Goal: Task Accomplishment & Management: Use online tool/utility

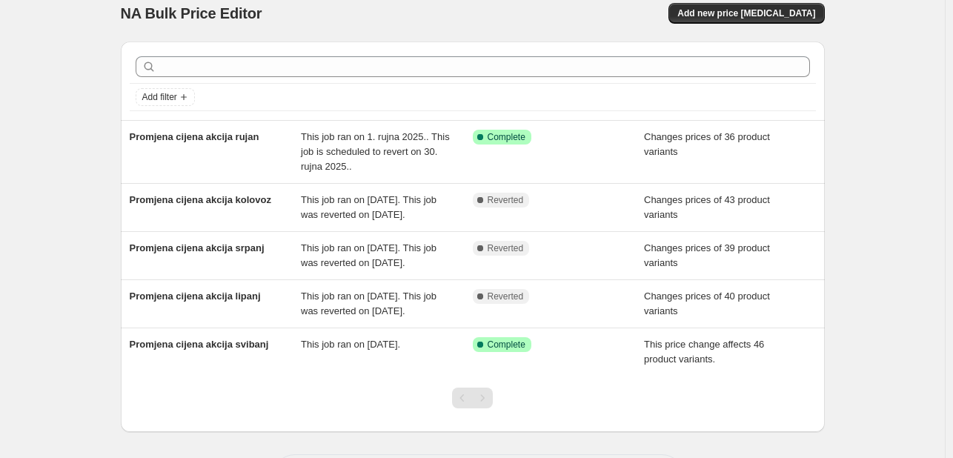
scroll to position [12, 0]
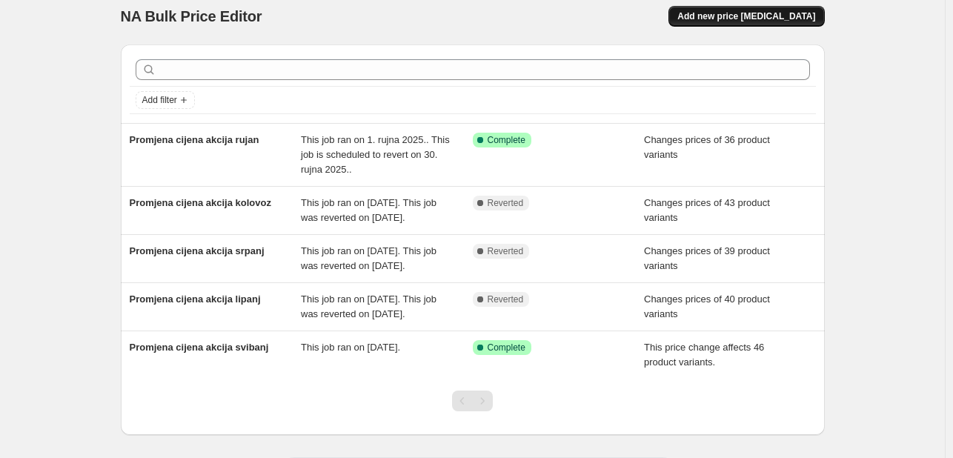
click at [804, 11] on span "Add new price [MEDICAL_DATA]" at bounding box center [747, 16] width 138 height 12
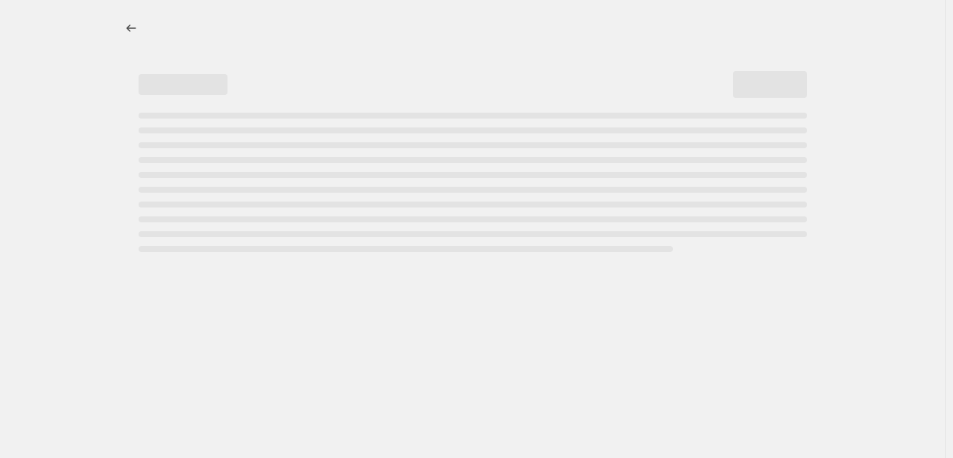
select select "percentage"
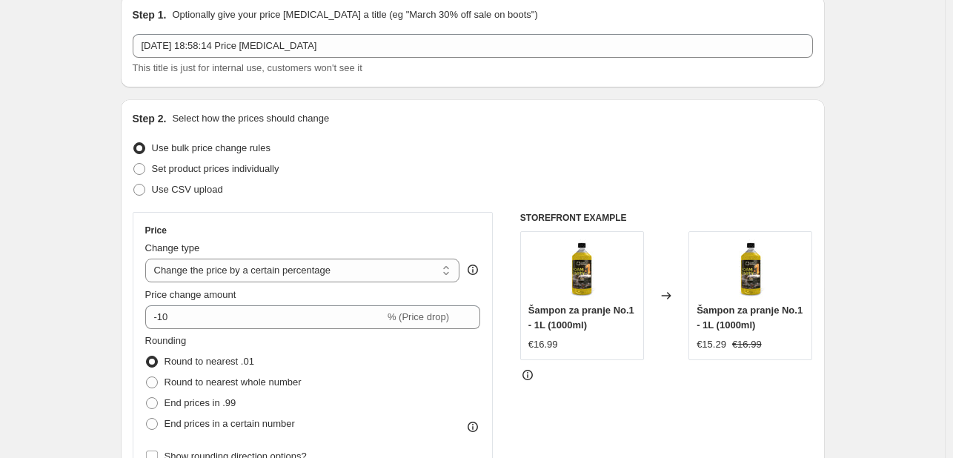
scroll to position [36, 0]
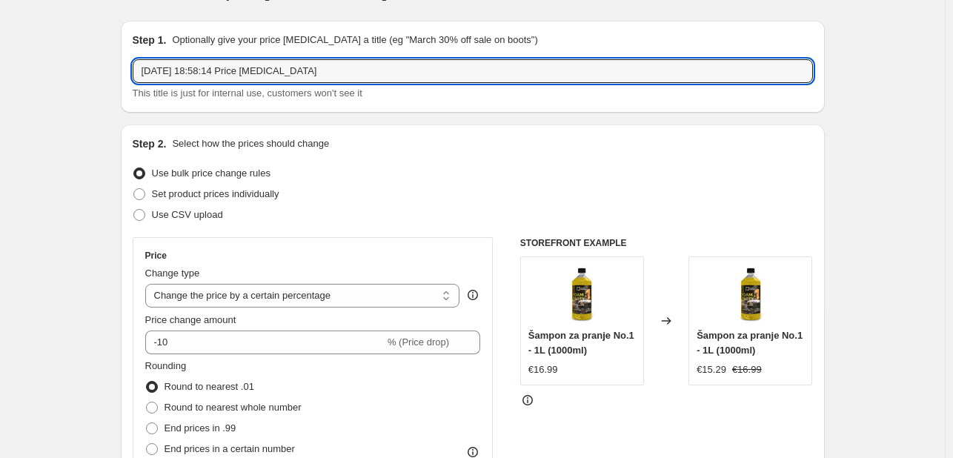
drag, startPoint x: 156, startPoint y: 44, endPoint x: 74, endPoint y: 39, distance: 81.7
type input "Promjena cijena akcija listopad"
click at [141, 188] on span at bounding box center [139, 194] width 12 height 12
click at [134, 188] on input "Set product prices individually" at bounding box center [133, 188] width 1 height 1
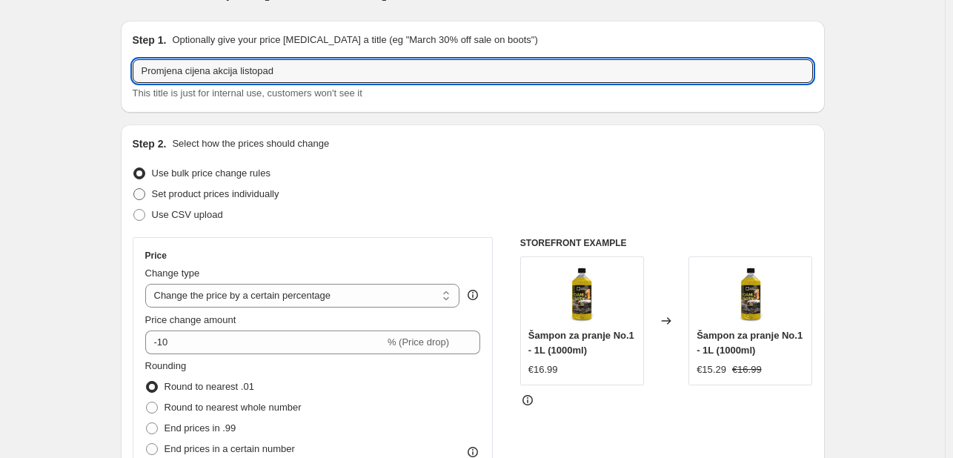
radio input "true"
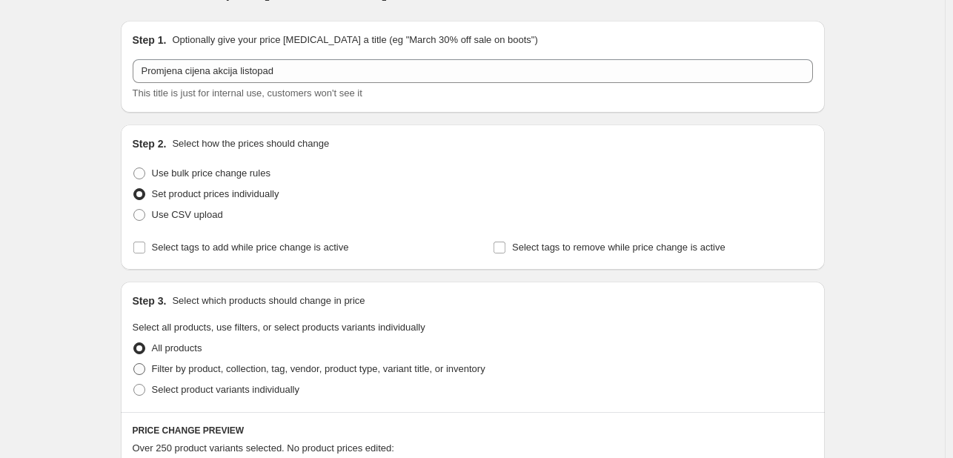
click at [159, 371] on span "Filter by product, collection, tag, vendor, product type, variant title, or inv…" at bounding box center [319, 368] width 334 height 11
click at [134, 364] on input "Filter by product, collection, tag, vendor, product type, variant title, or inv…" at bounding box center [133, 363] width 1 height 1
radio input "true"
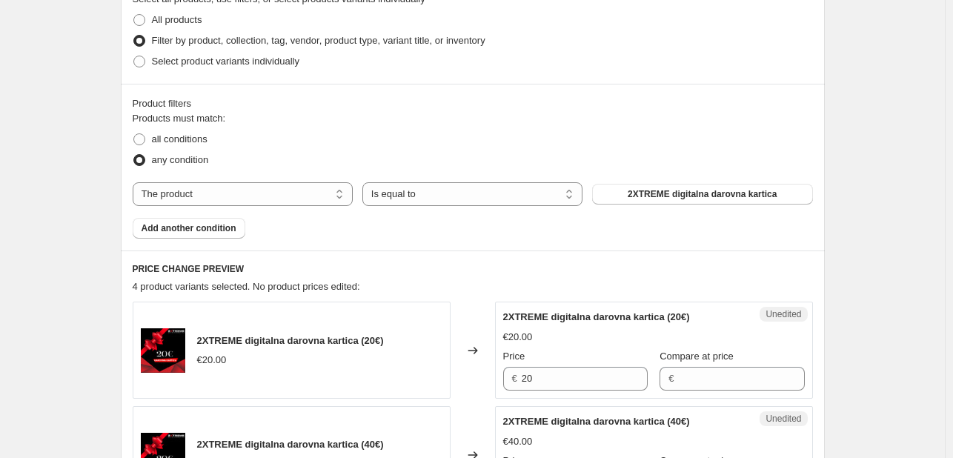
scroll to position [378, 0]
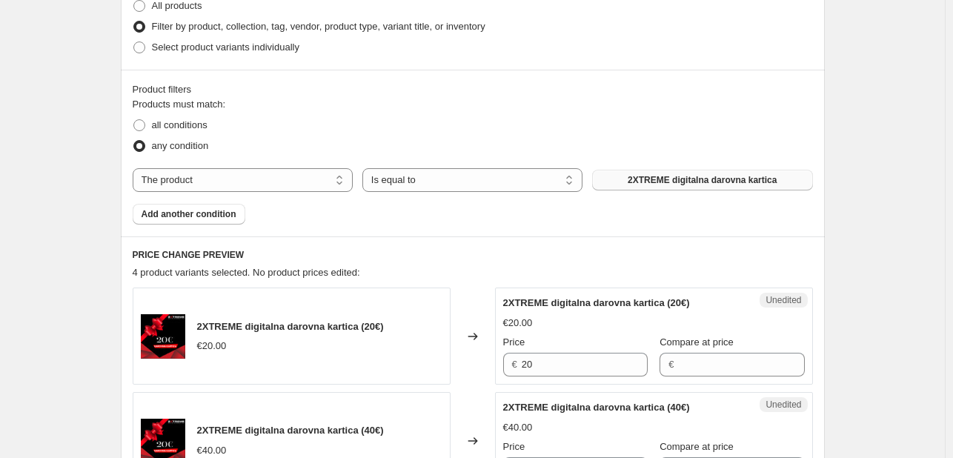
click at [683, 185] on span "2XTREME digitalna darovna kartica" at bounding box center [702, 180] width 149 height 12
click at [251, 186] on select "The product The product's collection The product's tag The product's vendor The…" at bounding box center [243, 180] width 220 height 24
select select "collection"
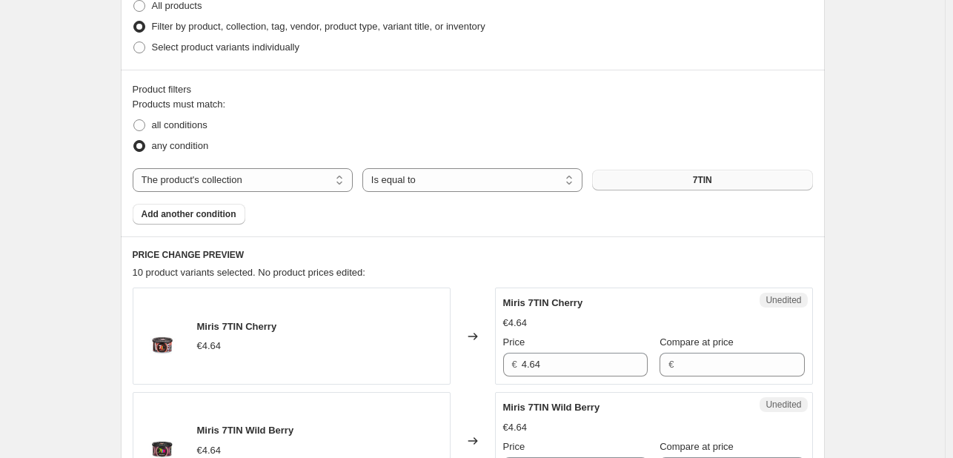
click at [666, 189] on button "7TIN" at bounding box center [702, 180] width 220 height 21
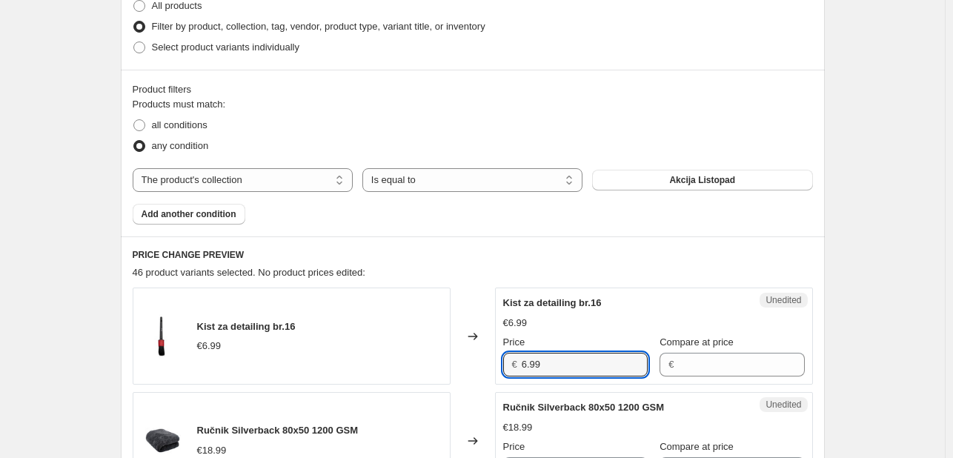
drag, startPoint x: 453, startPoint y: 357, endPoint x: 442, endPoint y: 354, distance: 11.7
click at [442, 354] on div "Kist za detailing br.16 €6.99 Changed to Unedited Kist za detailing br.16 €6.99…" at bounding box center [473, 336] width 680 height 97
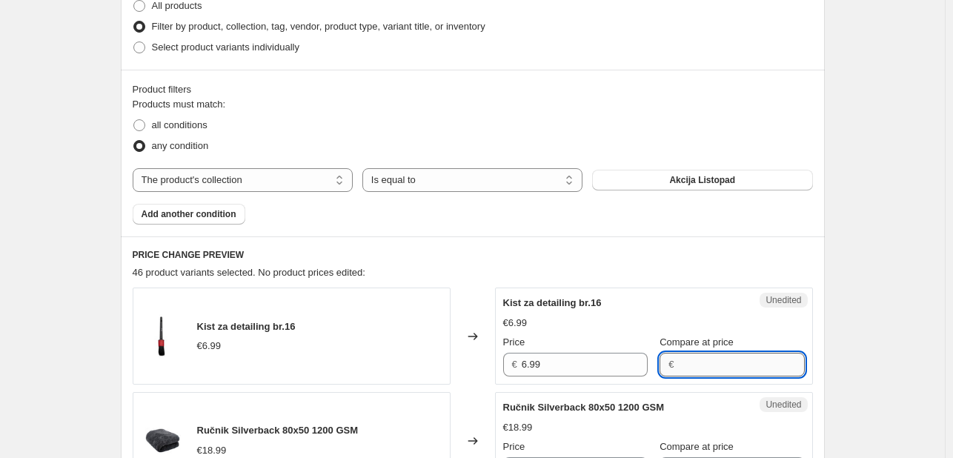
click at [678, 368] on input "Compare at price" at bounding box center [741, 365] width 126 height 24
paste input "6.99"
type input "6.99"
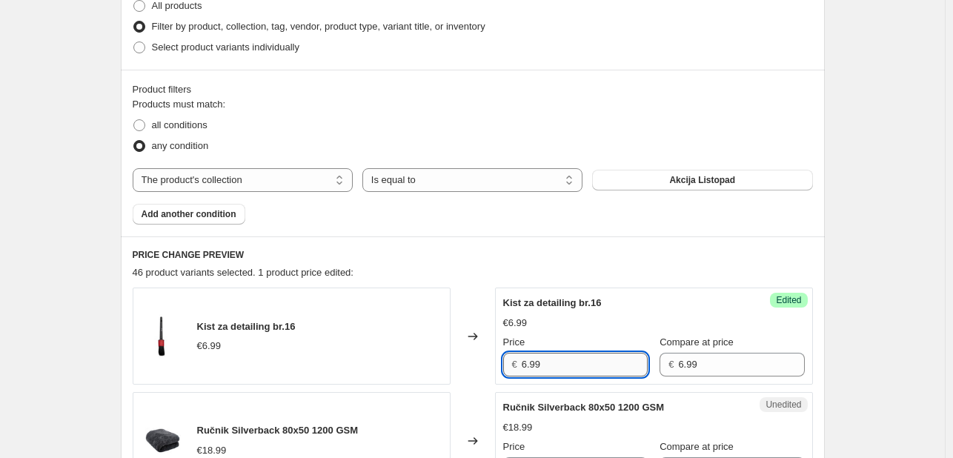
click at [579, 363] on input "6.99" at bounding box center [585, 365] width 126 height 24
type input "6"
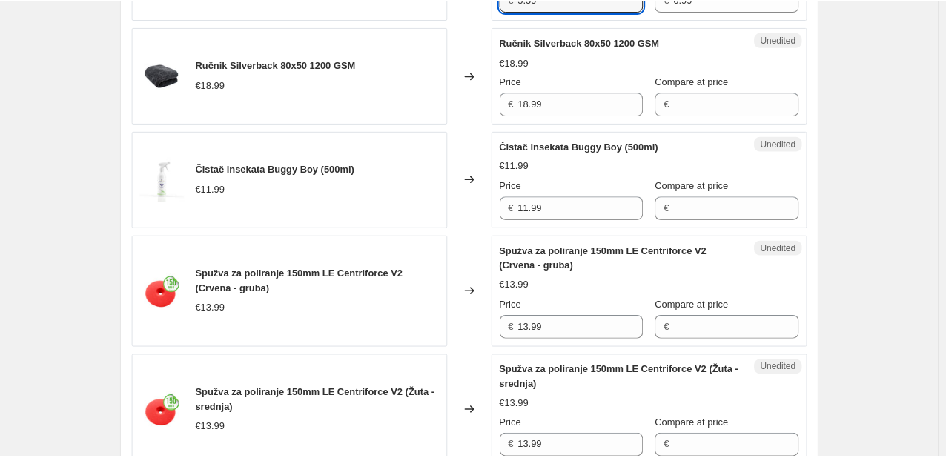
scroll to position [747, 0]
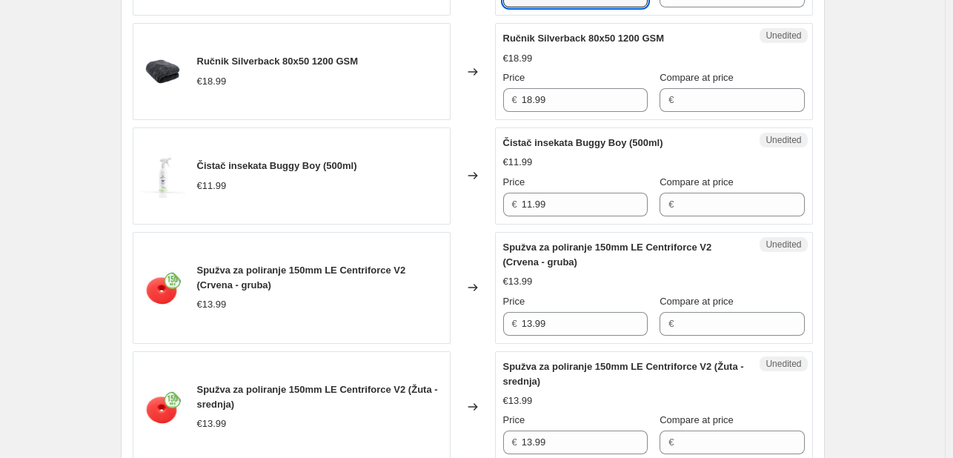
type input "5.59"
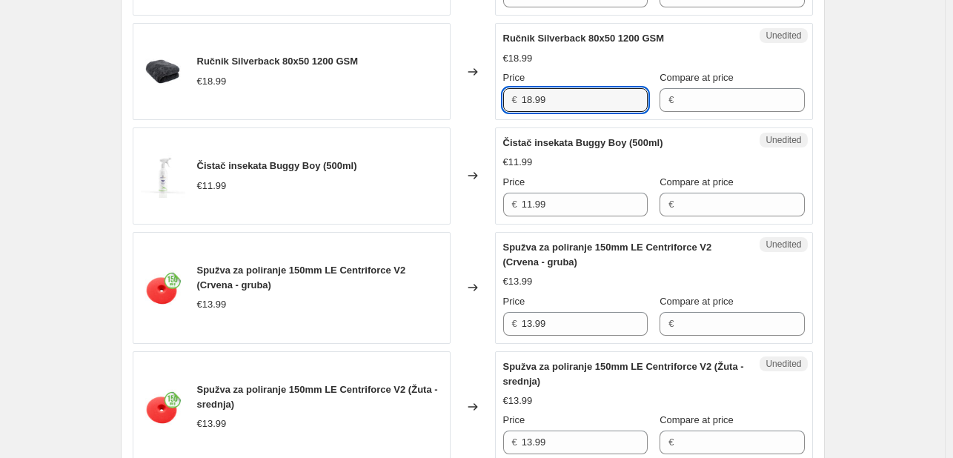
drag, startPoint x: 563, startPoint y: 95, endPoint x: 490, endPoint y: 97, distance: 72.7
click at [490, 97] on div "Ručnik Silverback 80x50 1200 GSM €18.99 Changed to Unedited Ručnik Silverback 8…" at bounding box center [473, 71] width 680 height 97
click at [709, 102] on input "Compare at price" at bounding box center [741, 100] width 126 height 24
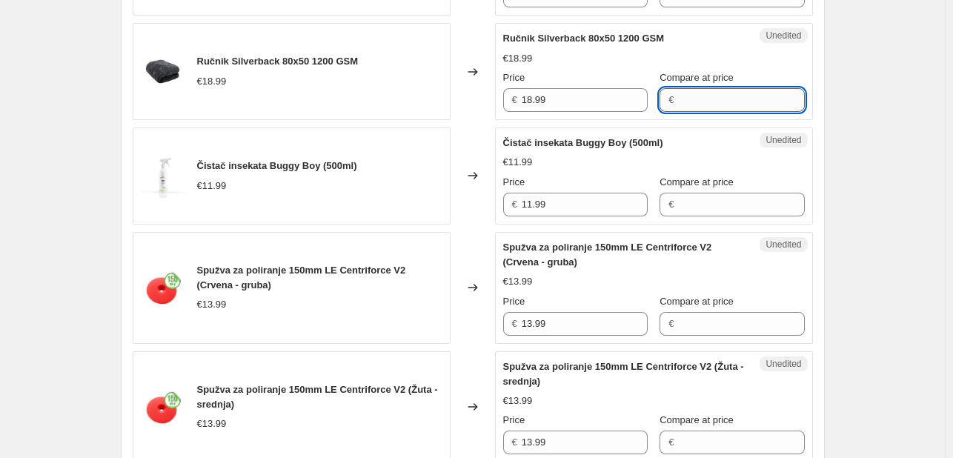
paste input "18.99"
type input "18.99"
click at [581, 96] on input "18.99" at bounding box center [585, 100] width 126 height 24
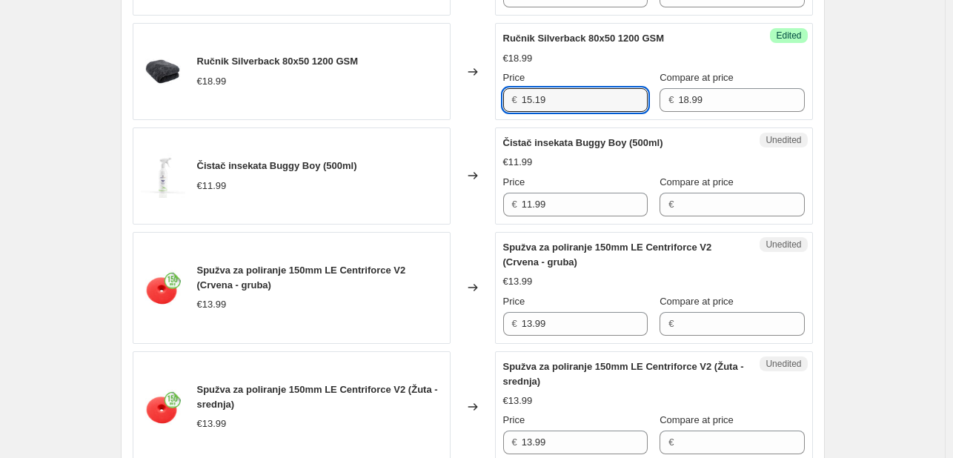
type input "15.19"
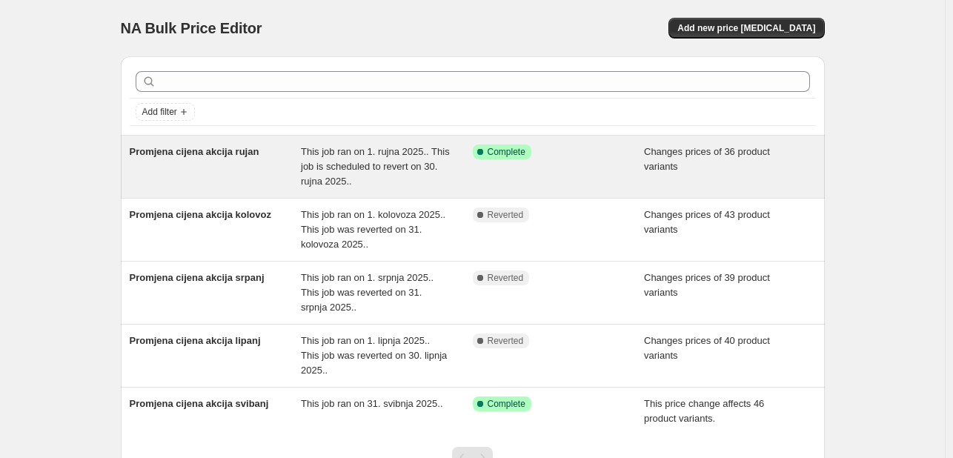
click at [234, 152] on span "Promjena cijena akcija rujan" at bounding box center [195, 151] width 130 height 11
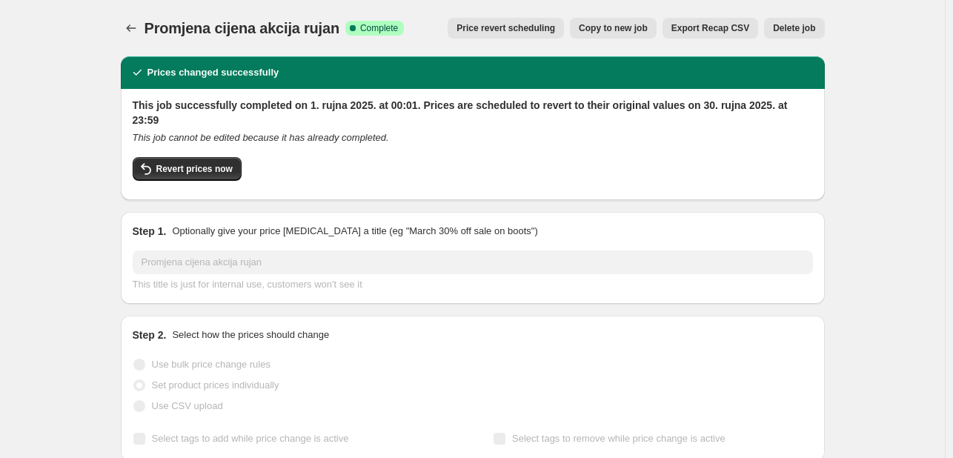
select select "collection"
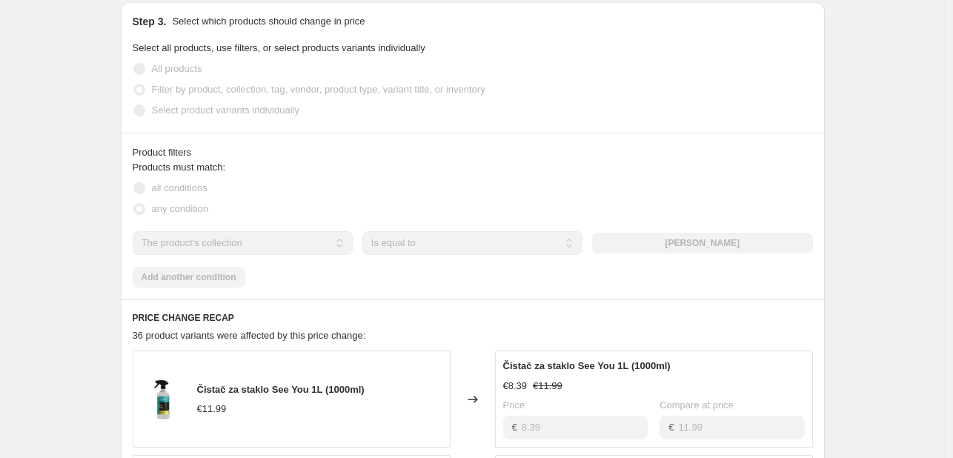
scroll to position [473, 0]
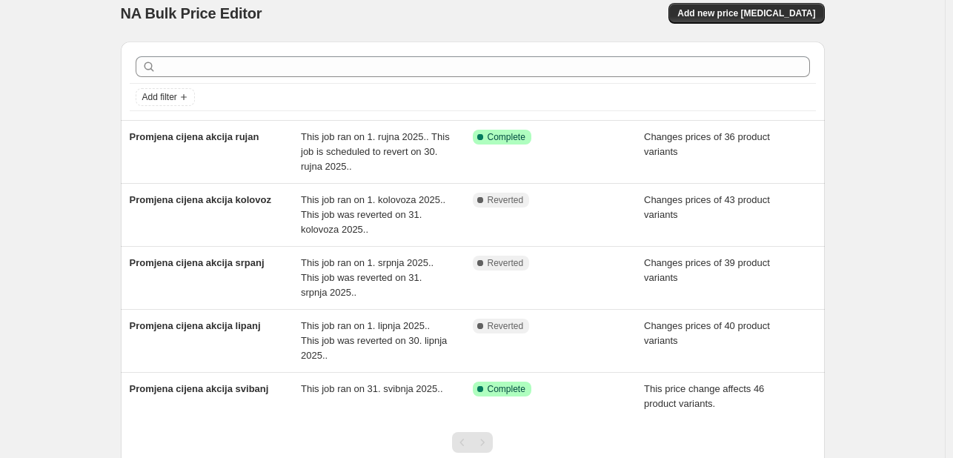
scroll to position [13, 0]
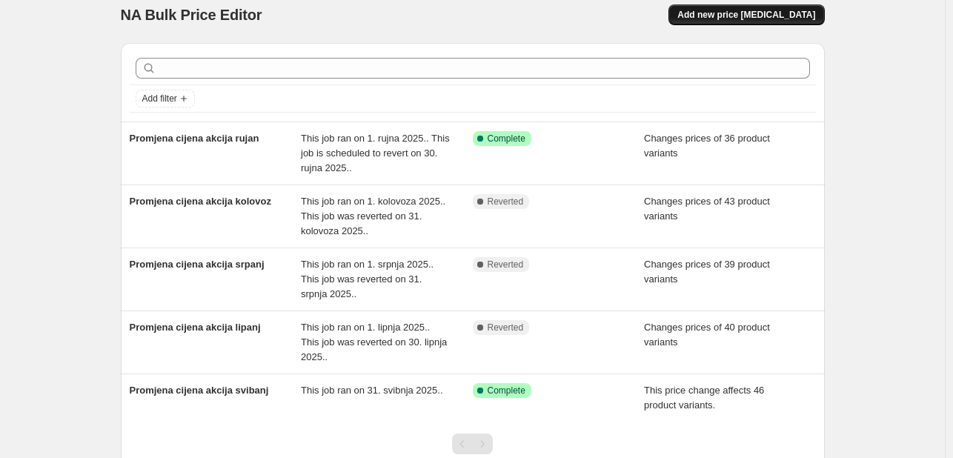
click at [723, 13] on span "Add new price [MEDICAL_DATA]" at bounding box center [747, 15] width 138 height 12
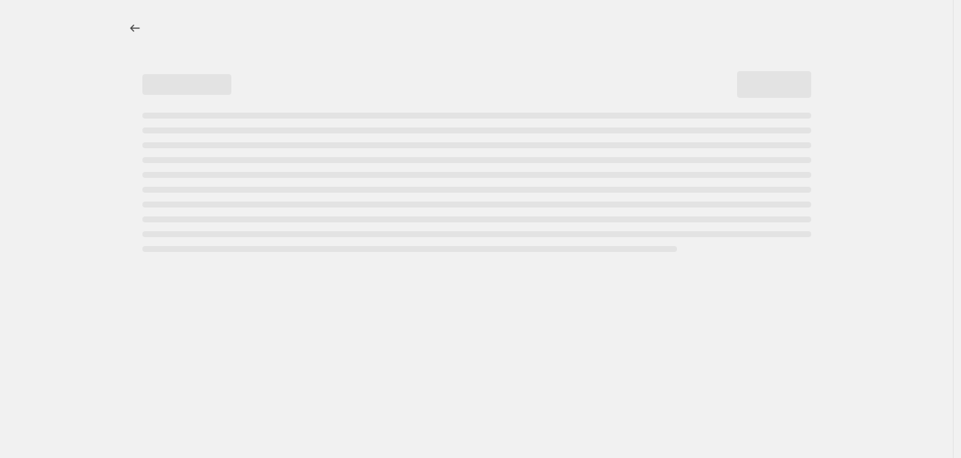
click at [723, 13] on div at bounding box center [477, 28] width 704 height 56
select select "percentage"
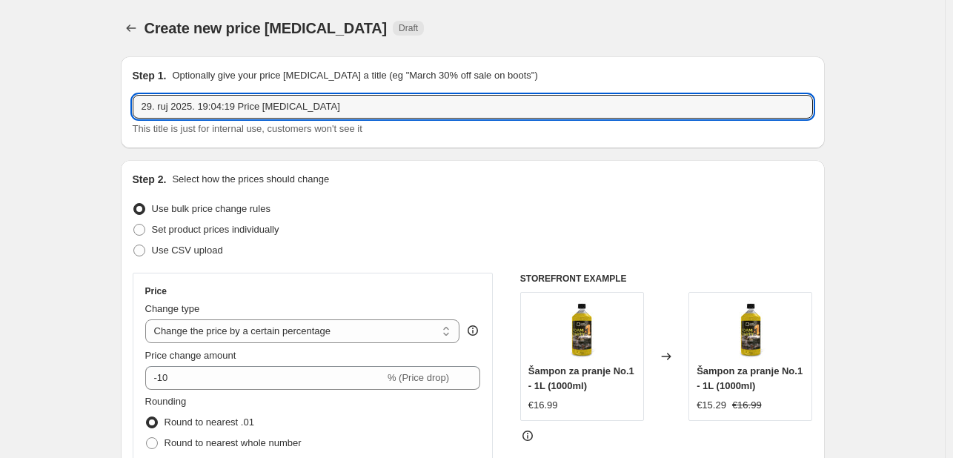
drag, startPoint x: 317, startPoint y: 113, endPoint x: 77, endPoint y: 106, distance: 240.3
type input "Promjena cijena akcija listopad"
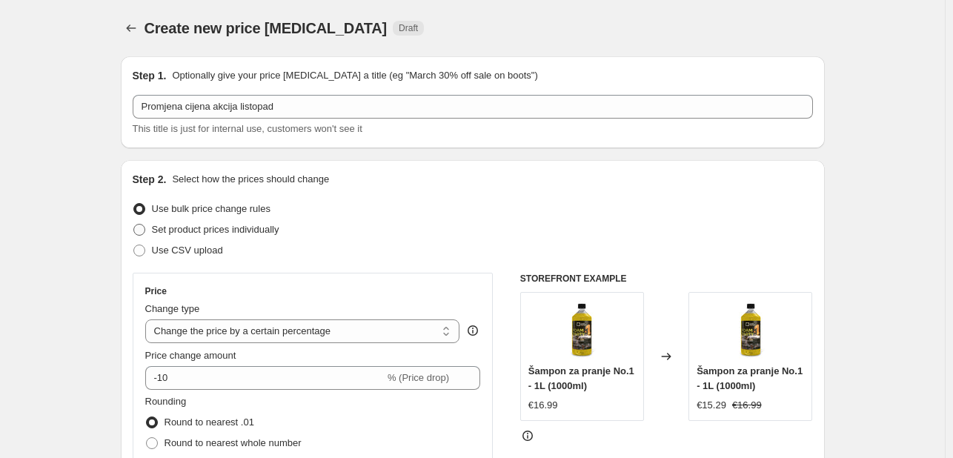
click at [145, 228] on span at bounding box center [139, 230] width 12 height 12
click at [134, 225] on input "Set product prices individually" at bounding box center [133, 224] width 1 height 1
radio input "true"
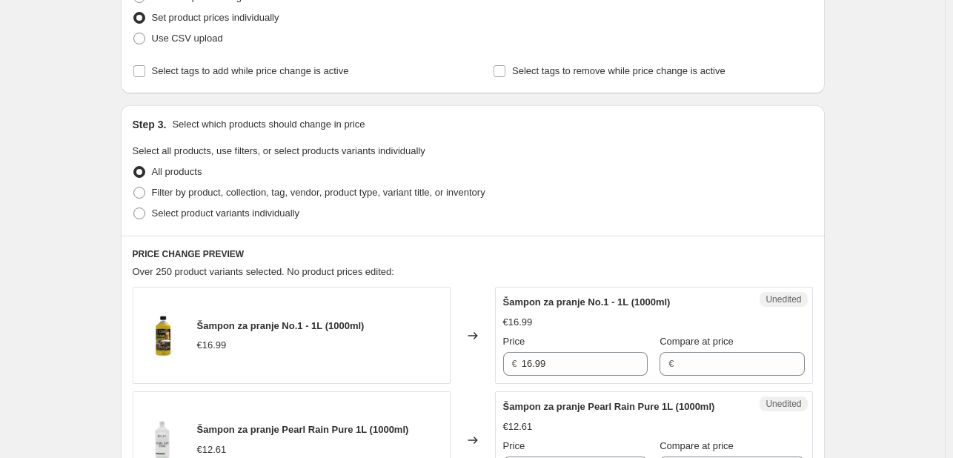
scroll to position [251, 0]
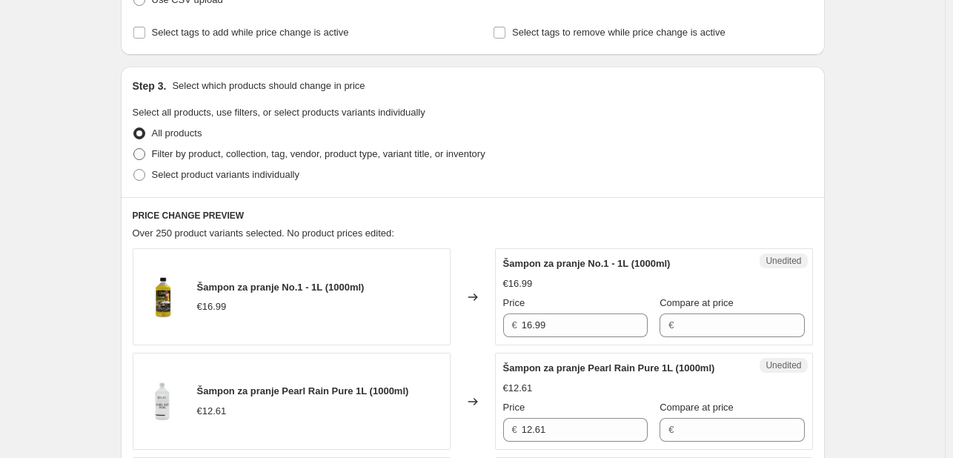
click at [136, 154] on span at bounding box center [139, 154] width 12 height 12
click at [134, 149] on input "Filter by product, collection, tag, vendor, product type, variant title, or inv…" at bounding box center [133, 148] width 1 height 1
radio input "true"
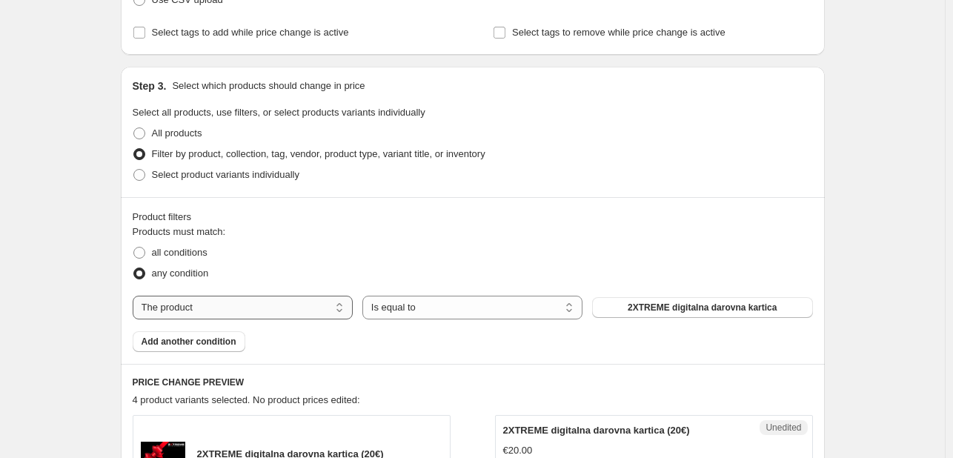
click at [332, 304] on select "The product The product's collection The product's tag The product's vendor The…" at bounding box center [243, 308] width 220 height 24
select select "collection"
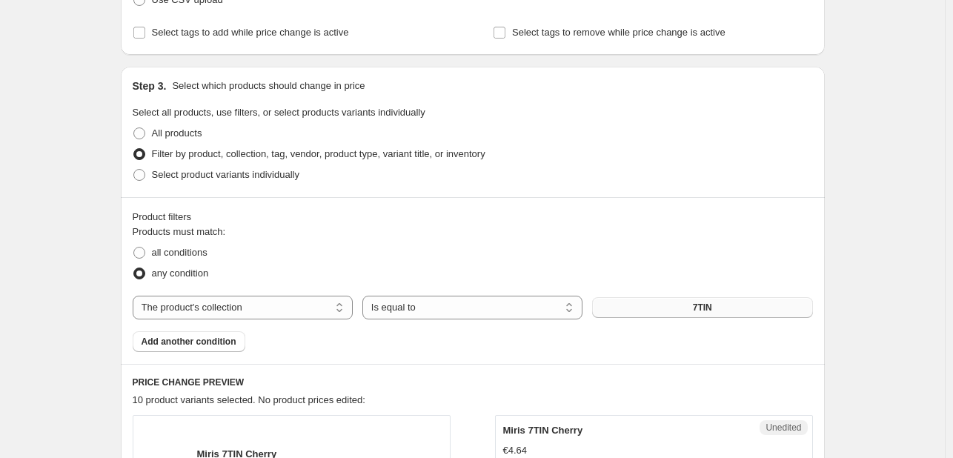
click at [655, 305] on button "7TIN" at bounding box center [702, 307] width 220 height 21
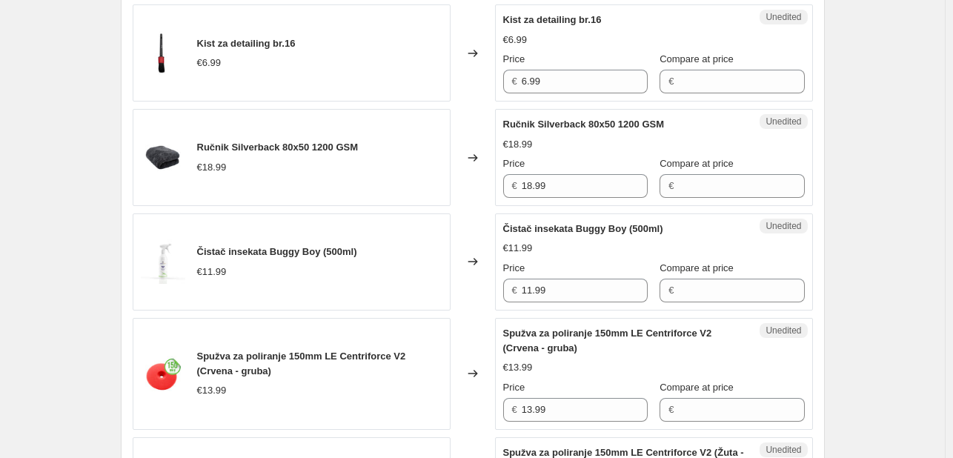
scroll to position [666, 0]
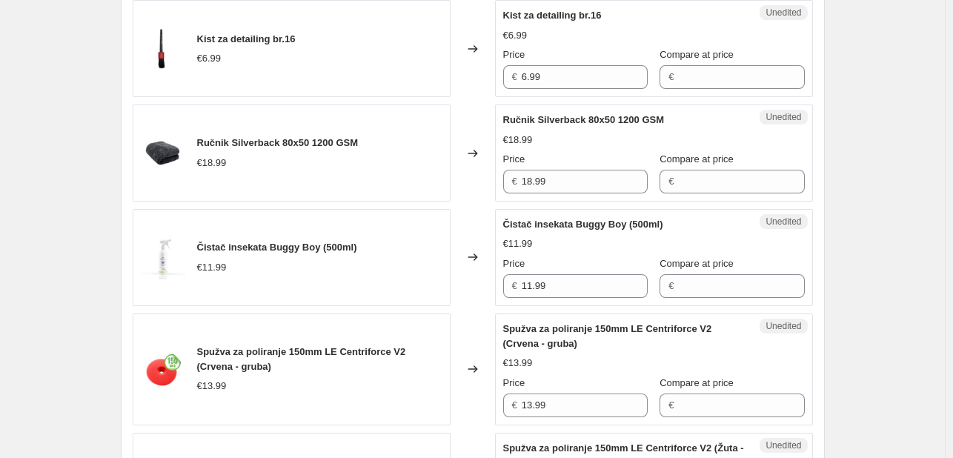
click at [507, 133] on div "€18.99" at bounding box center [518, 140] width 30 height 15
drag, startPoint x: 592, startPoint y: 87, endPoint x: 356, endPoint y: 75, distance: 236.0
click at [356, 75] on div "Kist za detailing br.16 €6.99 Changed to Unedited Kist za detailing br.16 €6.99…" at bounding box center [473, 48] width 680 height 97
click at [712, 63] on div "Compare at price €" at bounding box center [732, 68] width 145 height 42
click at [713, 73] on input "Compare at price" at bounding box center [741, 77] width 126 height 24
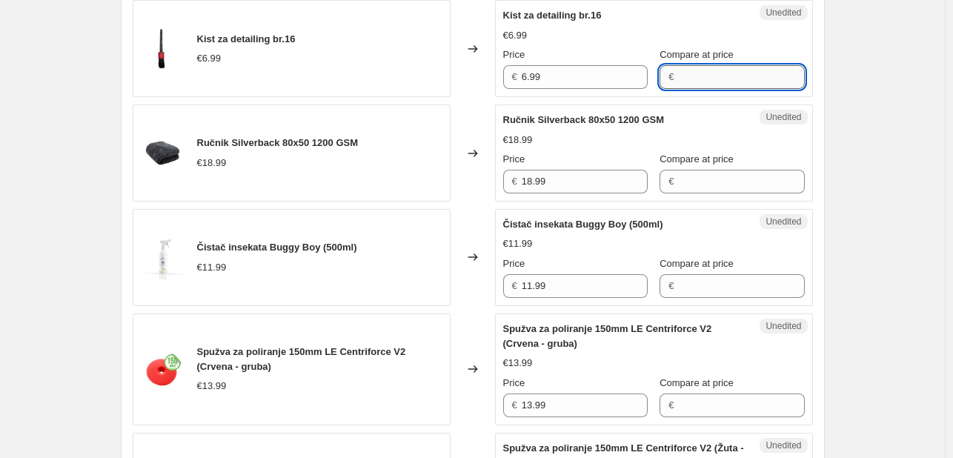
paste input "6.99"
type input "6.99"
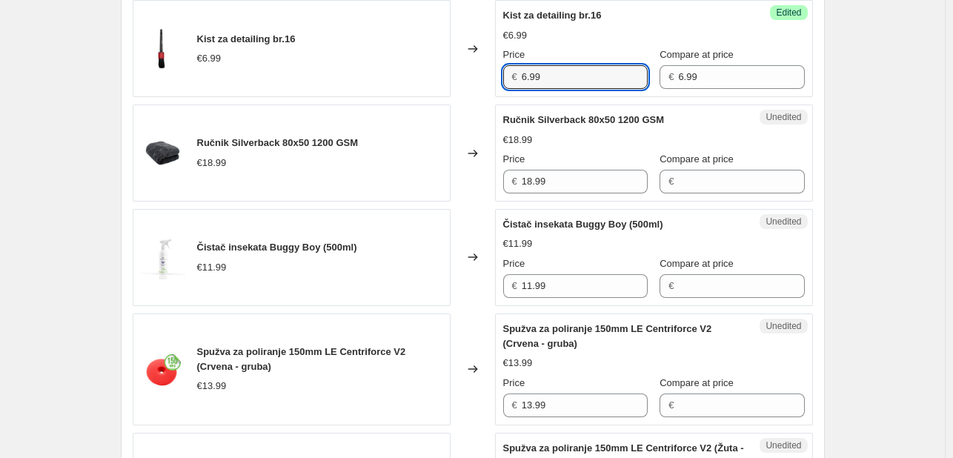
drag, startPoint x: 560, startPoint y: 75, endPoint x: 400, endPoint y: 72, distance: 160.1
click at [400, 72] on div "Kist za detailing br.16 €6.99 Changed to Success Edited Kist za detailing br.16…" at bounding box center [473, 48] width 680 height 97
type input "5.59"
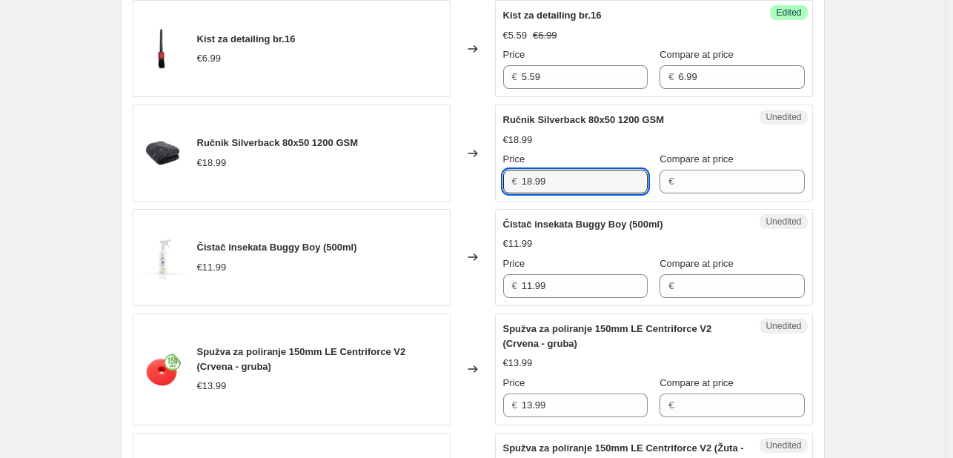
drag, startPoint x: 566, startPoint y: 180, endPoint x: 442, endPoint y: 179, distance: 124.5
click at [442, 179] on div "Ručnik Silverback 80x50 1200 GSM €18.99 Changed to Unedited Ručnik Silverback 8…" at bounding box center [473, 153] width 680 height 97
click at [709, 185] on input "Compare at price" at bounding box center [741, 182] width 126 height 24
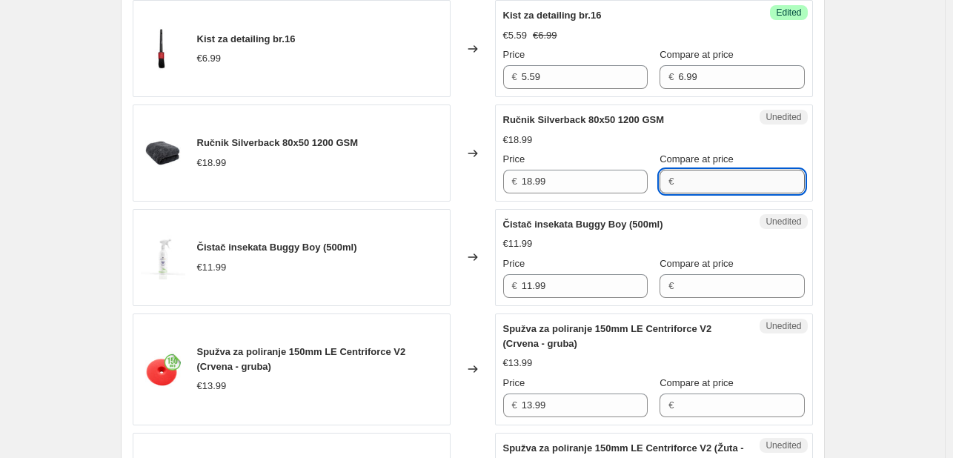
paste input "18.99"
type input "18.99"
click at [551, 186] on input "18.99" at bounding box center [585, 182] width 126 height 24
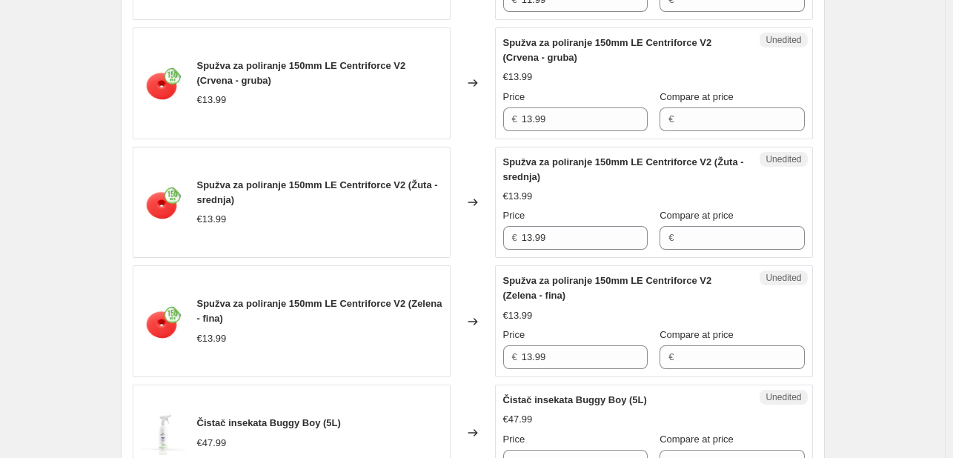
scroll to position [977, 0]
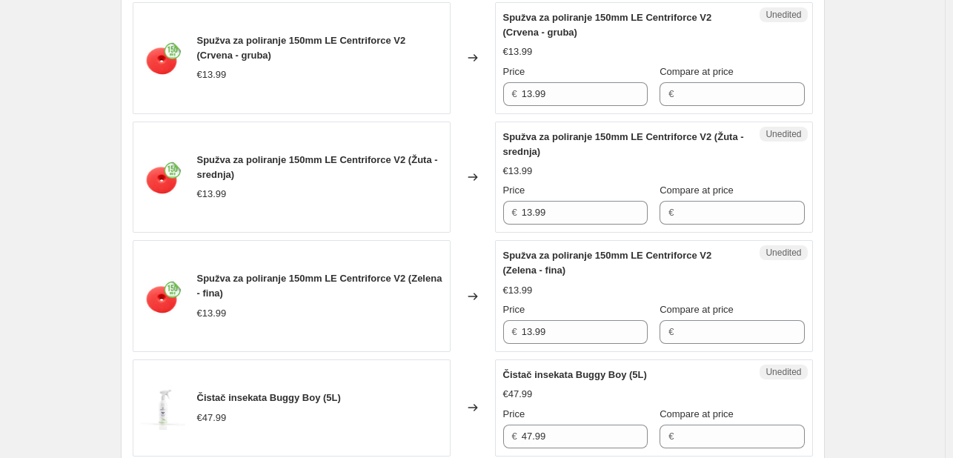
type input "15.19"
drag, startPoint x: 572, startPoint y: 97, endPoint x: 460, endPoint y: 93, distance: 111.3
click at [460, 93] on div "Spužva za poliranje 150mm LE Centriforce V2 (Crvena - gruba) €13.99 Changed to …" at bounding box center [473, 58] width 680 height 112
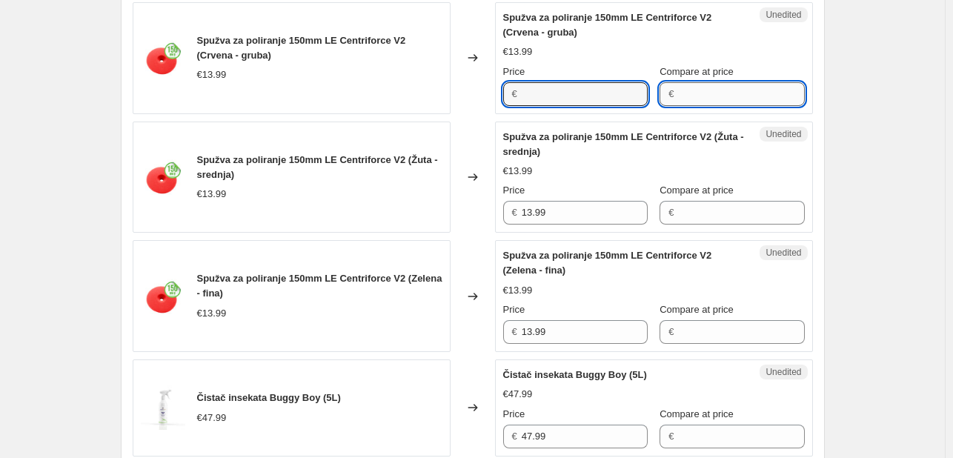
type input "13.99"
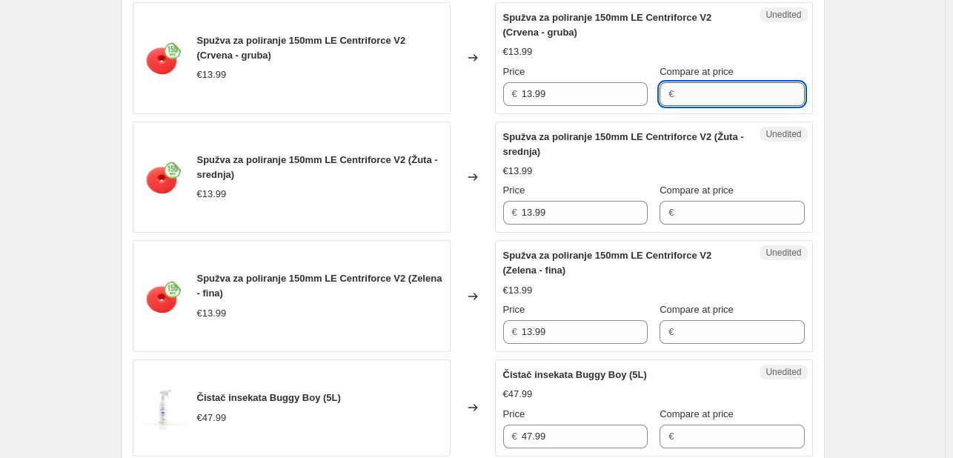
click at [742, 88] on input "Compare at price" at bounding box center [741, 94] width 126 height 24
paste input "13.99"
type input "13.99"
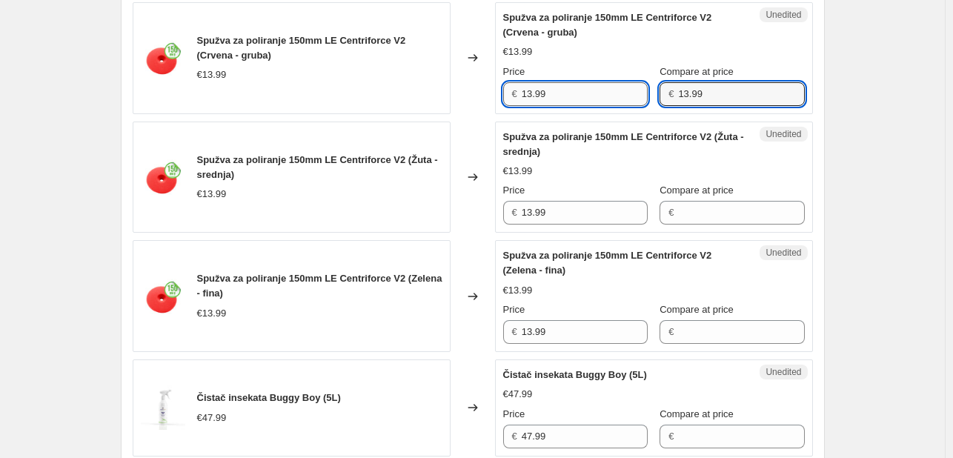
click at [592, 82] on input "13.99" at bounding box center [585, 94] width 126 height 24
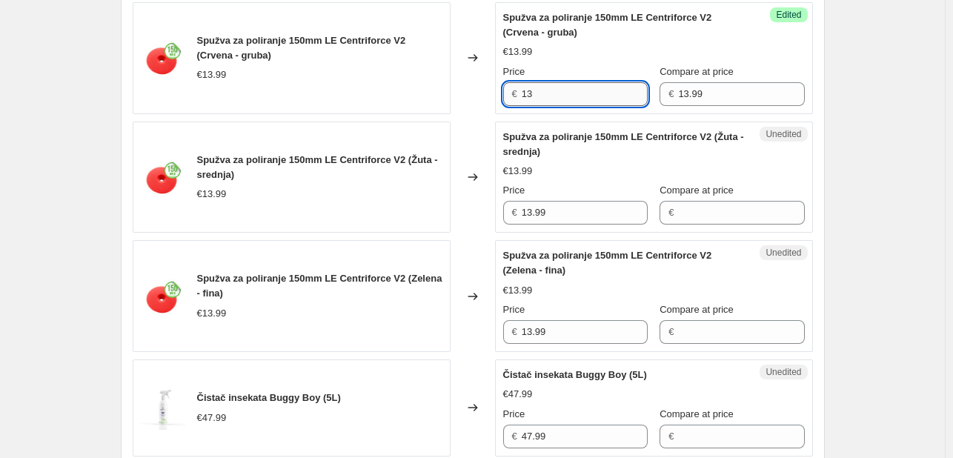
type input "1"
type input "9.79"
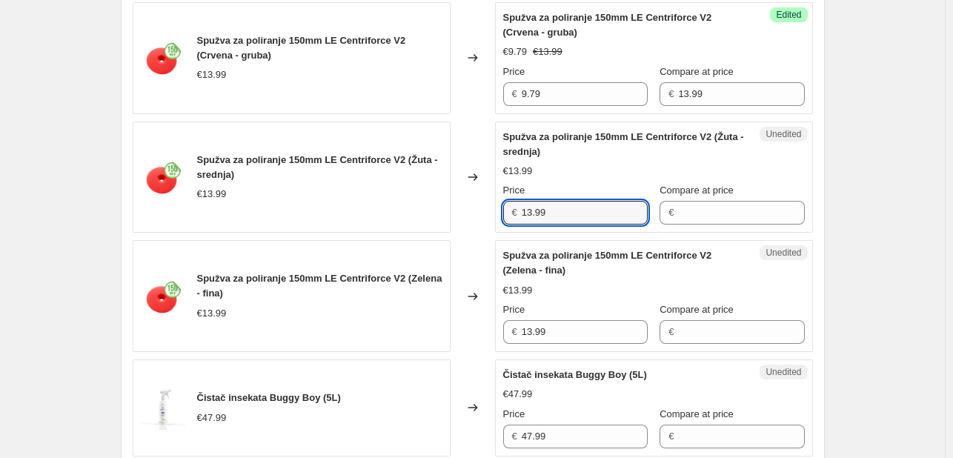
drag, startPoint x: 559, startPoint y: 211, endPoint x: 491, endPoint y: 205, distance: 68.5
click at [491, 205] on div "Spužva za poliranje 150mm LE Centriforce V2 (Žuta - srednja) €13.99 Changed to …" at bounding box center [473, 178] width 680 height 112
click at [729, 208] on input "Compare at price" at bounding box center [741, 213] width 126 height 24
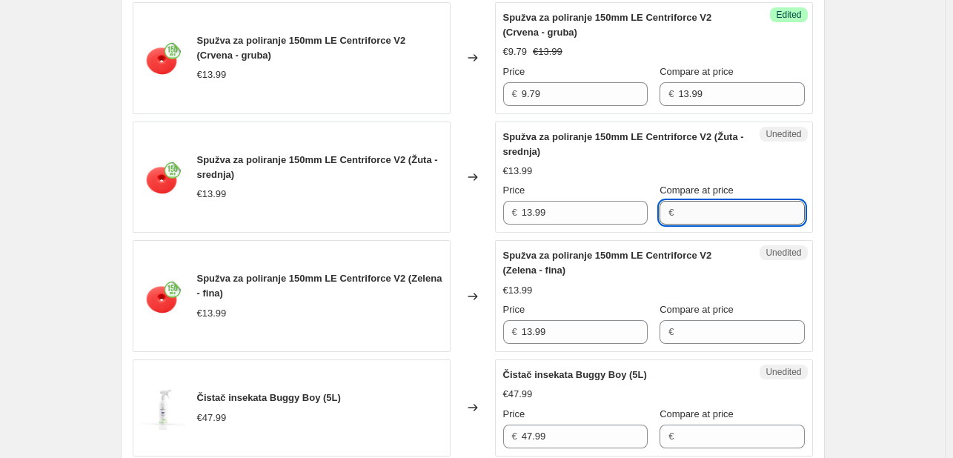
paste input "13.99"
type input "13.99"
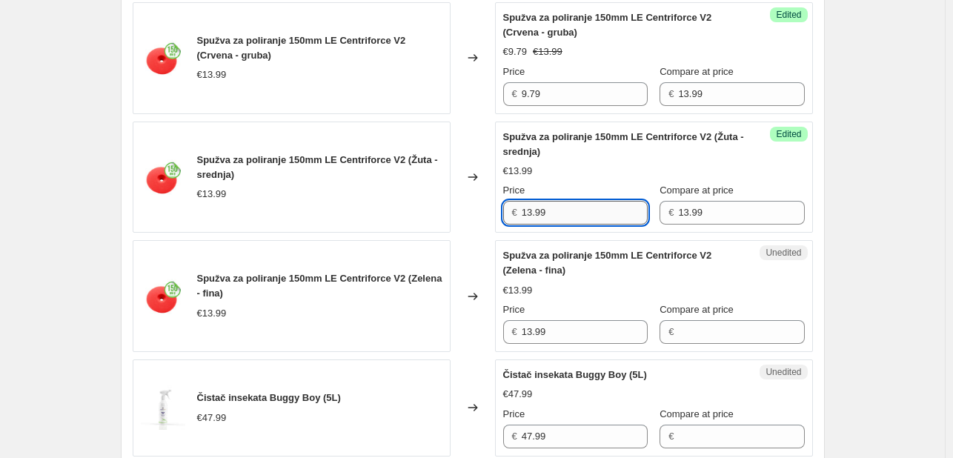
click at [597, 221] on input "13.99" at bounding box center [585, 213] width 126 height 24
type input "1"
type input "9.79"
click at [685, 336] on input "Compare at price" at bounding box center [741, 332] width 126 height 24
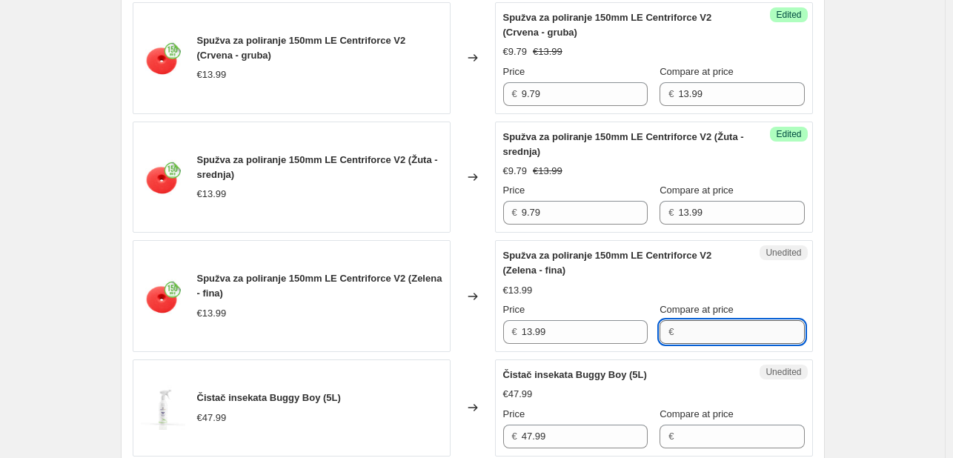
paste input "13.99"
type input "13.99"
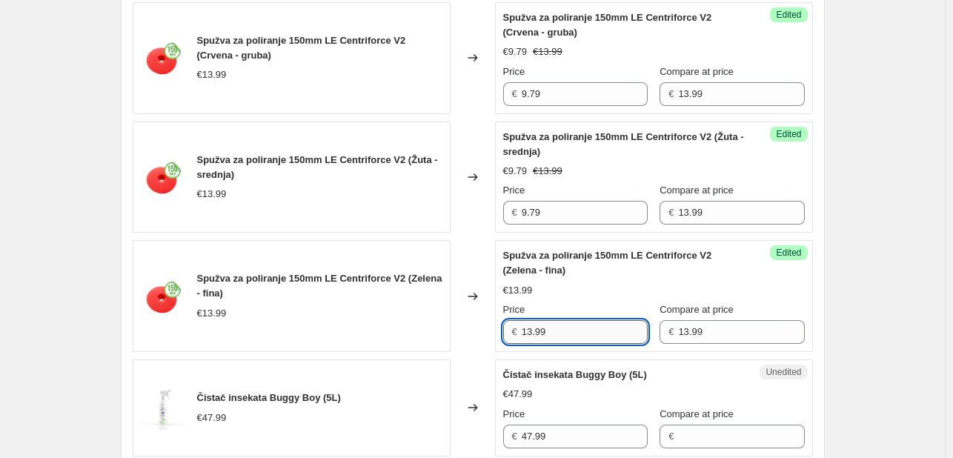
click at [572, 336] on input "13.99" at bounding box center [585, 332] width 126 height 24
type input "1"
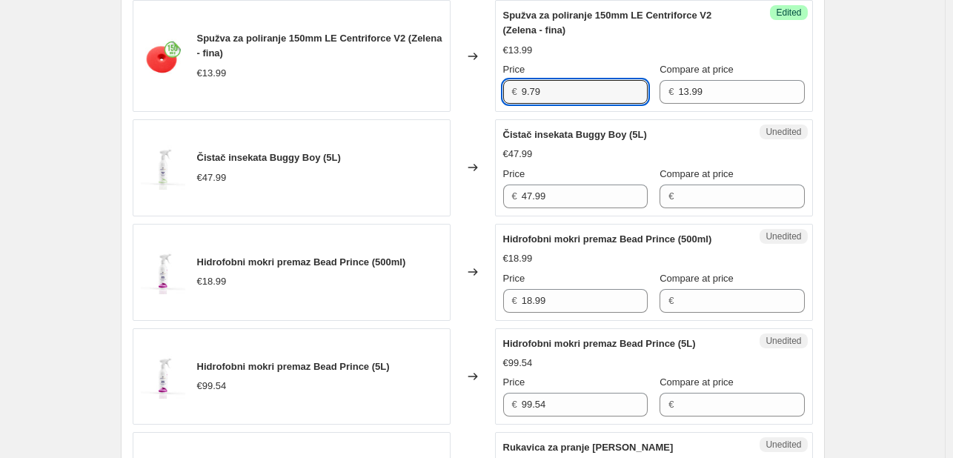
scroll to position [1230, 0]
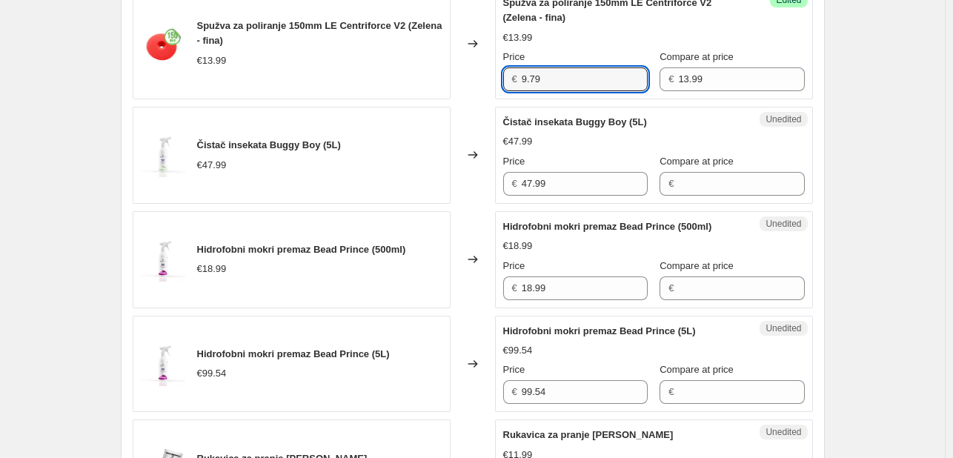
type input "9.79"
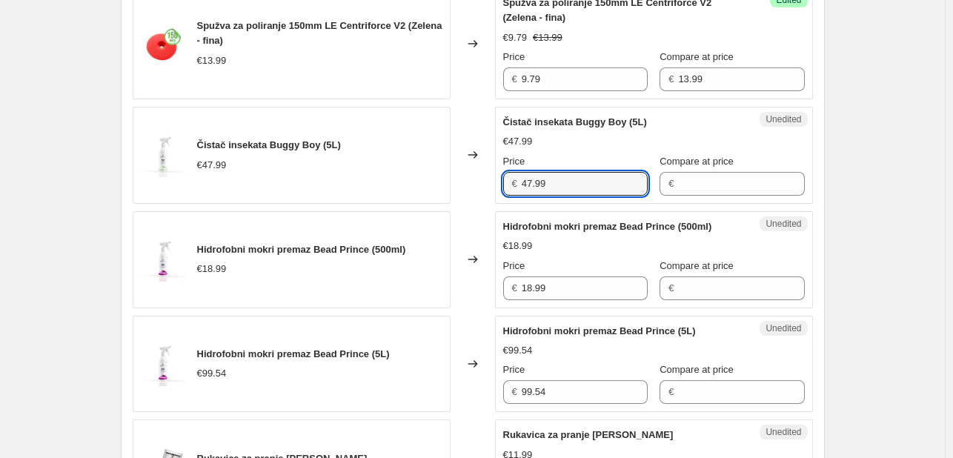
drag, startPoint x: 557, startPoint y: 185, endPoint x: 464, endPoint y: 182, distance: 92.7
click at [464, 182] on div "Čistač insekata Buggy Boy (5L) €47.99 Changed to Unedited Čistač insekata Buggy…" at bounding box center [473, 155] width 680 height 97
click at [678, 176] on input "Compare at price" at bounding box center [741, 184] width 126 height 24
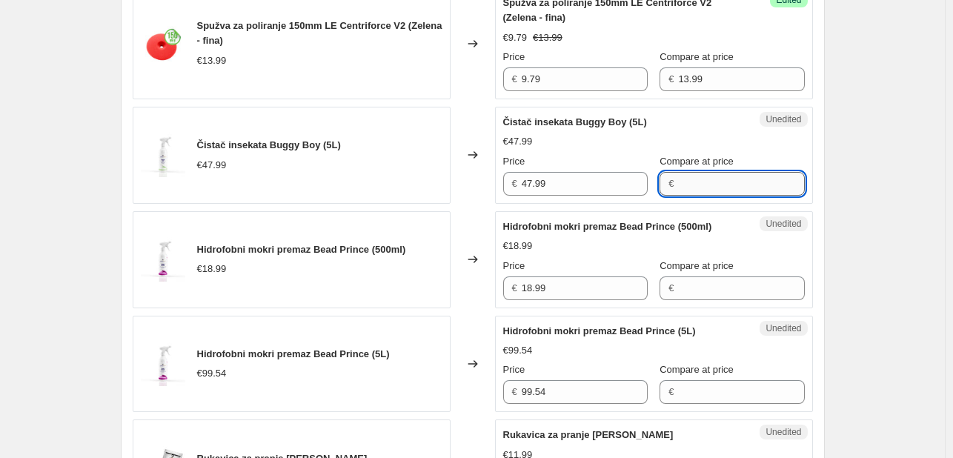
paste input "47.99"
type input "47.99"
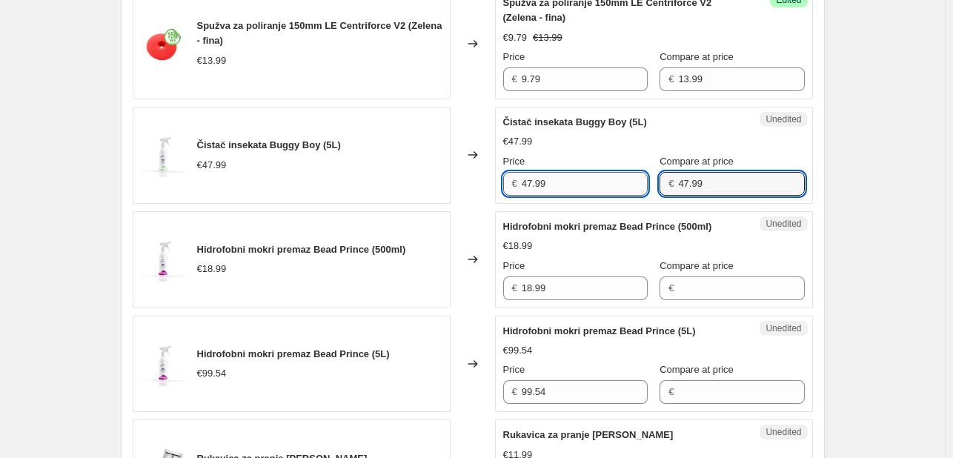
click at [557, 181] on input "47.99" at bounding box center [585, 184] width 126 height 24
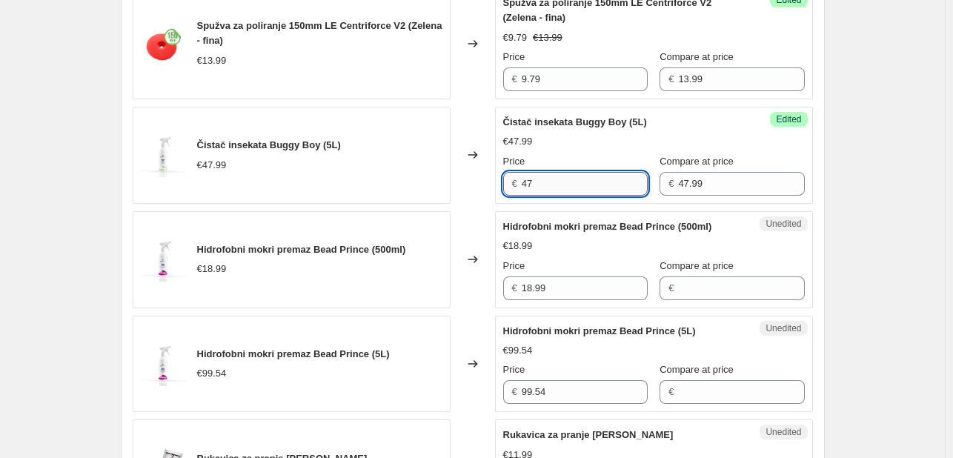
type input "4"
type input "35.99"
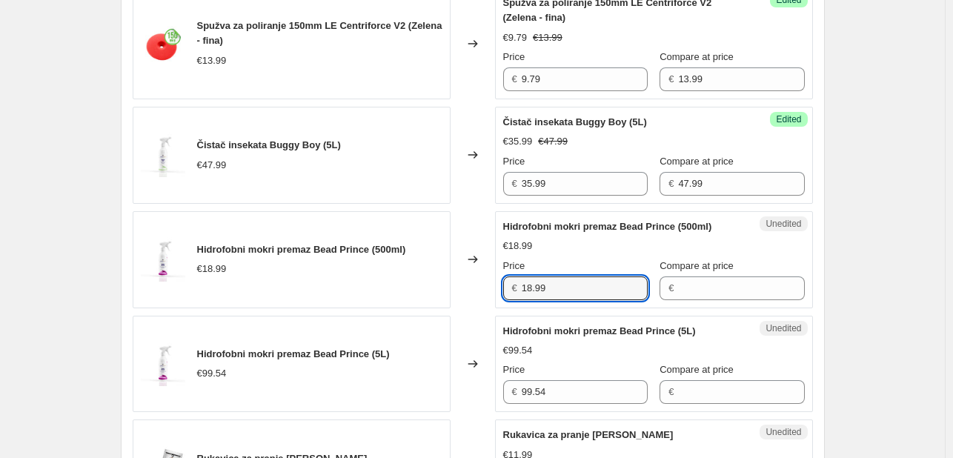
drag, startPoint x: 556, startPoint y: 282, endPoint x: 515, endPoint y: 277, distance: 41.0
click at [515, 277] on div "€ 18.99" at bounding box center [575, 288] width 145 height 24
click at [686, 282] on input "Compare at price" at bounding box center [741, 288] width 126 height 24
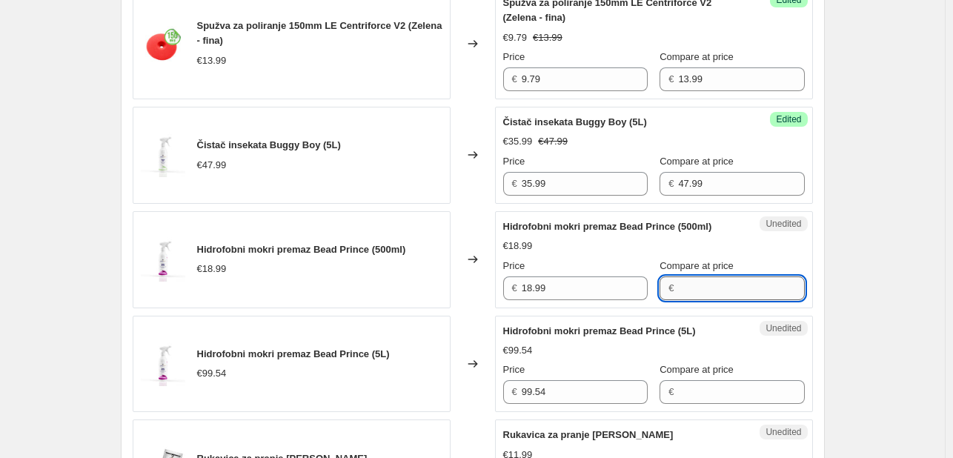
paste input "18.99"
type input "18.99"
click at [551, 286] on input "18.99" at bounding box center [585, 288] width 126 height 24
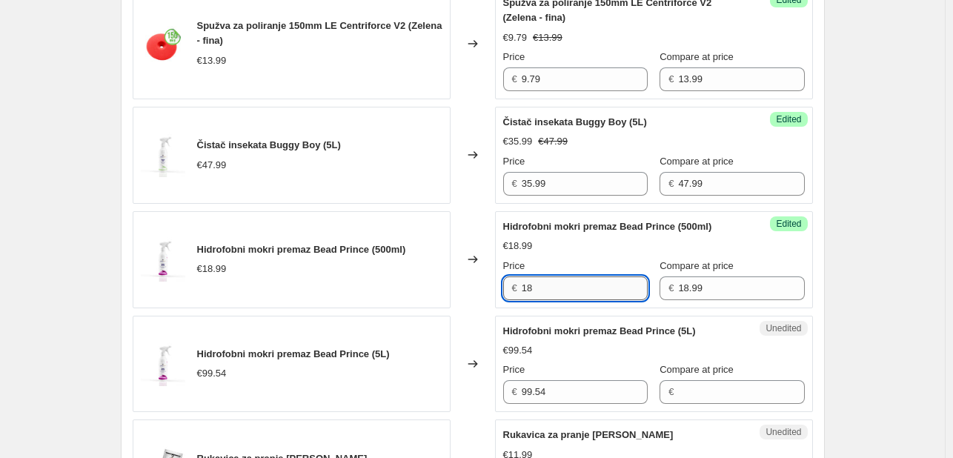
type input "1"
type input "15.19"
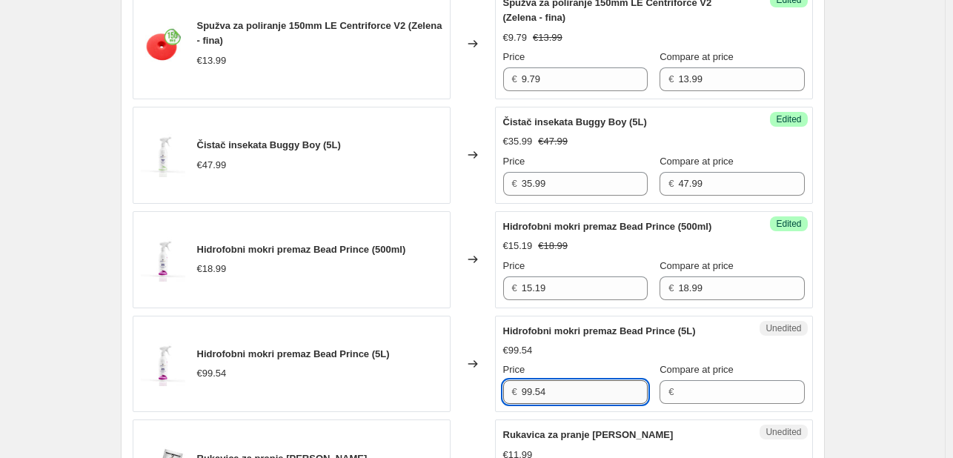
drag, startPoint x: 534, startPoint y: 386, endPoint x: 526, endPoint y: 386, distance: 8.2
click at [526, 386] on input "99.54" at bounding box center [585, 392] width 126 height 24
click at [694, 389] on input "Compare at price" at bounding box center [741, 392] width 126 height 24
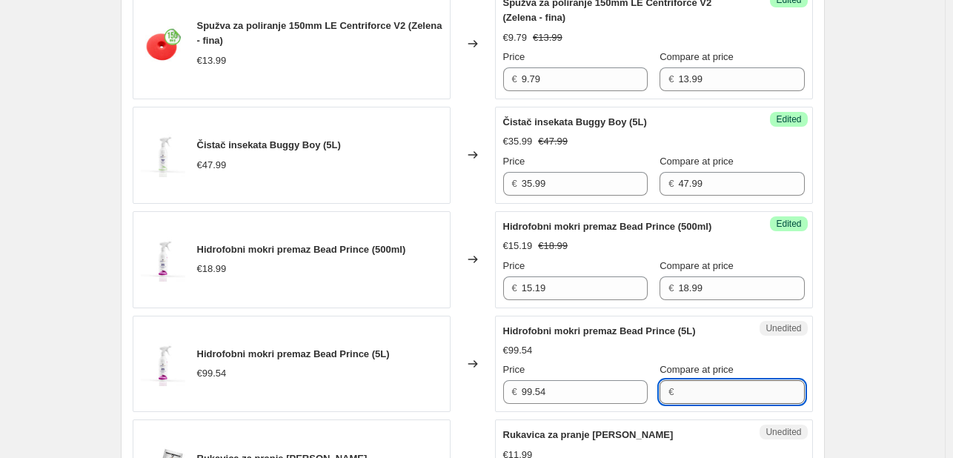
paste input "99.54"
type input "99.54"
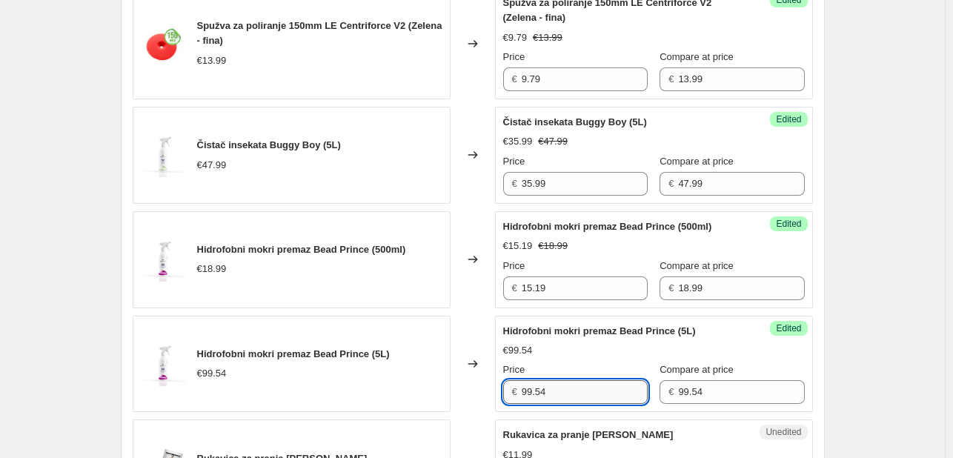
click at [610, 383] on input "99.54" at bounding box center [585, 392] width 126 height 24
type input "9"
type input "79.63"
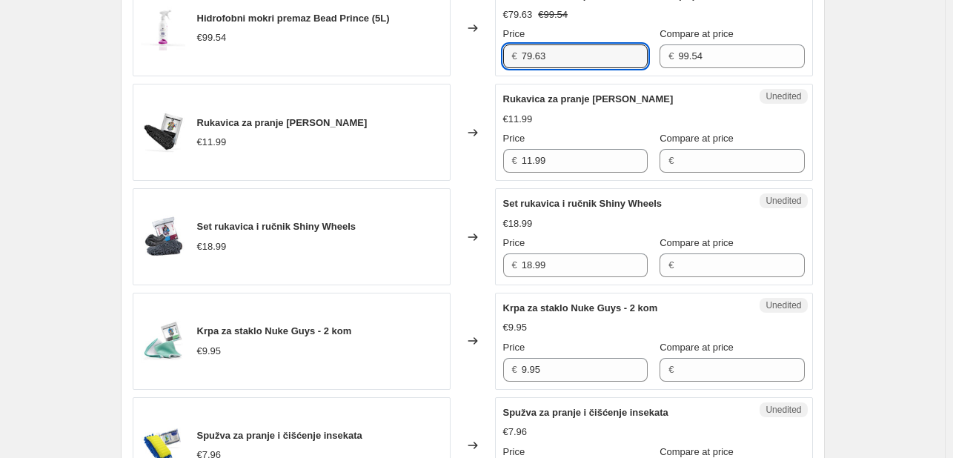
scroll to position [1570, 0]
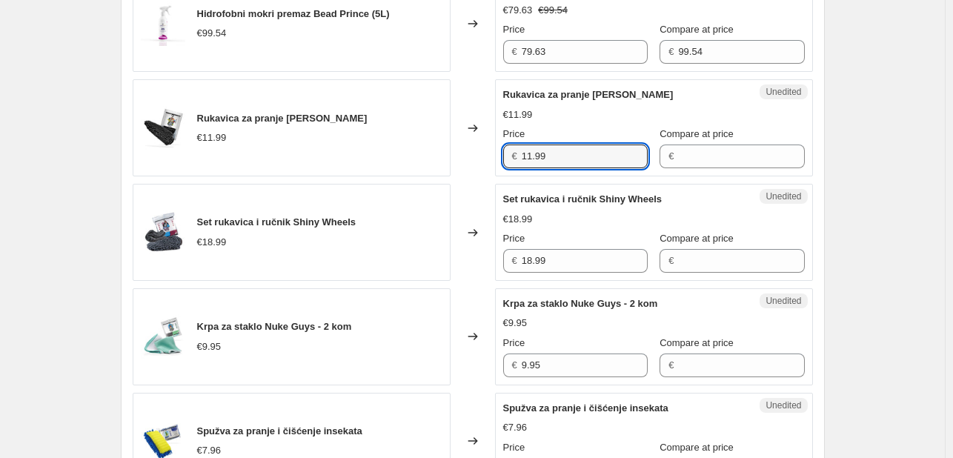
drag, startPoint x: 555, startPoint y: 158, endPoint x: 489, endPoint y: 150, distance: 66.5
click at [489, 150] on div "Rukavica za pranje Chenille Crna €11.99 Changed to Unedited Rukavica za pranje …" at bounding box center [473, 127] width 680 height 97
click at [715, 159] on input "Compare at price" at bounding box center [741, 157] width 126 height 24
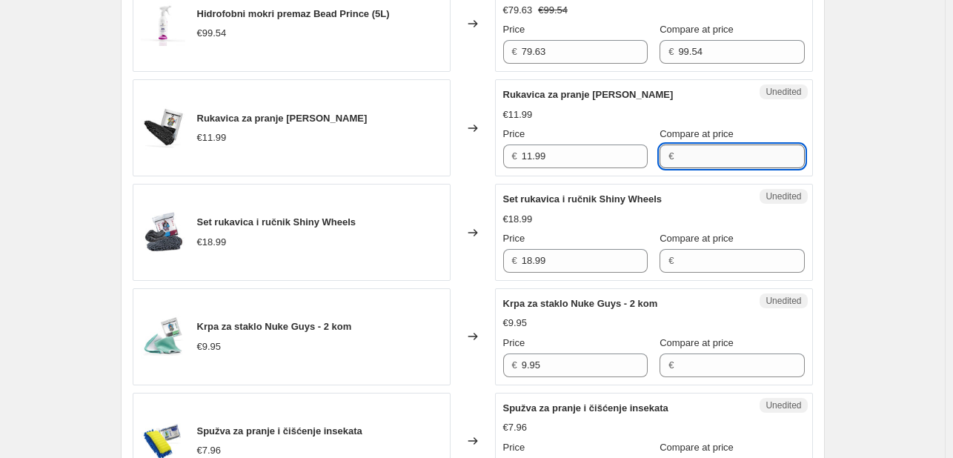
paste input "11.99"
type input "11.99"
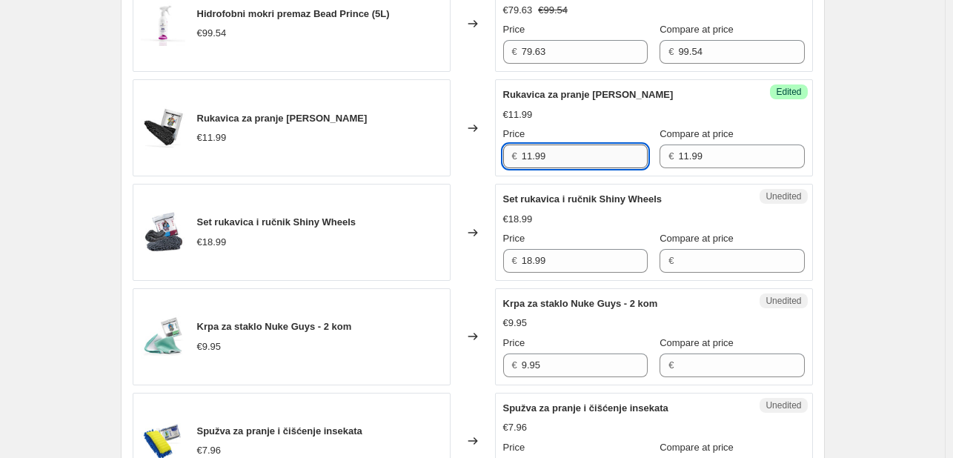
click at [565, 153] on input "11.99" at bounding box center [585, 157] width 126 height 24
type input "1"
type input "9.59"
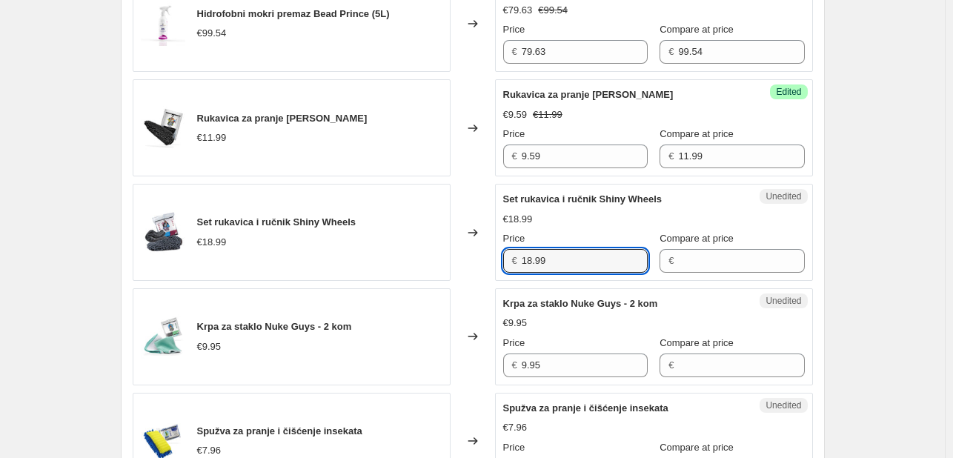
drag, startPoint x: 560, startPoint y: 259, endPoint x: 383, endPoint y: 231, distance: 179.5
click at [383, 231] on div "Set rukavica i ručnik Shiny Wheels €18.99 Changed to Unedited Set rukavica i ru…" at bounding box center [473, 232] width 680 height 97
type input "15.19"
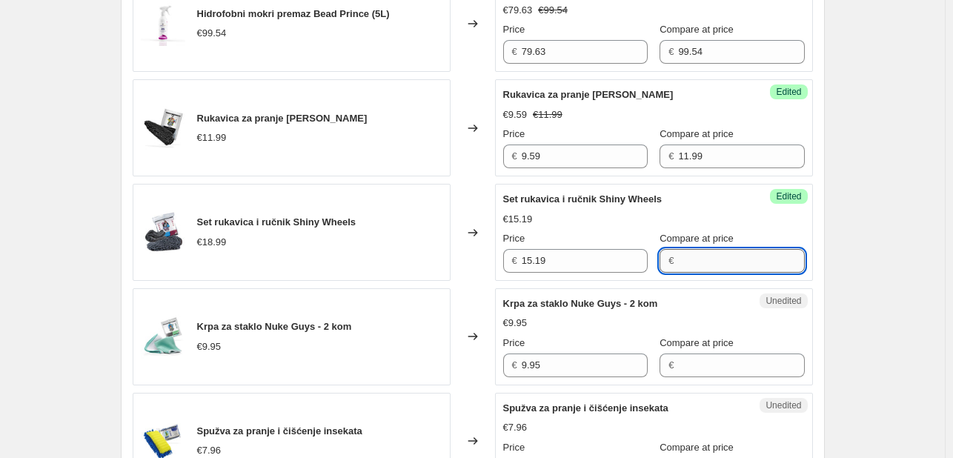
click at [678, 256] on input "Compare at price" at bounding box center [741, 261] width 126 height 24
type input "18.99"
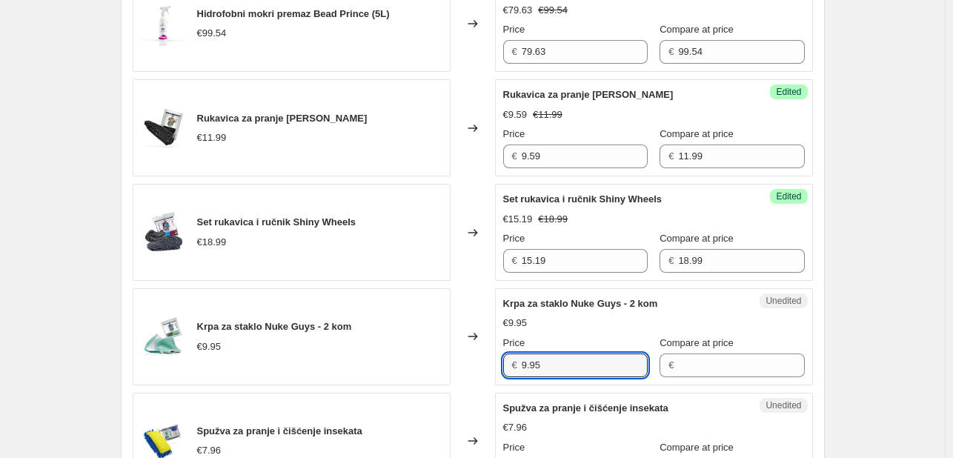
drag, startPoint x: 496, startPoint y: 370, endPoint x: 467, endPoint y: 361, distance: 30.2
click at [467, 361] on div "Krpa za staklo Nuke Guys - 2 kom €9.95 Changed to Unedited Krpa za staklo Nuke …" at bounding box center [473, 336] width 680 height 97
type input "c"
type input "9.95"
click at [678, 360] on input "Compare at price" at bounding box center [741, 366] width 126 height 24
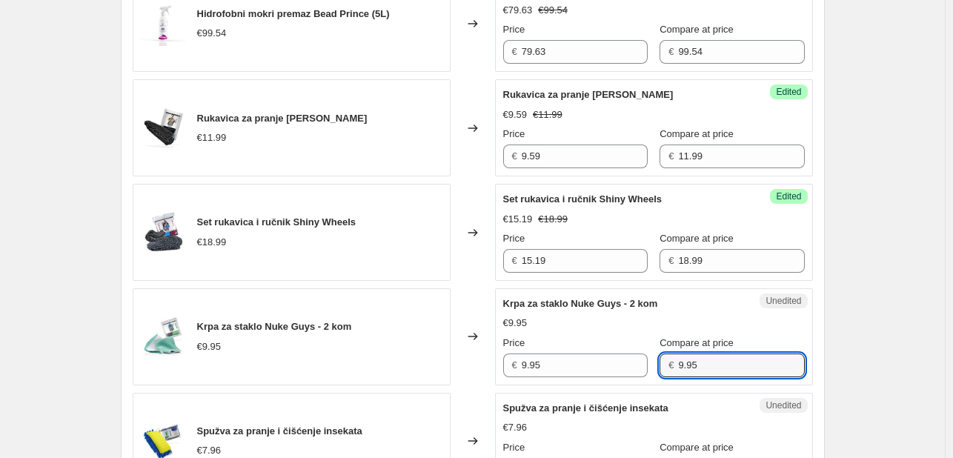
type input "9.95"
click at [563, 360] on input "9.95" at bounding box center [585, 366] width 126 height 24
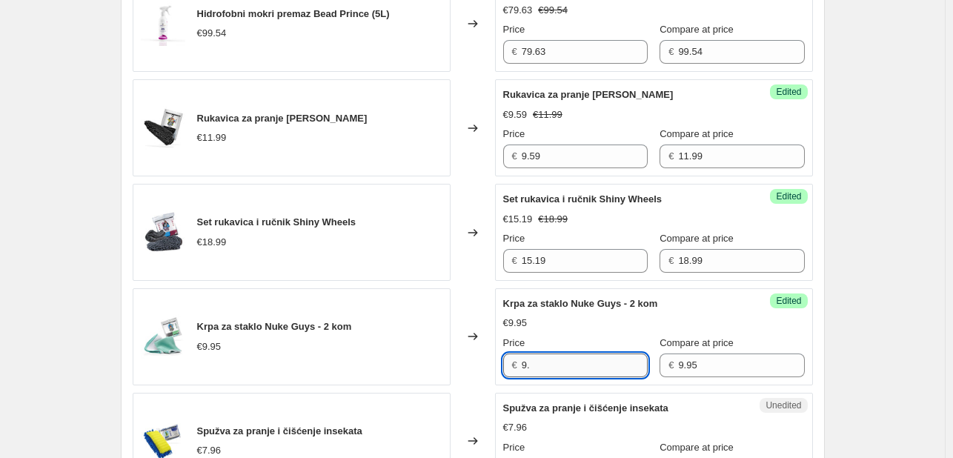
type input "9"
type input "9.95"
drag, startPoint x: 572, startPoint y: 363, endPoint x: 486, endPoint y: 360, distance: 86.0
click at [486, 360] on div "Krpa za staklo Nuke Guys - 2 kom €9.95 Changed to Success Edited Krpa za staklo…" at bounding box center [473, 336] width 680 height 97
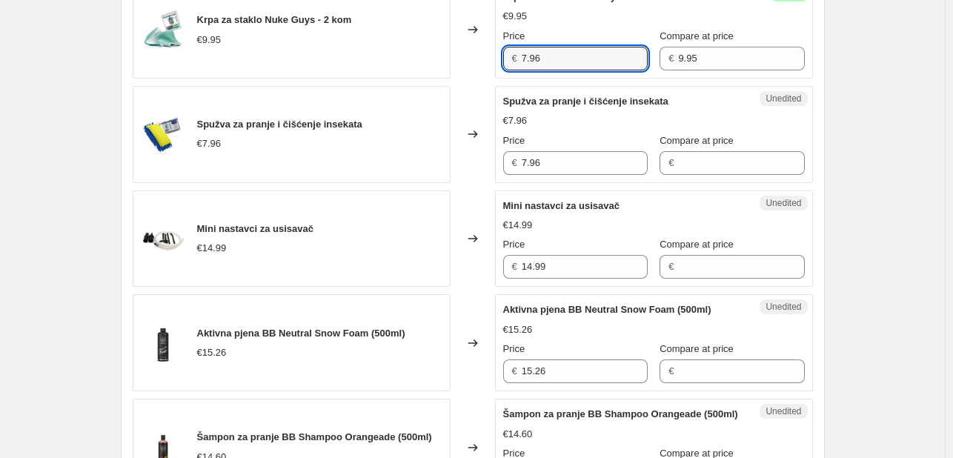
scroll to position [1885, 0]
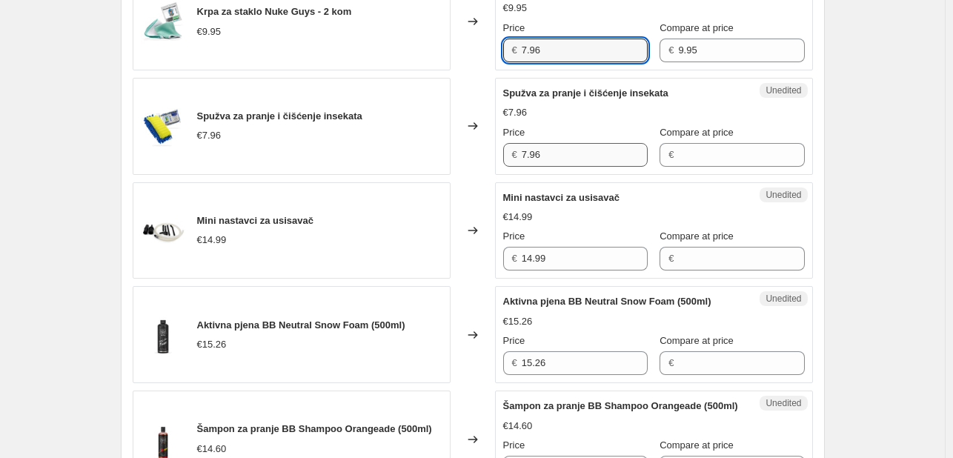
type input "7.96"
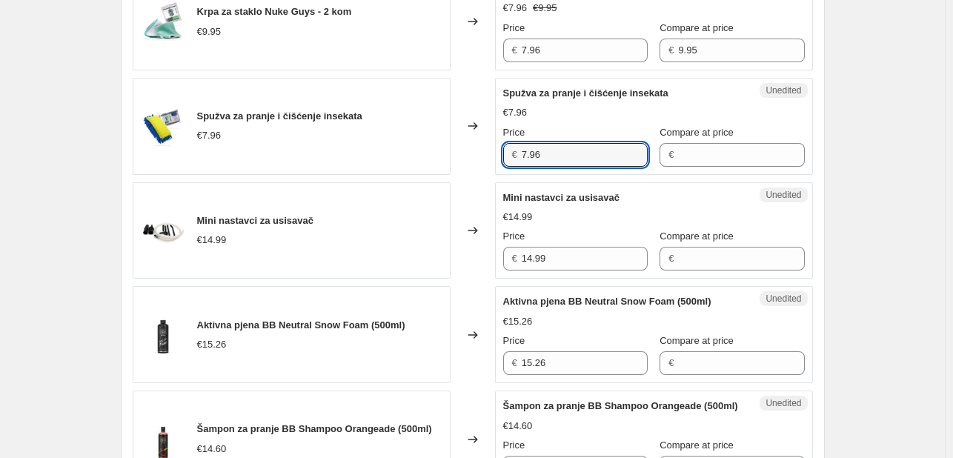
drag, startPoint x: 561, startPoint y: 147, endPoint x: 500, endPoint y: 146, distance: 60.8
click at [500, 146] on div "Unedited Spužva za pranje i čišćenje insekata €7.96 Price € 7.96 Compare at pri…" at bounding box center [654, 126] width 318 height 97
click at [678, 150] on input "Compare at price" at bounding box center [741, 155] width 126 height 24
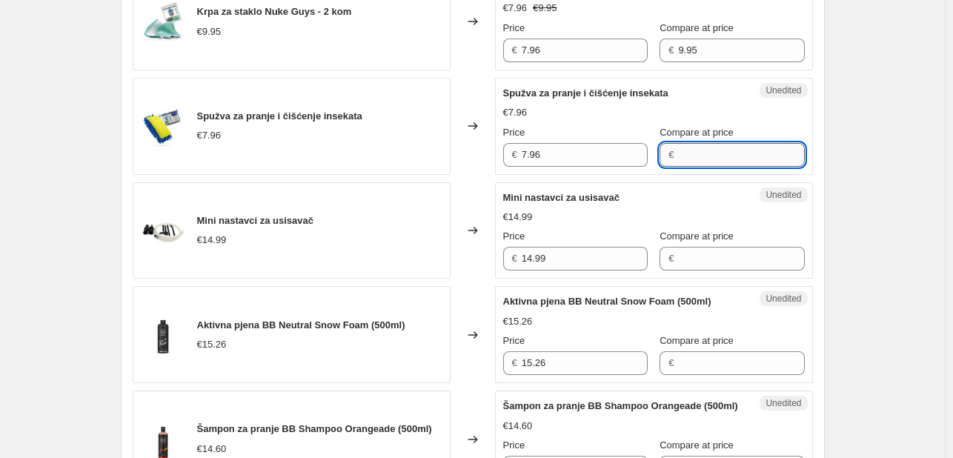
paste input "7.96"
type input "7.96"
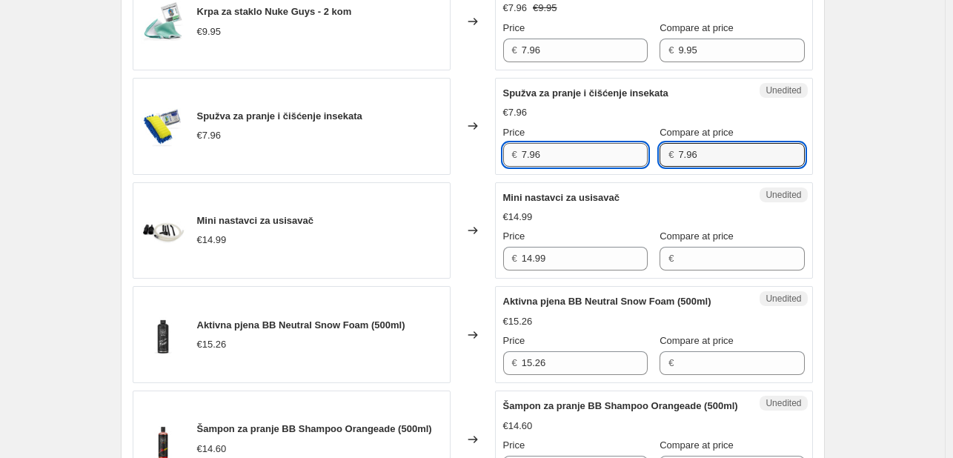
click at [589, 156] on input "7.96" at bounding box center [585, 155] width 126 height 24
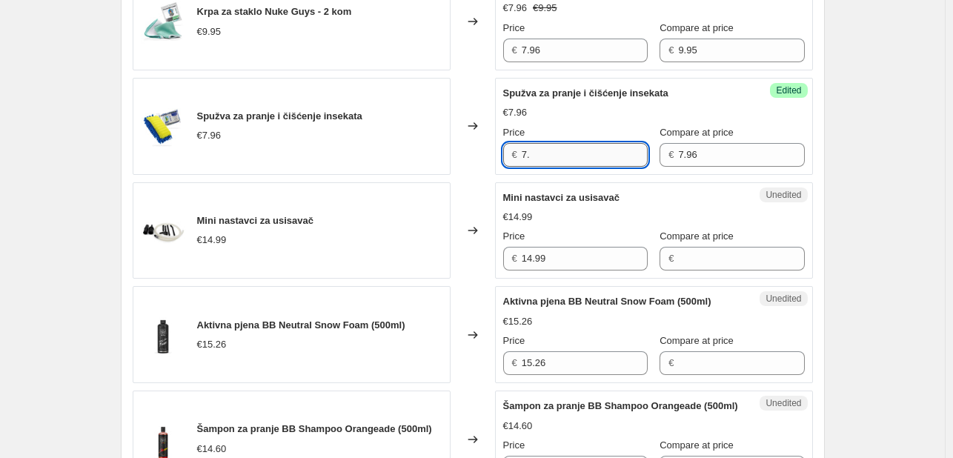
type input "7"
type input "5.97"
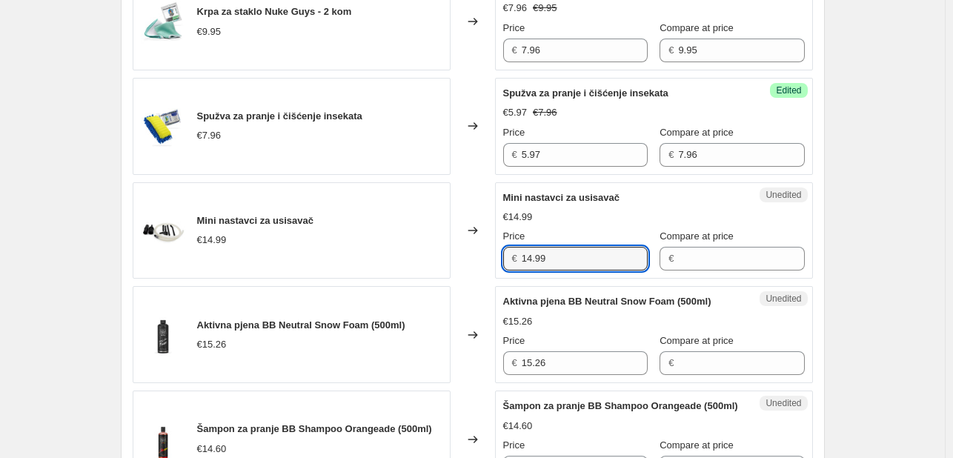
drag, startPoint x: 483, startPoint y: 265, endPoint x: 474, endPoint y: 265, distance: 8.2
click at [474, 265] on div "Mini nastavci za usisavač €14.99 Changed to Unedited Mini nastavci za usisavač …" at bounding box center [473, 230] width 680 height 97
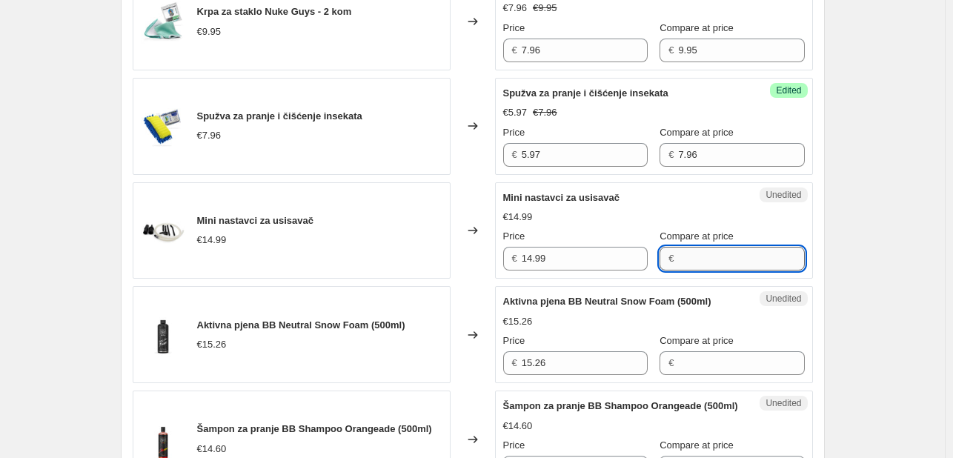
click at [679, 251] on input "Compare at price" at bounding box center [741, 259] width 126 height 24
paste input "14.99"
type input "14.99"
click at [558, 261] on input "14.99" at bounding box center [585, 259] width 126 height 24
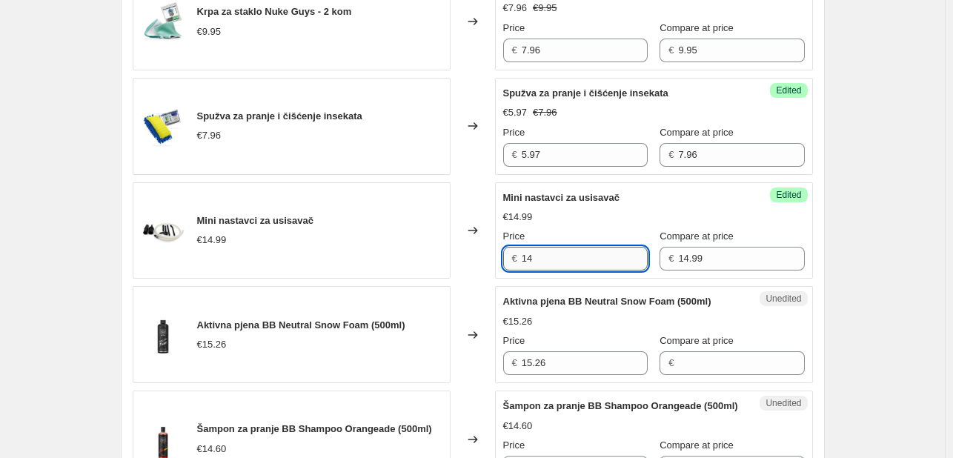
type input "1"
type input "12.74"
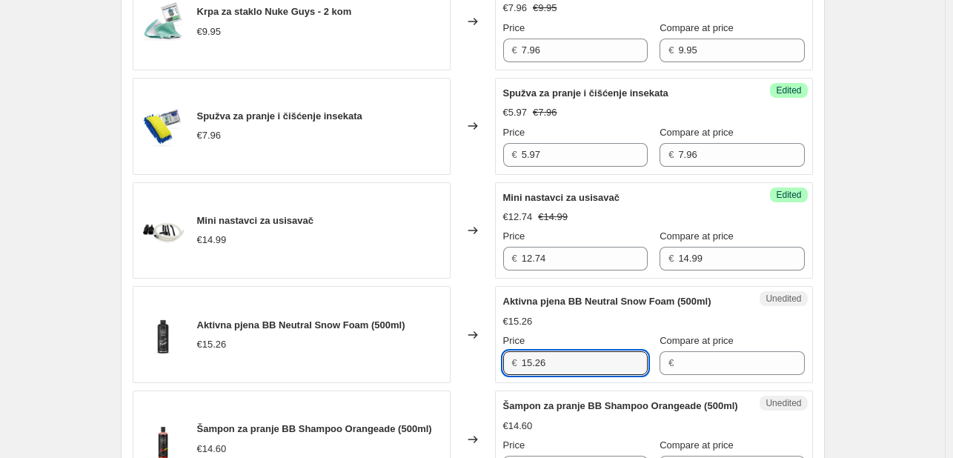
drag, startPoint x: 498, startPoint y: 357, endPoint x: 448, endPoint y: 354, distance: 49.8
click at [448, 354] on div "Aktivna pjena BB Neutral Snow Foam (500ml) €15.26 Changed to Unedited Aktivna p…" at bounding box center [473, 334] width 680 height 97
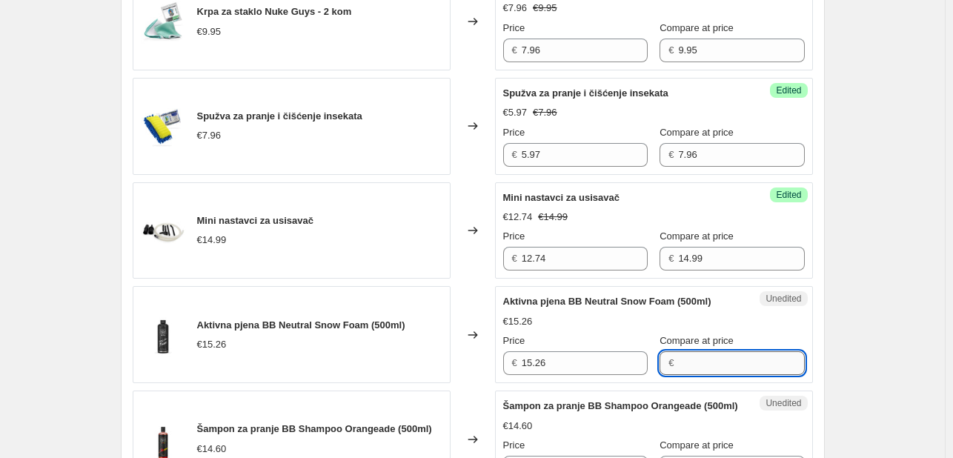
click at [692, 357] on input "Compare at price" at bounding box center [741, 363] width 126 height 24
paste input "15.26"
type input "15.26"
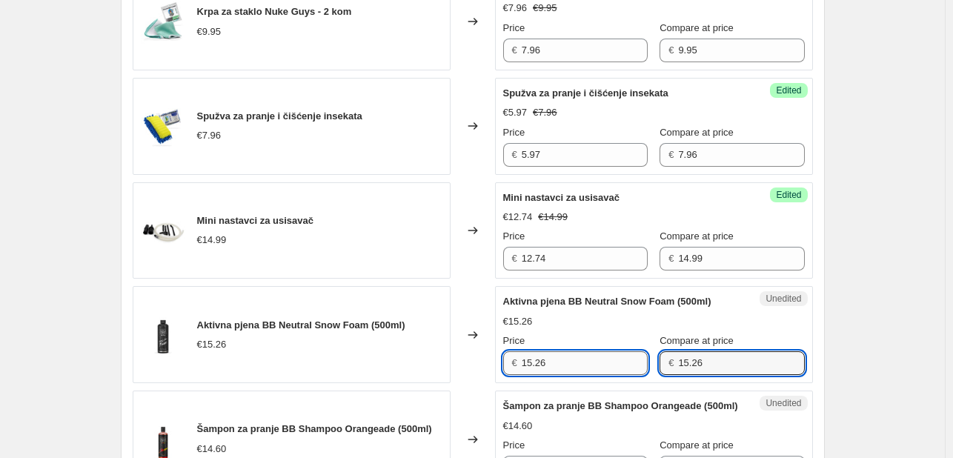
click at [589, 362] on input "15.26" at bounding box center [585, 363] width 126 height 24
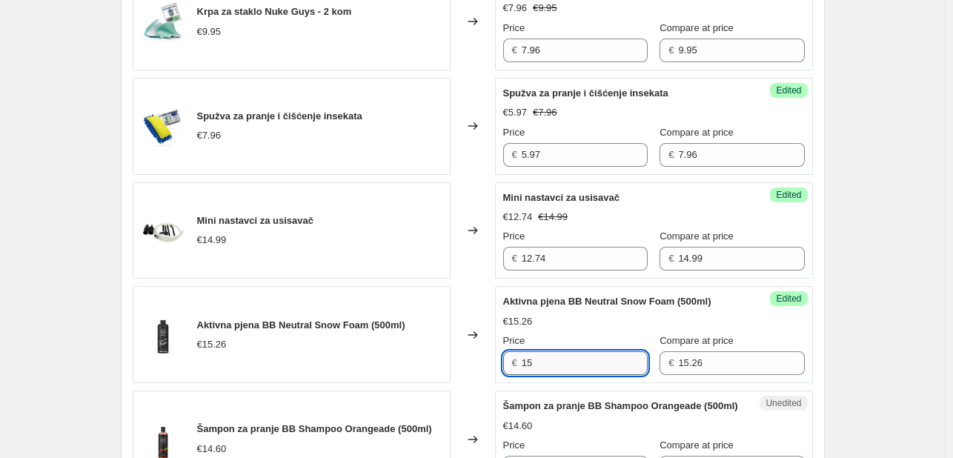
type input "1"
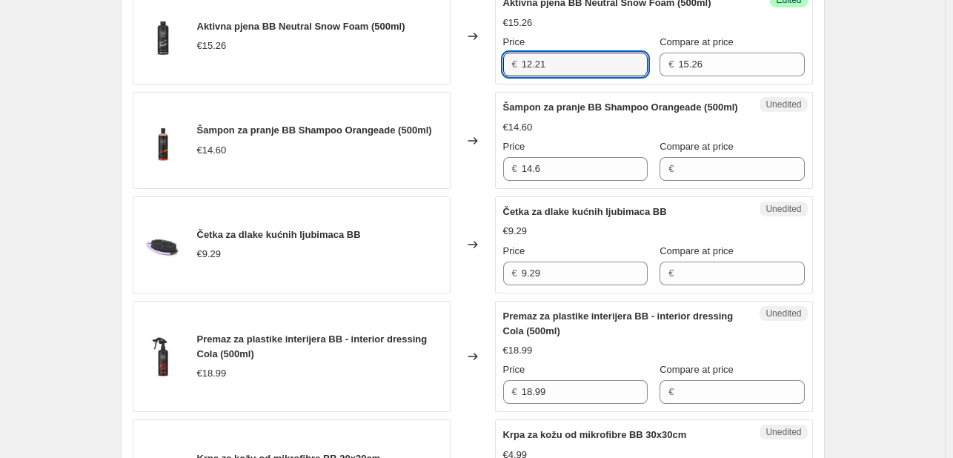
scroll to position [2188, 0]
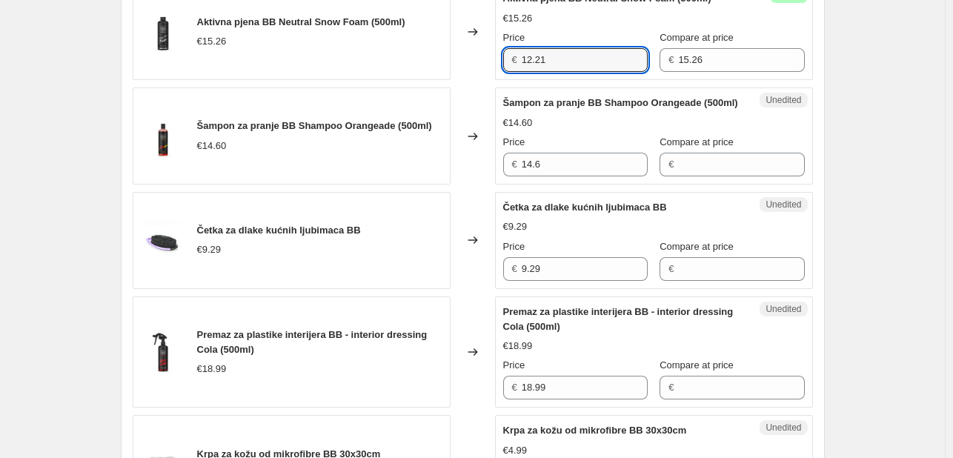
type input "12.21"
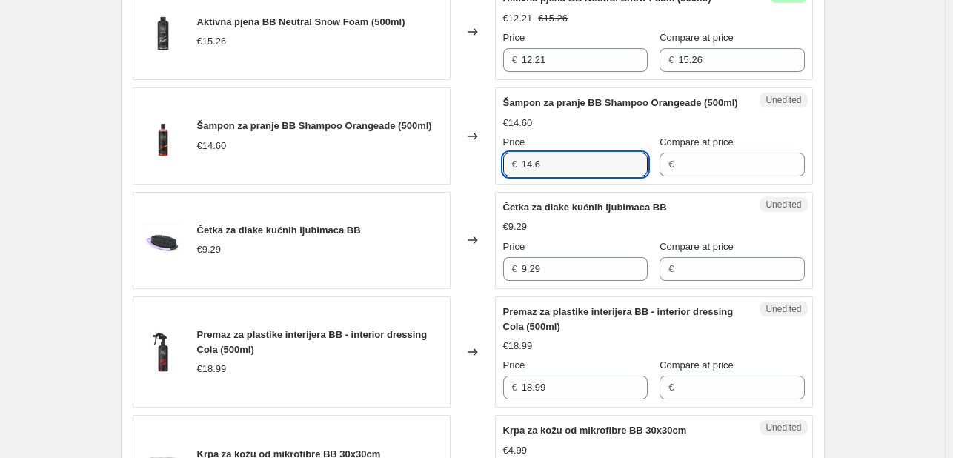
drag, startPoint x: 546, startPoint y: 182, endPoint x: 492, endPoint y: 173, distance: 54.1
click at [492, 173] on div "Šampon za pranje BB Shampoo Orangeade (500ml) €14.60 Changed to Unedited Šampon…" at bounding box center [473, 135] width 680 height 97
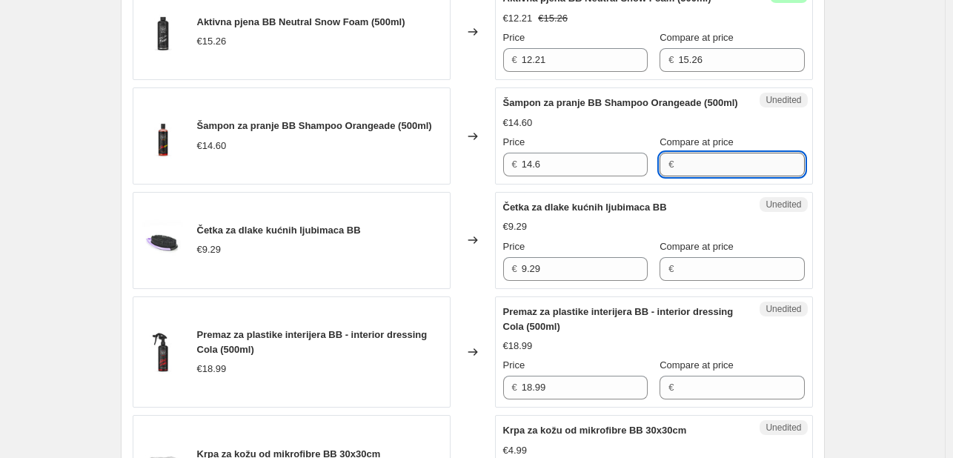
click at [688, 176] on input "Compare at price" at bounding box center [741, 165] width 126 height 24
paste input "14.6"
type input "14.6"
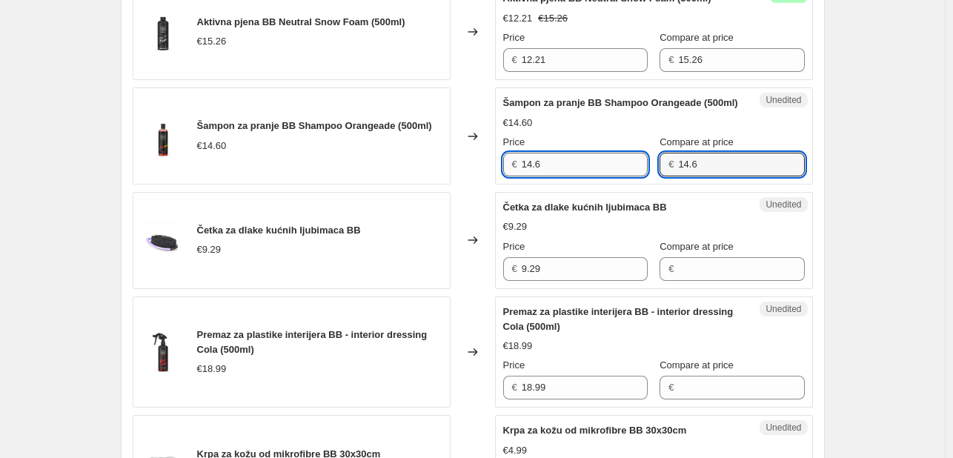
click at [615, 176] on input "14.6" at bounding box center [585, 165] width 126 height 24
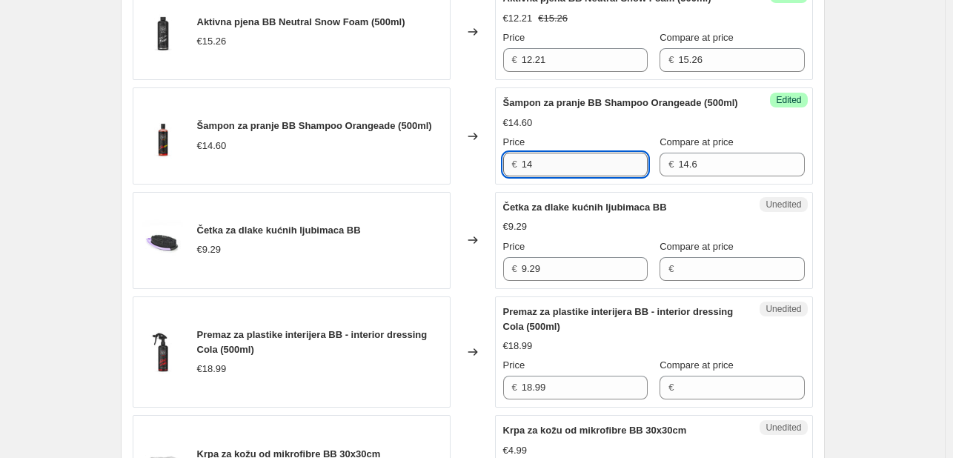
type input "1"
type input "11.68"
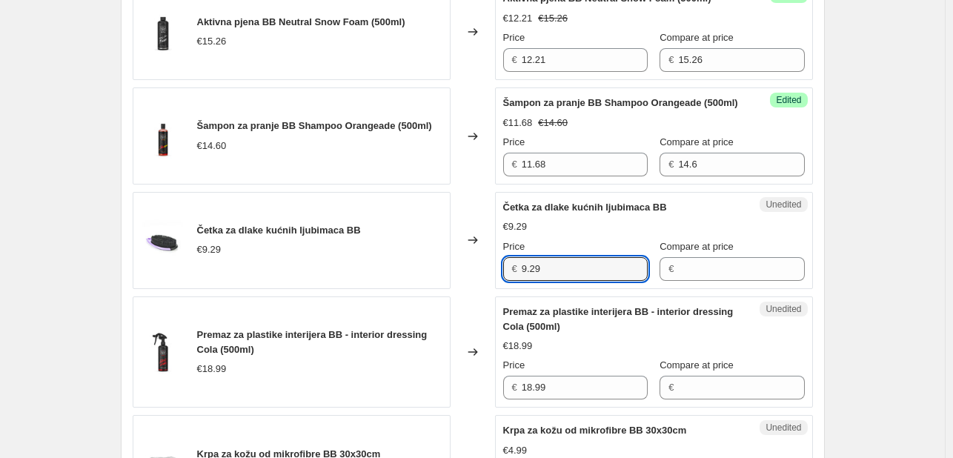
drag, startPoint x: 554, startPoint y: 285, endPoint x: 420, endPoint y: 271, distance: 134.3
click at [420, 271] on div "Četka za dlake kućnih ljubimaca BB €9.29 Changed to Unedited Četka za dlake kuć…" at bounding box center [473, 240] width 680 height 97
click at [709, 281] on input "Compare at price" at bounding box center [741, 269] width 126 height 24
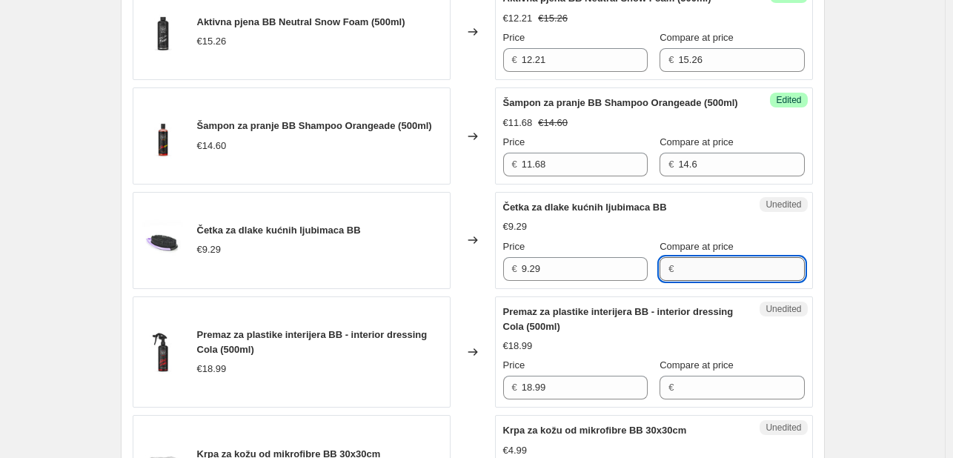
paste input "9.29"
type input "9.29"
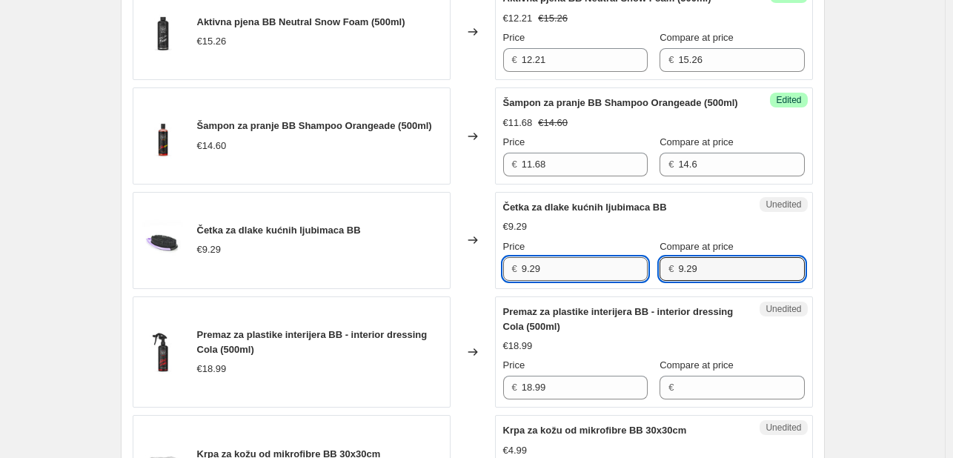
click at [578, 279] on input "9.29" at bounding box center [585, 269] width 126 height 24
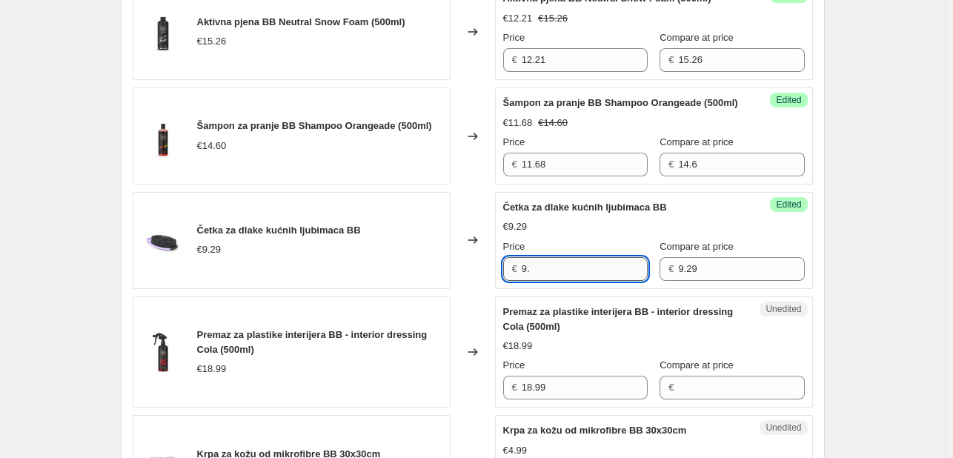
type input "9"
type input "6.97"
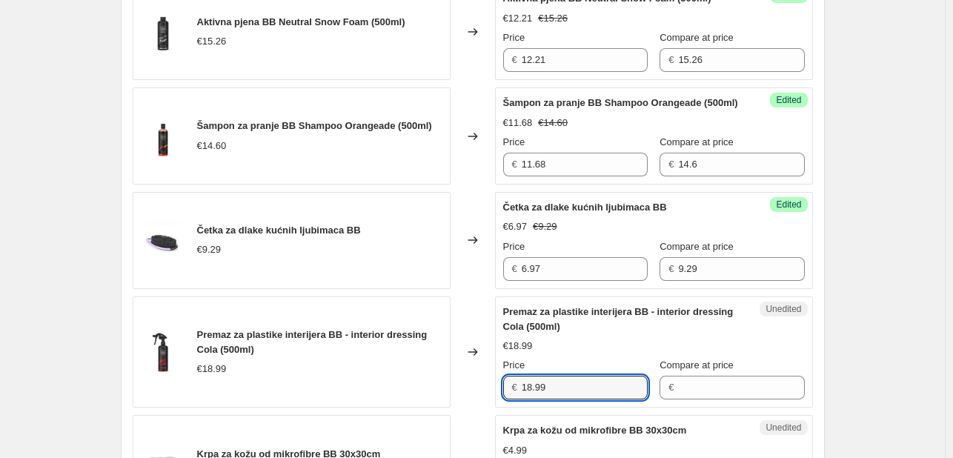
drag, startPoint x: 493, startPoint y: 401, endPoint x: 479, endPoint y: 399, distance: 14.3
click at [479, 399] on div "Premaz za plastike interijera BB - interior dressing Cola (500ml) €18.99 Change…" at bounding box center [473, 353] width 680 height 112
click at [708, 400] on input "Compare at price" at bounding box center [741, 388] width 126 height 24
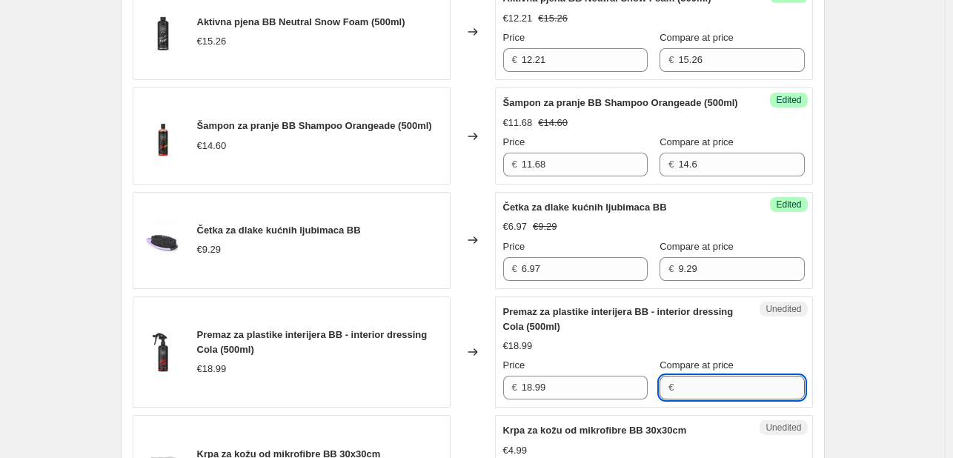
paste input "18.99"
type input "18.99"
click at [602, 393] on input "18.99" at bounding box center [585, 388] width 126 height 24
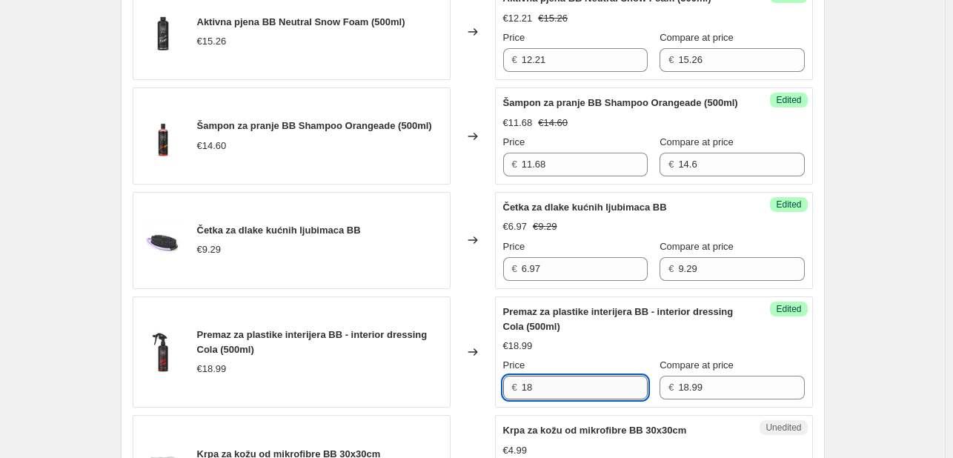
type input "1"
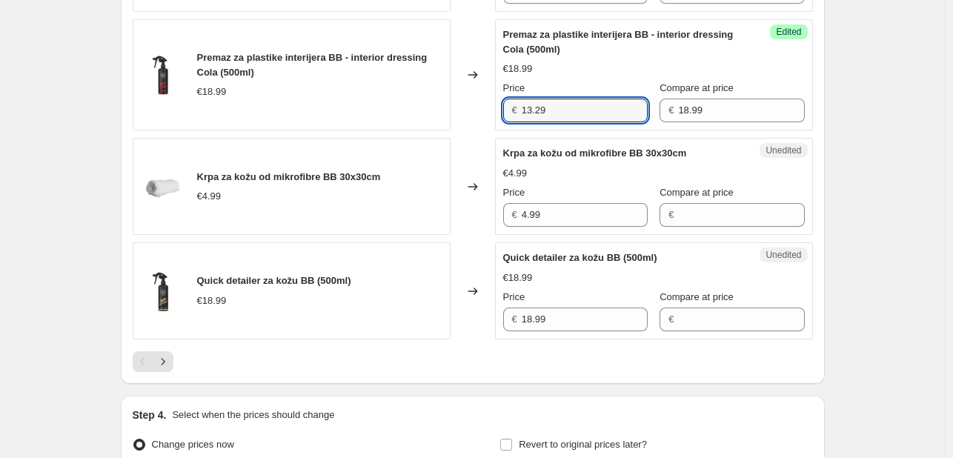
scroll to position [2486, 0]
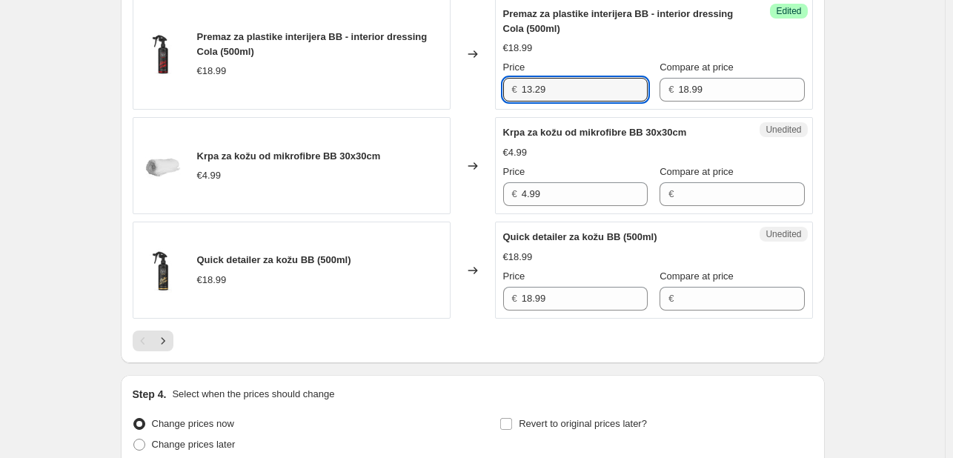
type input "13.29"
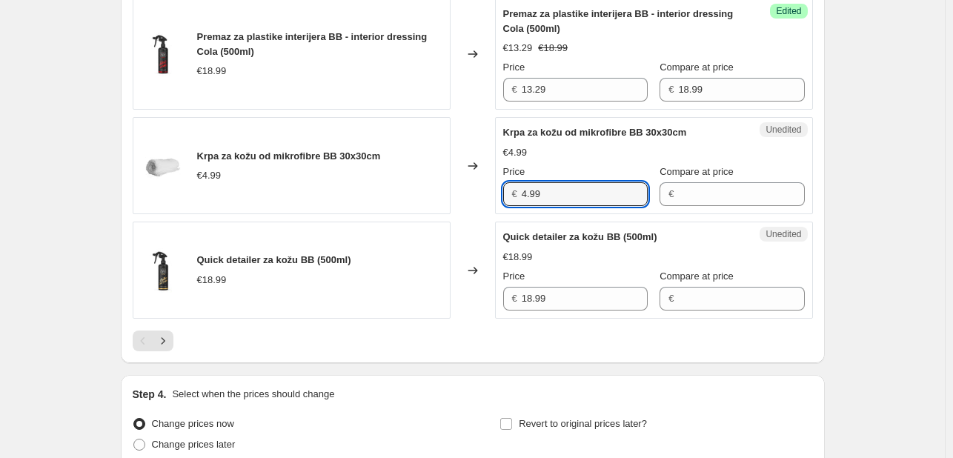
drag, startPoint x: 481, startPoint y: 182, endPoint x: 445, endPoint y: 174, distance: 37.1
click at [445, 174] on div "Krpa za kožu od mikrofibre BB 30x30cm €4.99 Changed to Unedited Krpa za kožu od…" at bounding box center [473, 165] width 680 height 97
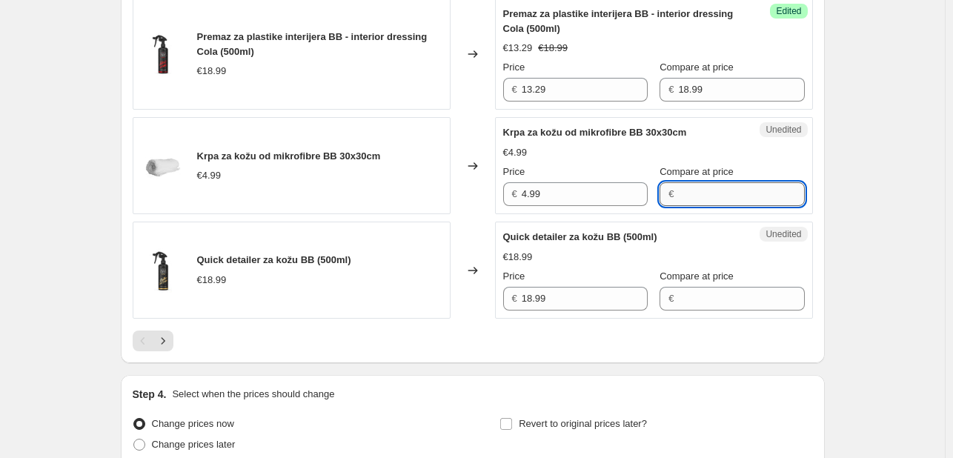
click at [762, 198] on input "Compare at price" at bounding box center [741, 194] width 126 height 24
paste input "4.99"
type input "4.99"
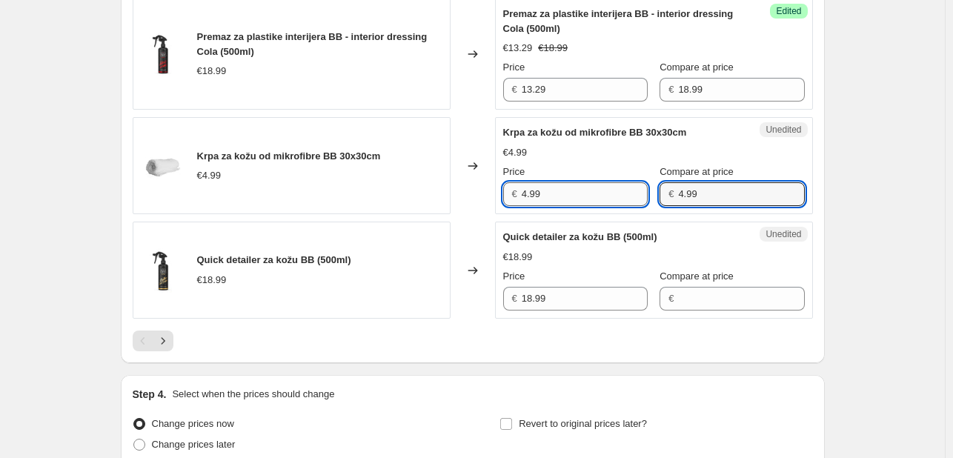
click at [584, 206] on input "4.99" at bounding box center [585, 194] width 126 height 24
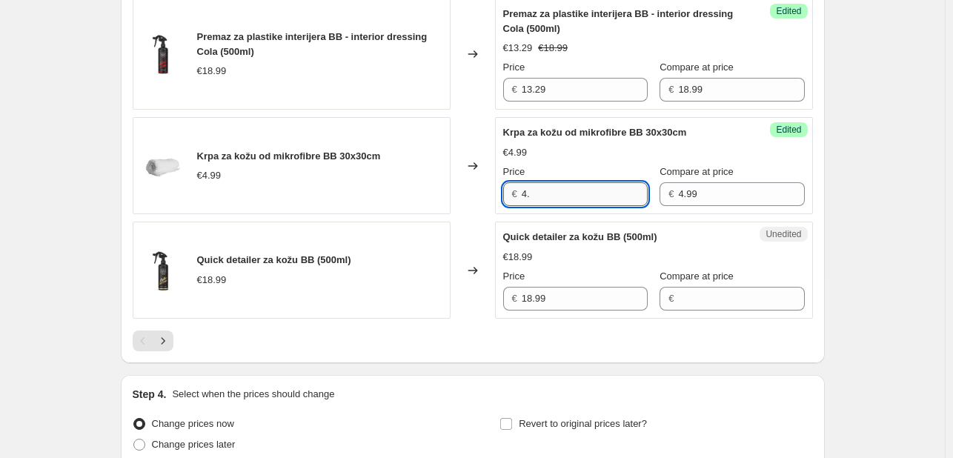
type input "4"
type input "3.99"
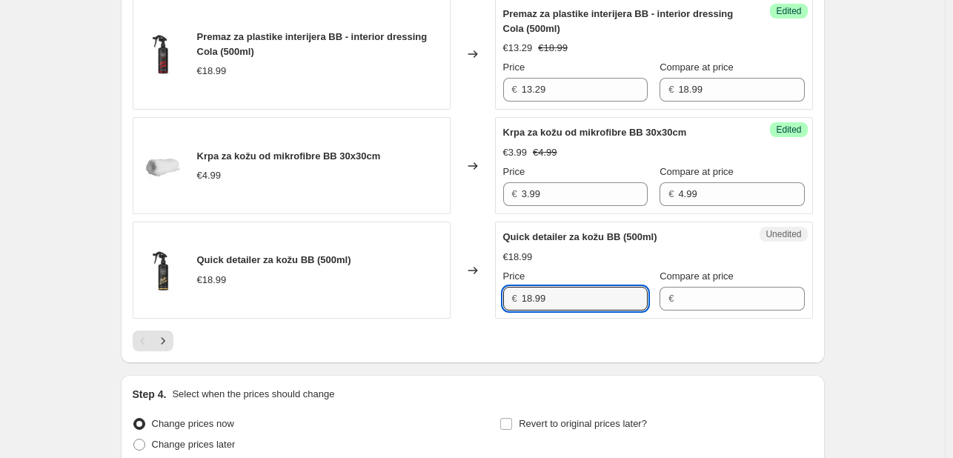
drag, startPoint x: 566, startPoint y: 304, endPoint x: 471, endPoint y: 311, distance: 95.9
click at [471, 311] on div "Quick detailer za kožu BB (500ml) €18.99 Changed to Unedited Quick detailer za …" at bounding box center [473, 270] width 680 height 97
click at [692, 311] on input "Compare at price" at bounding box center [741, 299] width 126 height 24
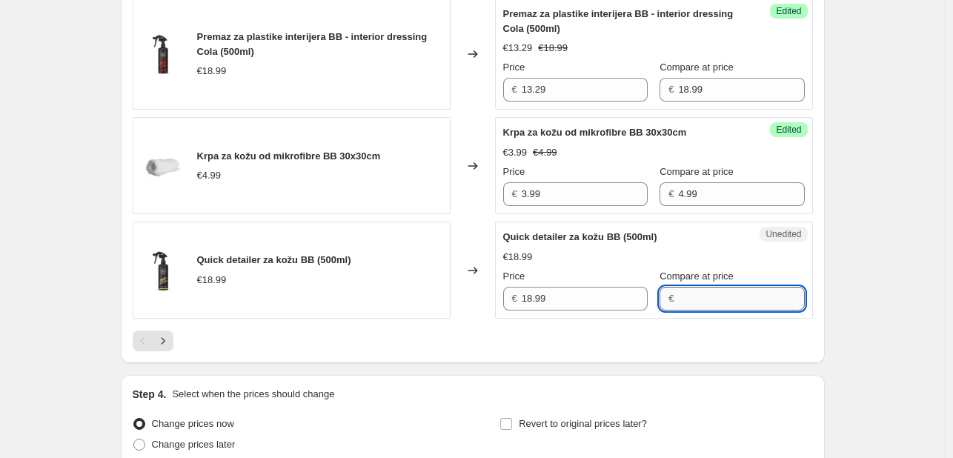
paste input "18.99"
type input "18.99"
click at [602, 311] on input "18.99" at bounding box center [585, 299] width 126 height 24
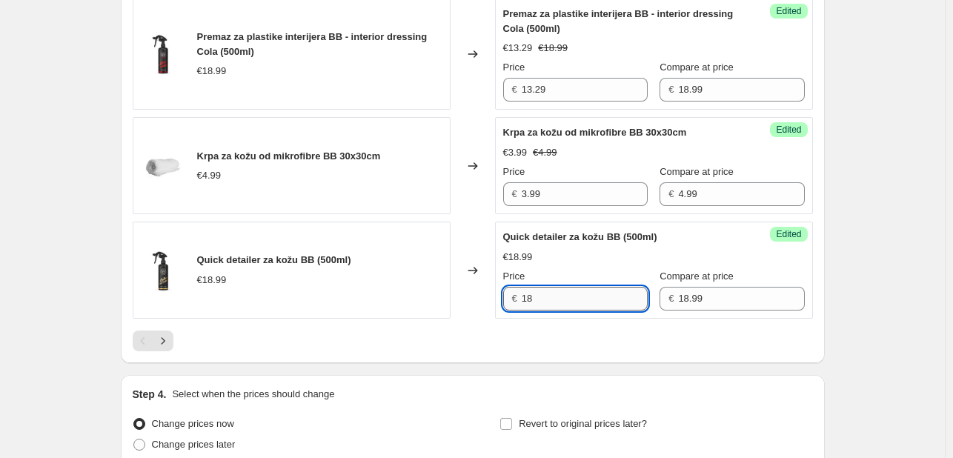
type input "1"
type input "13.29"
click at [170, 348] on icon "Next" at bounding box center [163, 341] width 15 height 15
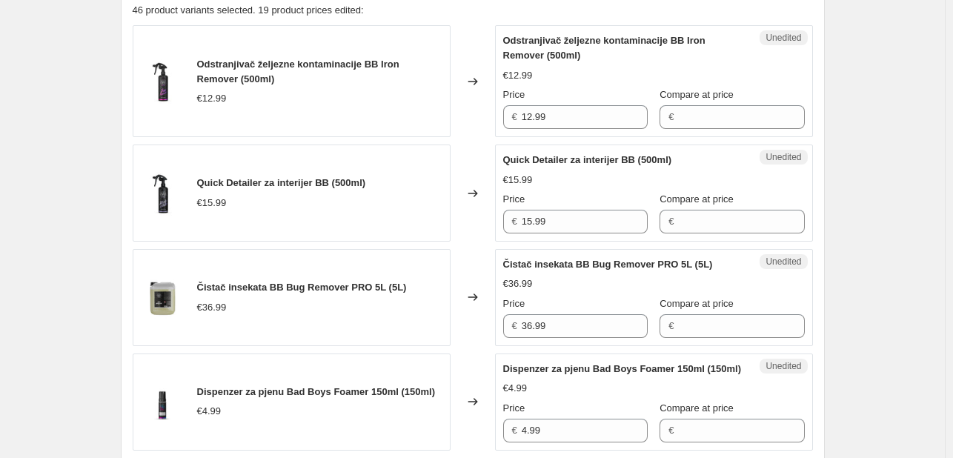
scroll to position [658, 0]
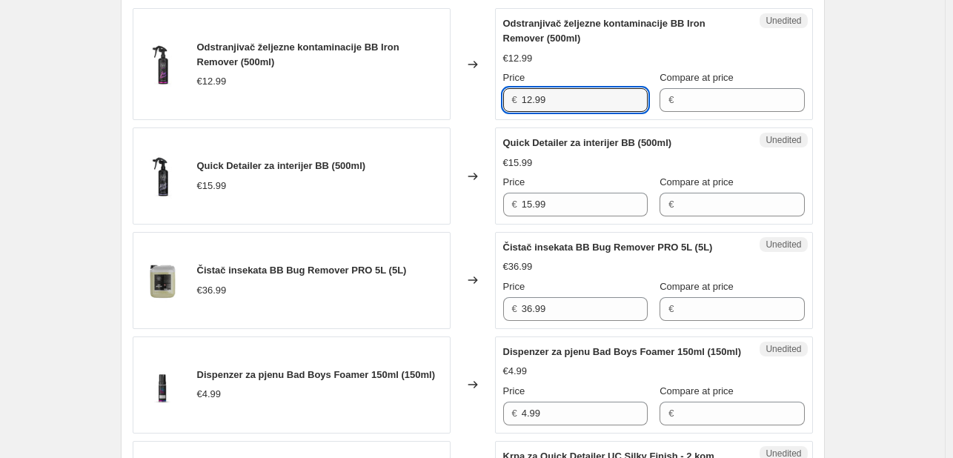
drag, startPoint x: 562, startPoint y: 101, endPoint x: 457, endPoint y: 95, distance: 104.7
click at [457, 95] on div "Odstranjivač željezne kontaminacije BB Iron Remover (500ml) €12.99 Changed to U…" at bounding box center [473, 64] width 680 height 112
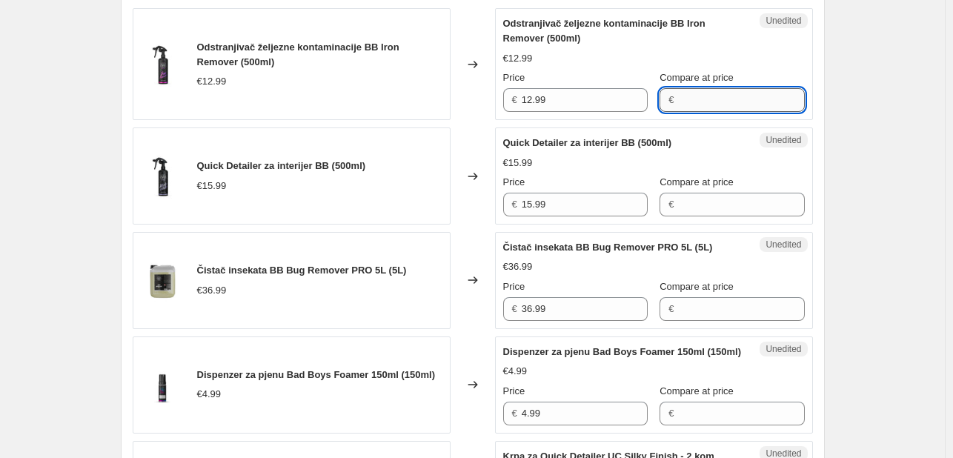
click at [773, 96] on input "Compare at price" at bounding box center [741, 100] width 126 height 24
paste input "12.99"
type input "12.99"
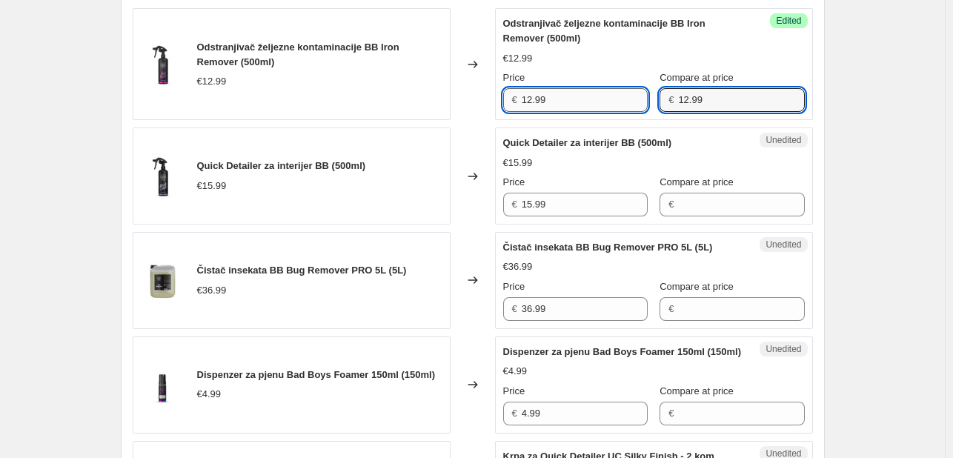
click at [560, 99] on input "12.99" at bounding box center [585, 100] width 126 height 24
type input "1"
type input "10.39"
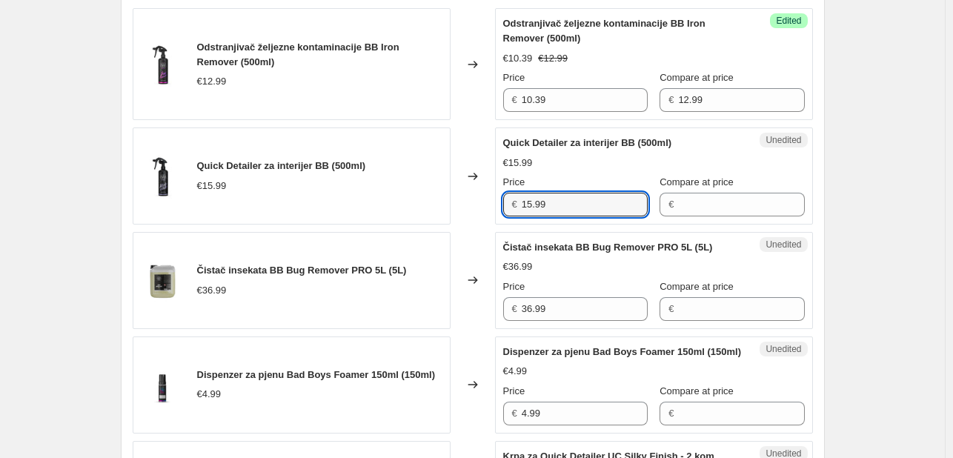
drag, startPoint x: 512, startPoint y: 196, endPoint x: 501, endPoint y: 193, distance: 11.5
click at [501, 193] on div "Unedited Quick Detailer za interijer BB (500ml) €15.99 Price € 15.99 Compare at…" at bounding box center [654, 176] width 318 height 97
click at [700, 204] on input "Compare at price" at bounding box center [741, 205] width 126 height 24
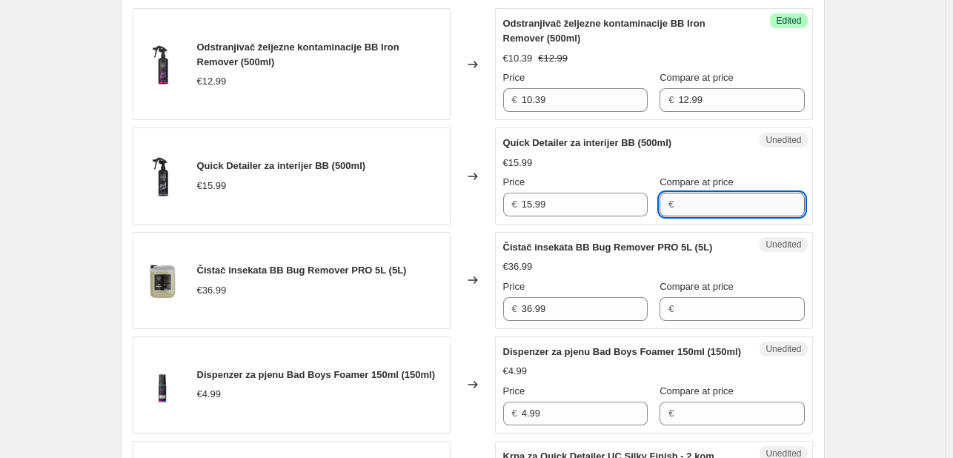
paste input "15.99"
type input "15.99"
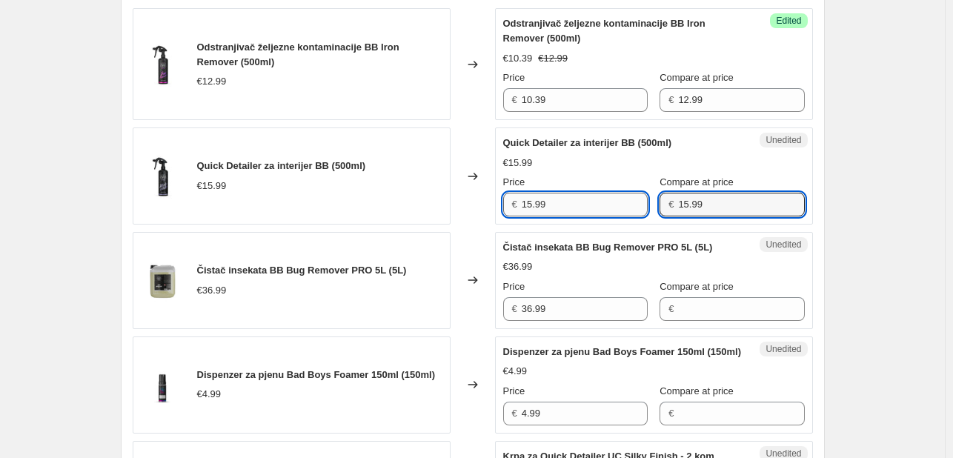
click at [574, 212] on input "15.99" at bounding box center [585, 205] width 126 height 24
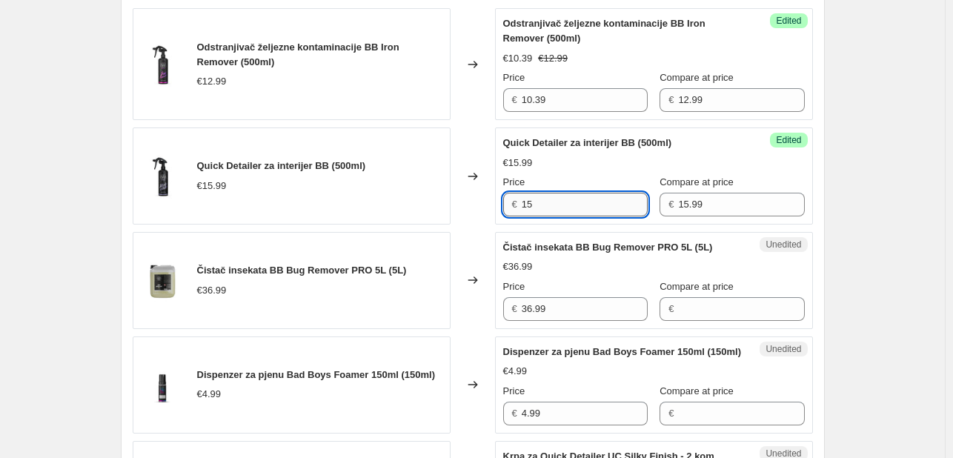
type input "1"
type input "12.79"
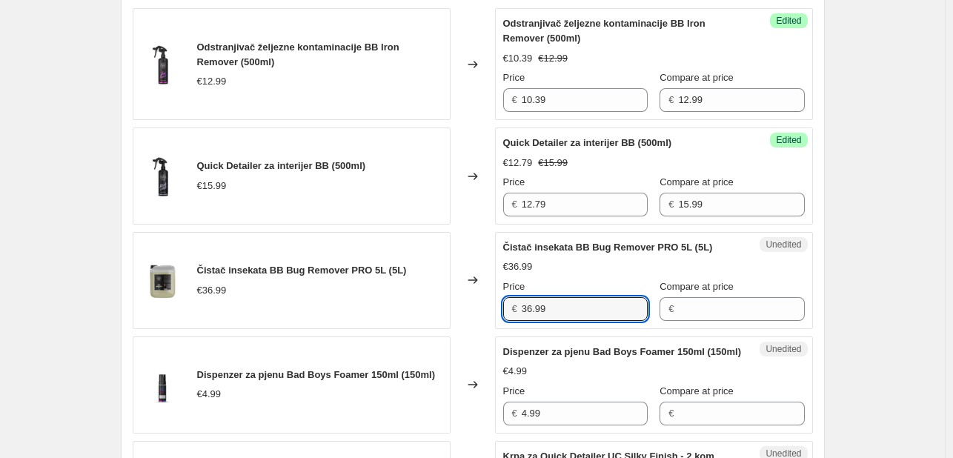
click at [509, 300] on div "€ 36.99" at bounding box center [575, 309] width 145 height 24
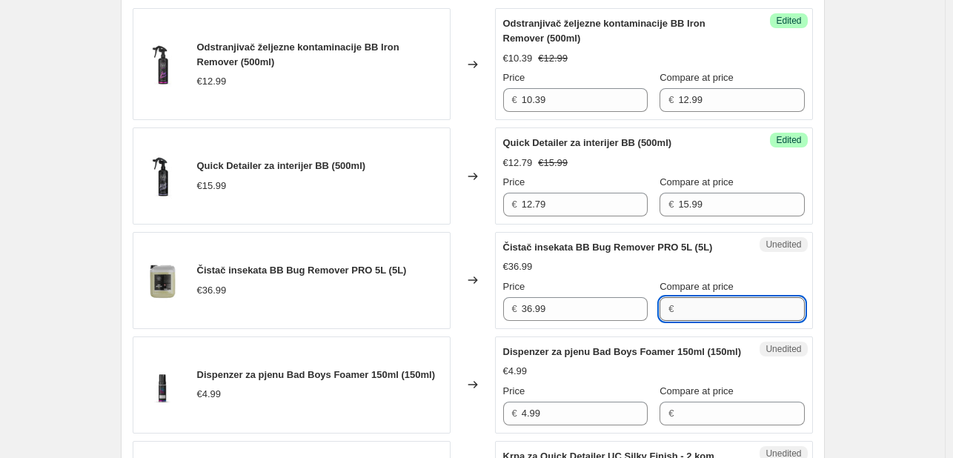
click at [706, 308] on input "Compare at price" at bounding box center [741, 309] width 126 height 24
paste input "36.99"
type input "36.99"
click at [551, 305] on input "36.99" at bounding box center [585, 309] width 126 height 24
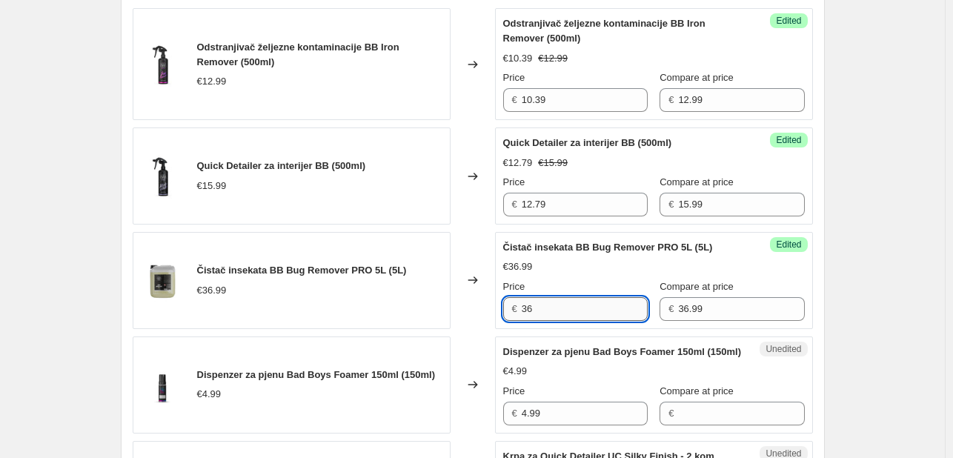
type input "3"
type input "27.74"
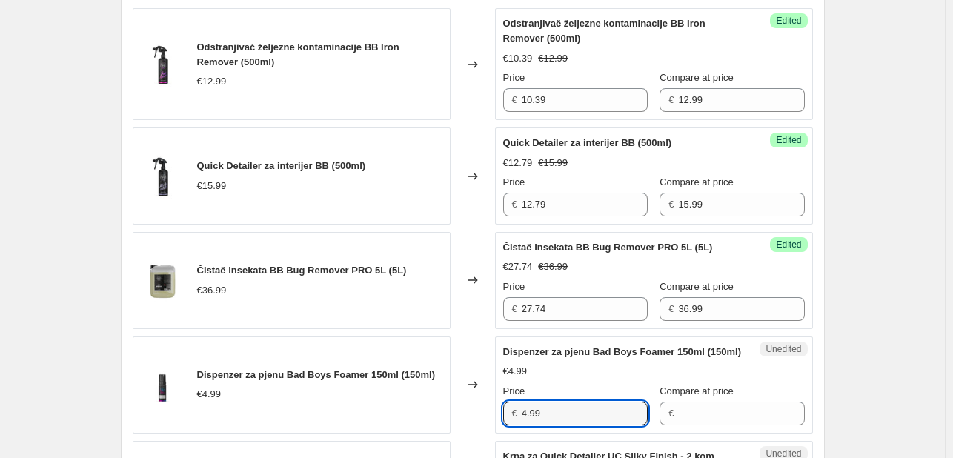
drag, startPoint x: 552, startPoint y: 430, endPoint x: 443, endPoint y: 403, distance: 112.4
click at [443, 403] on div "Dispenzer za pjenu Bad Boys Foamer 150ml (150ml) €4.99 Changed to Unedited Disp…" at bounding box center [473, 385] width 680 height 97
type input "3.99"
click at [692, 425] on input "Compare at price" at bounding box center [741, 414] width 126 height 24
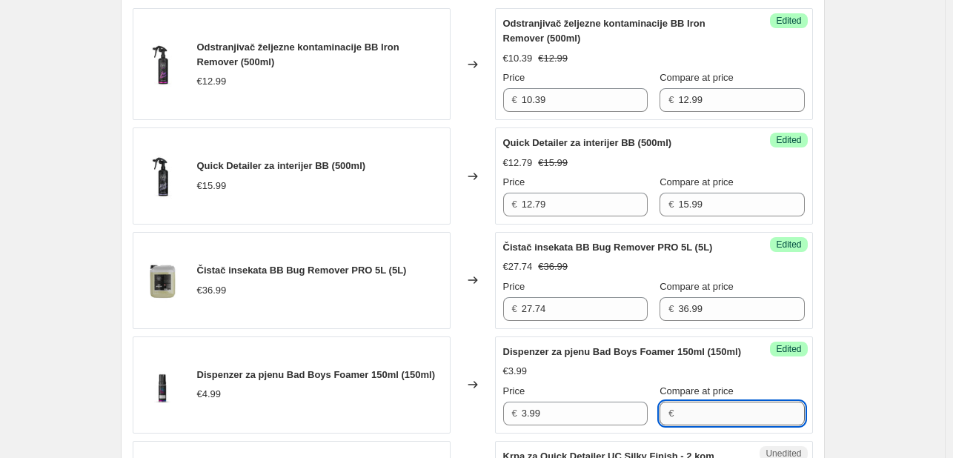
type input "7"
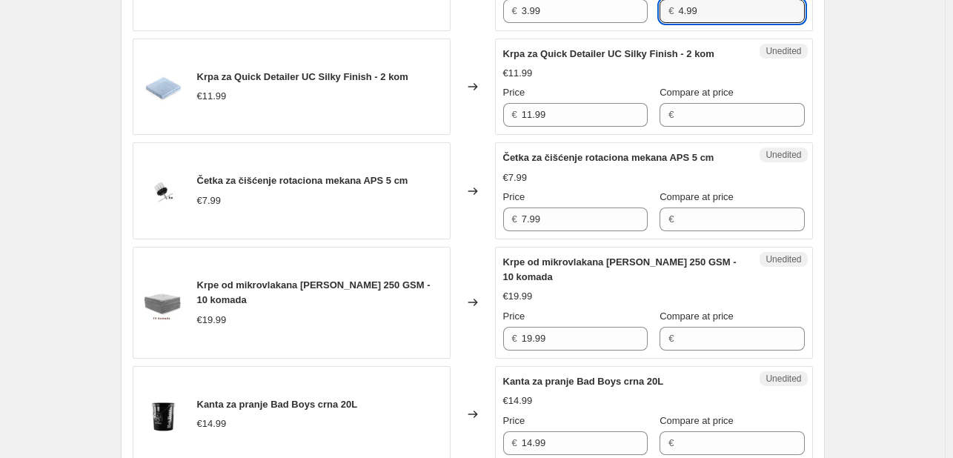
scroll to position [1081, 0]
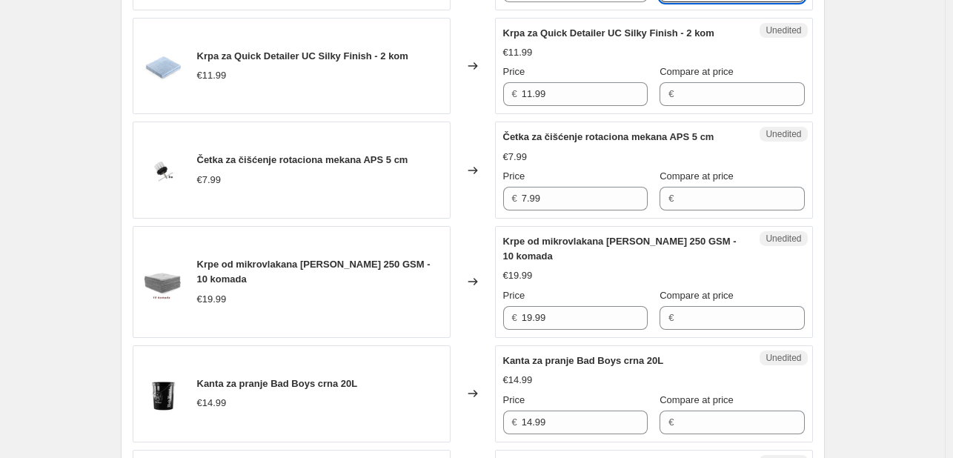
type input "4.99"
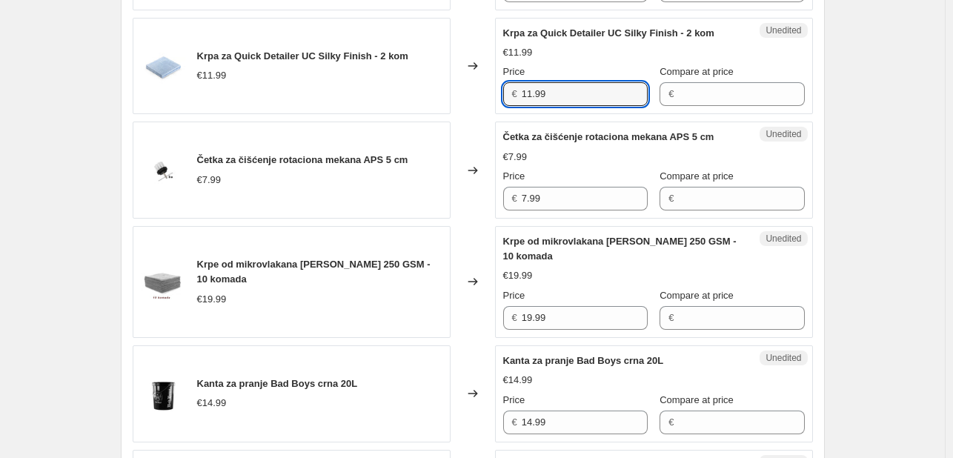
drag, startPoint x: 519, startPoint y: 113, endPoint x: 478, endPoint y: 113, distance: 40.8
click at [478, 113] on div "Krpa za Quick Detailer UC Silky Finish - 2 kom €11.99 Changed to Unedited Krpa …" at bounding box center [473, 66] width 680 height 97
drag, startPoint x: 434, startPoint y: 105, endPoint x: 401, endPoint y: 106, distance: 33.4
click at [401, 106] on div "Krpa za Quick Detailer UC Silky Finish - 2 kom €11.99 Changed to Unedited Krpa …" at bounding box center [473, 66] width 680 height 97
click at [681, 106] on input "Compare at price" at bounding box center [741, 94] width 126 height 24
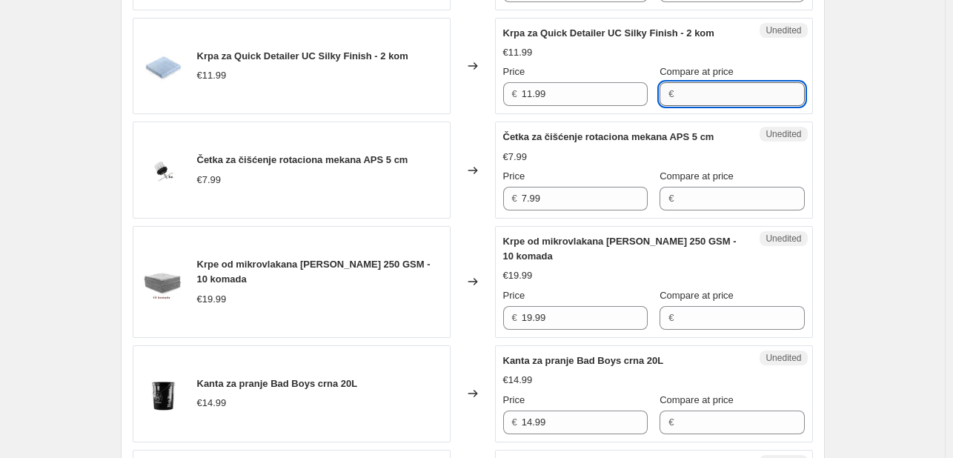
paste input "11.99"
type input "11.99"
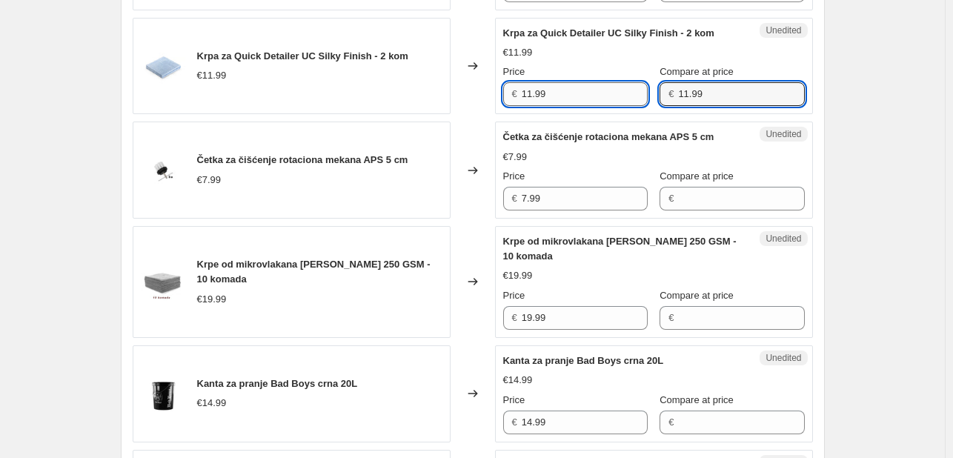
click at [583, 106] on input "11.99" at bounding box center [585, 94] width 126 height 24
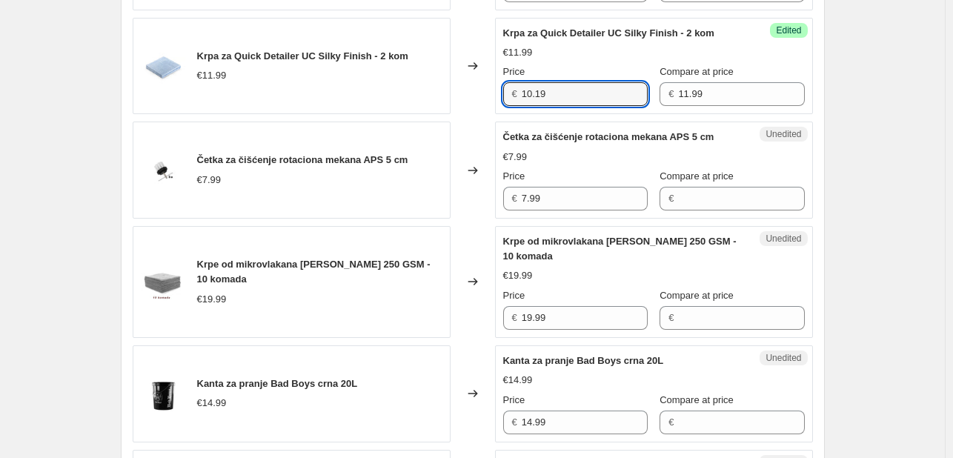
type input "10.19"
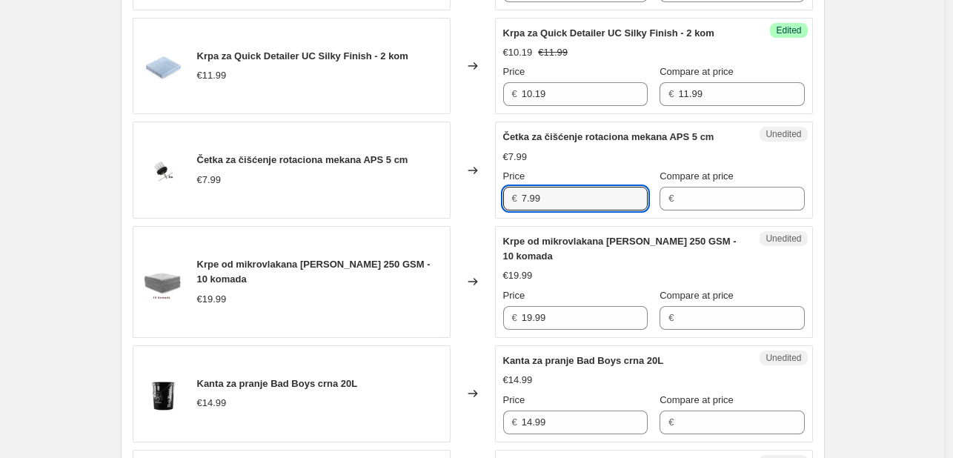
drag, startPoint x: 493, startPoint y: 204, endPoint x: 483, endPoint y: 202, distance: 9.9
click at [483, 202] on div "Četka za čišćenje rotaciona mekana APS 5 cm €7.99 Changed to Unedited Četka za …" at bounding box center [473, 170] width 680 height 97
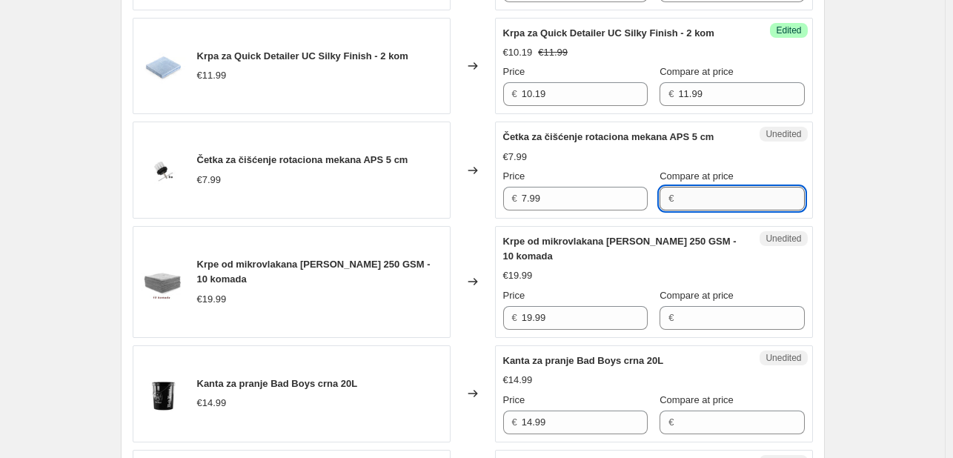
click at [678, 211] on input "Compare at price" at bounding box center [741, 199] width 126 height 24
paste input "7.99"
type input "7.99"
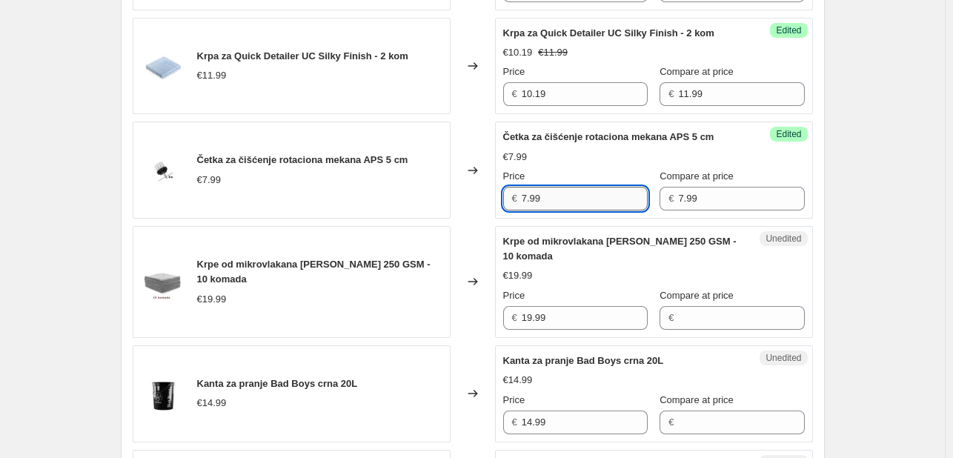
click at [595, 211] on input "7.99" at bounding box center [585, 199] width 126 height 24
type input "7"
type input "5.59"
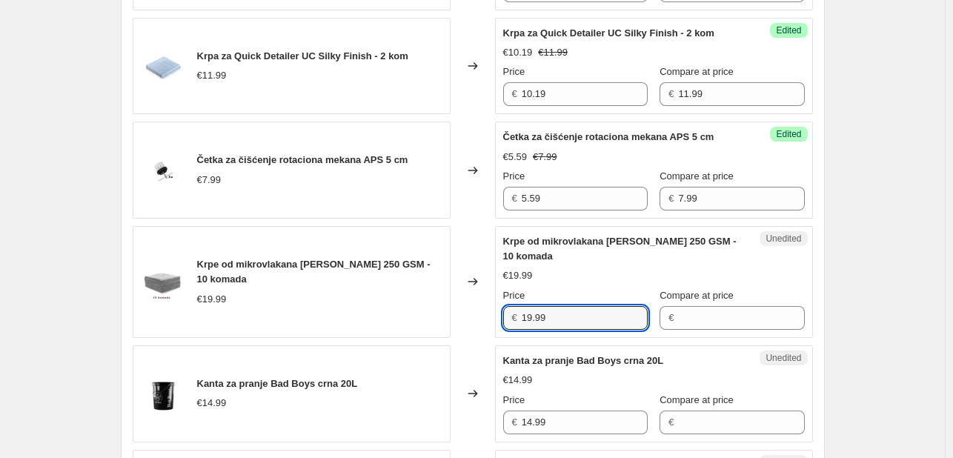
drag, startPoint x: 587, startPoint y: 325, endPoint x: 425, endPoint y: 319, distance: 162.5
click at [425, 319] on div "Krpe od mikrovlakana CW siva 250 GSM - 10 komada €19.99 Changed to Unedited Krp…" at bounding box center [473, 282] width 680 height 112
click at [712, 330] on input "Compare at price" at bounding box center [741, 318] width 126 height 24
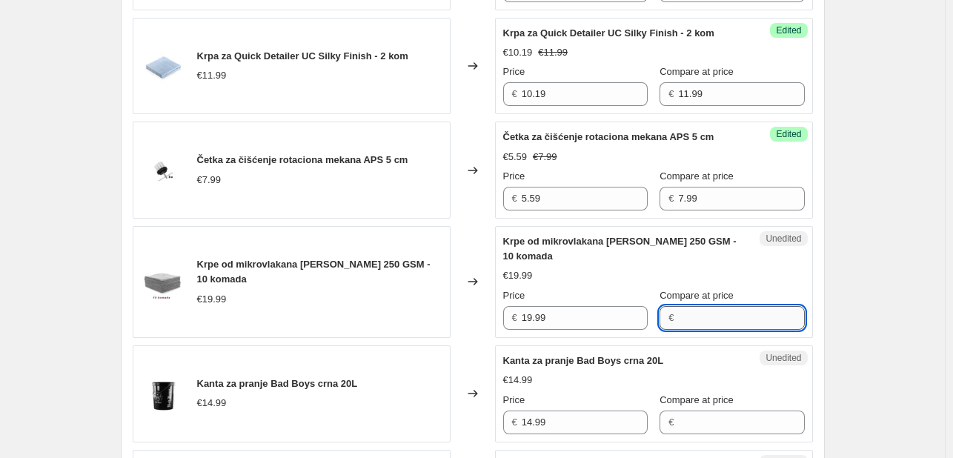
paste input "19.99"
type input "19.99"
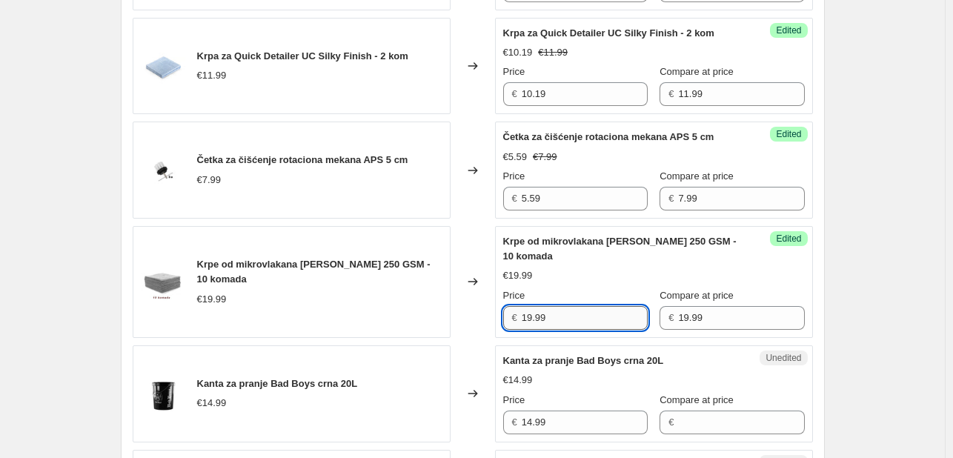
click at [562, 330] on input "19.99" at bounding box center [585, 318] width 126 height 24
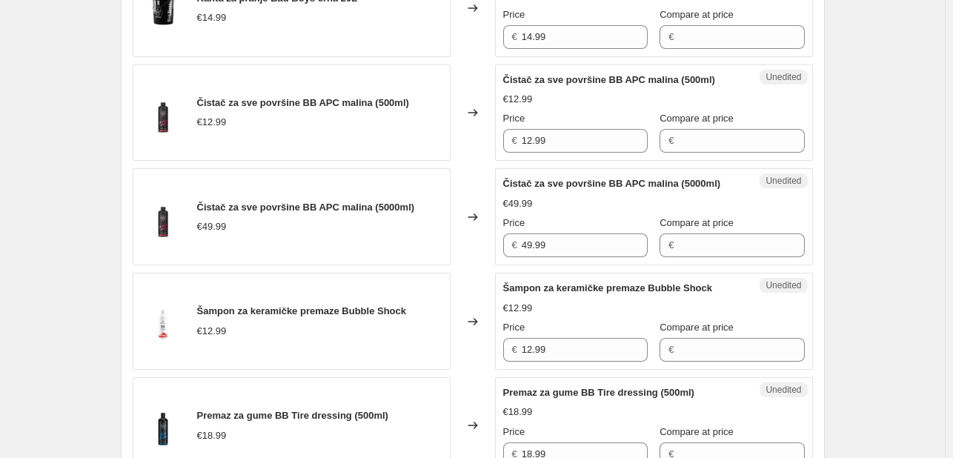
scroll to position [1454, 0]
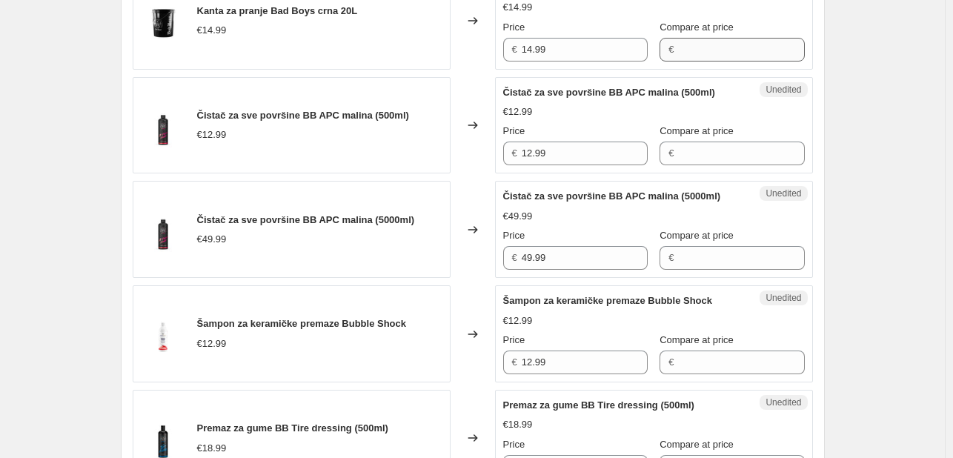
type input "15.99"
drag, startPoint x: 551, startPoint y: 60, endPoint x: 495, endPoint y: 55, distance: 55.8
click at [495, 55] on div "Kanta za pranje Bad Boys crna 20L €14.99 Changed to Unedited Kanta za pranje Ba…" at bounding box center [473, 21] width 680 height 97
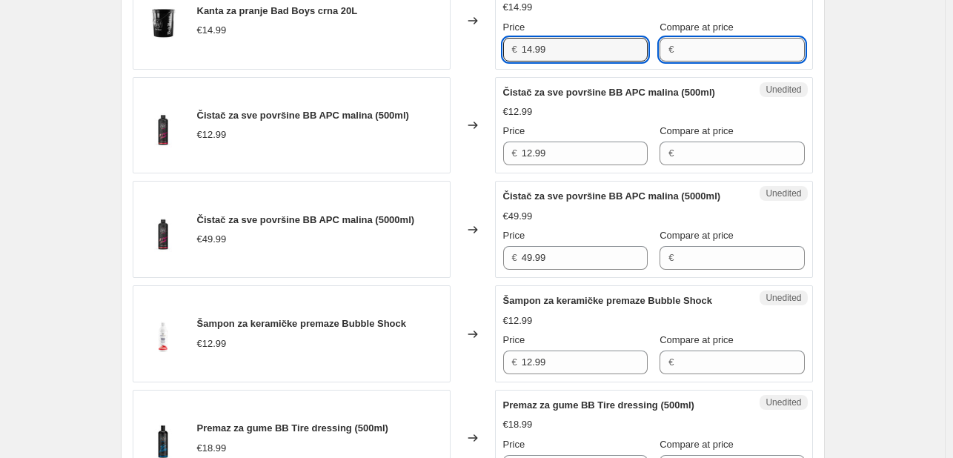
click at [743, 62] on input "Compare at price" at bounding box center [741, 50] width 126 height 24
paste input "14.99"
type input "14.99"
click at [589, 55] on input "14.99" at bounding box center [585, 50] width 126 height 24
type input "11.99"
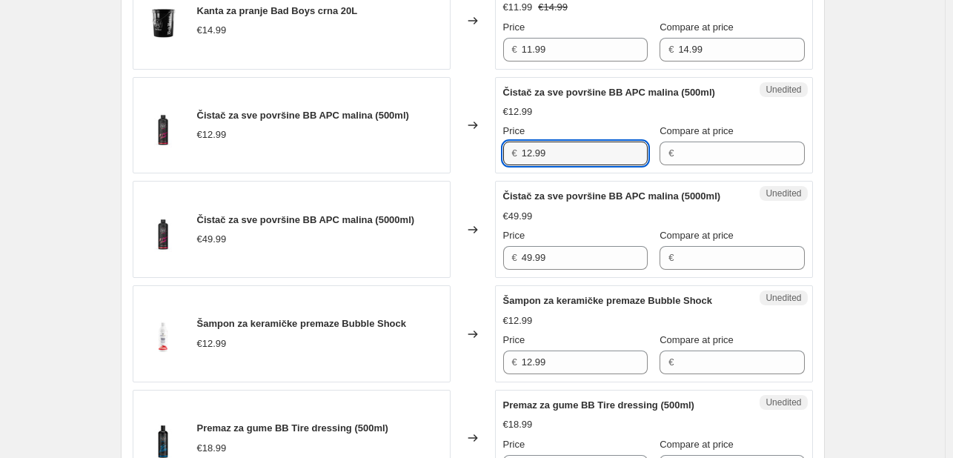
drag, startPoint x: 558, startPoint y: 170, endPoint x: 463, endPoint y: 173, distance: 95.7
click at [463, 173] on div "Čistač za sve površine BB APC malina (500ml) €12.99 Changed to Unedited Čistač …" at bounding box center [473, 125] width 680 height 97
click at [725, 164] on input "Compare at price" at bounding box center [741, 154] width 126 height 24
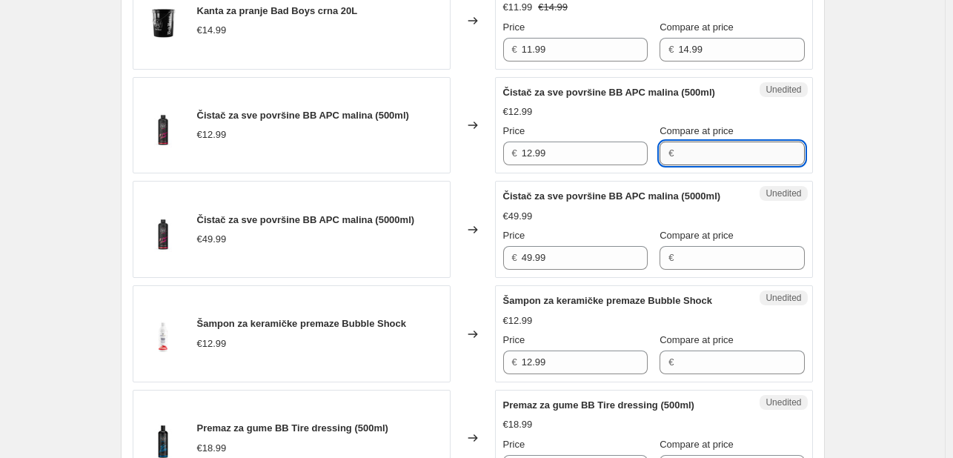
paste input "12.99"
type input "12.99"
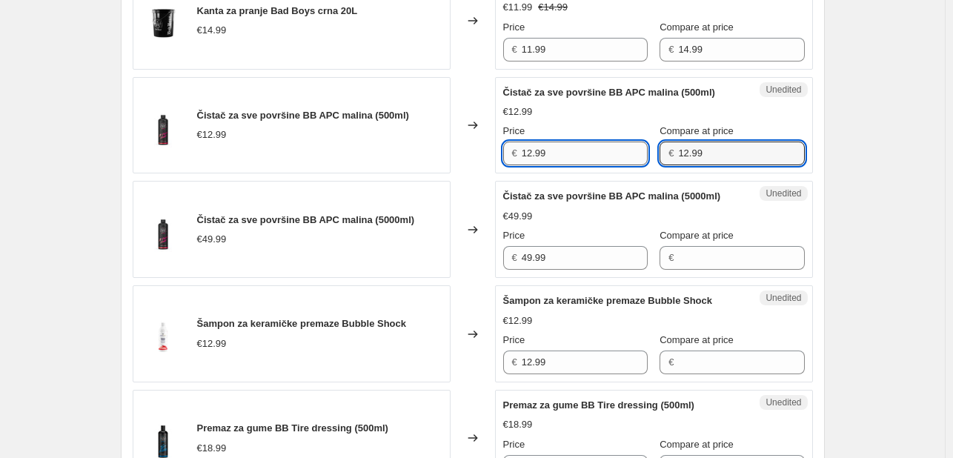
click at [566, 165] on input "12.99" at bounding box center [585, 154] width 126 height 24
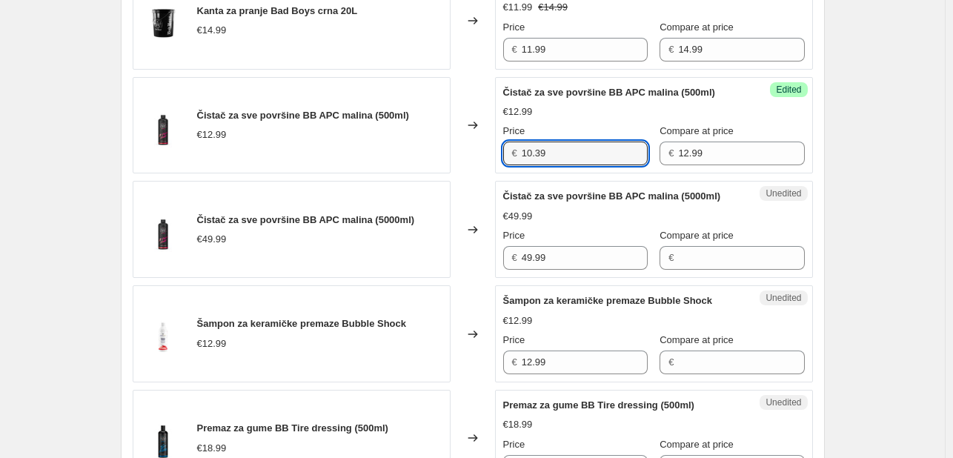
type input "10.39"
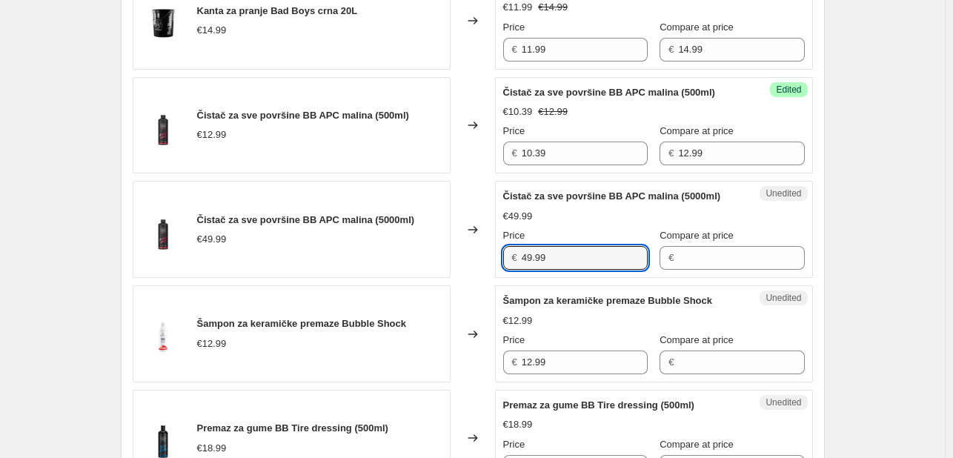
drag, startPoint x: 567, startPoint y: 270, endPoint x: 455, endPoint y: 267, distance: 112.0
click at [455, 267] on div "Čistač za sve površine BB APC malina (5000ml) €49.99 Changed to Unedited Čistač…" at bounding box center [473, 229] width 680 height 97
click at [706, 267] on input "Compare at price" at bounding box center [741, 258] width 126 height 24
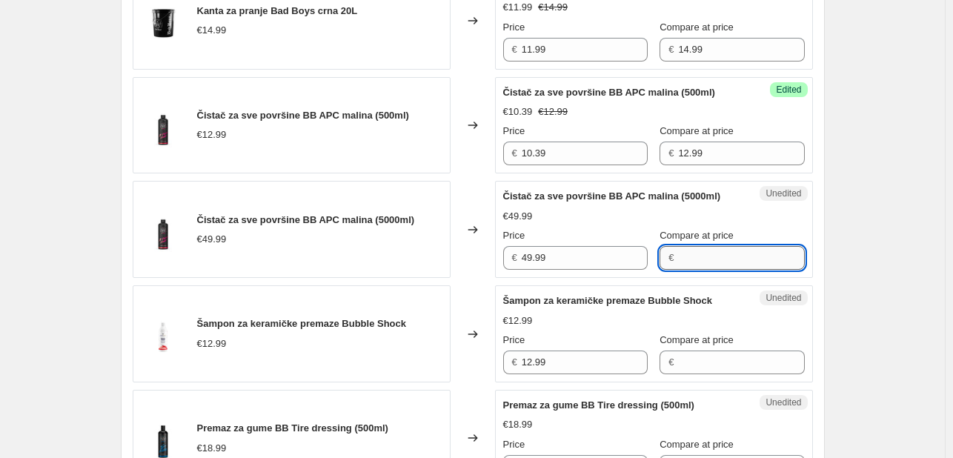
paste input "49.99"
type input "49.99"
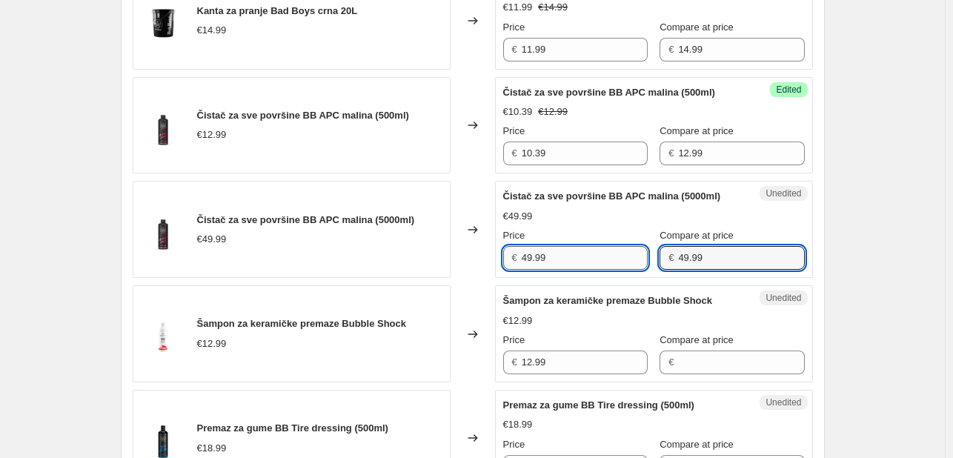
click at [534, 270] on input "49.99" at bounding box center [585, 258] width 126 height 24
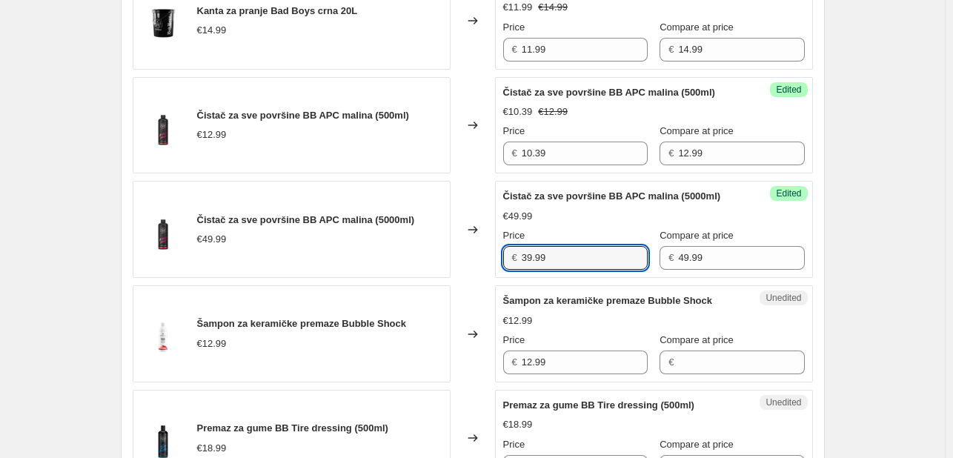
type input "39.99"
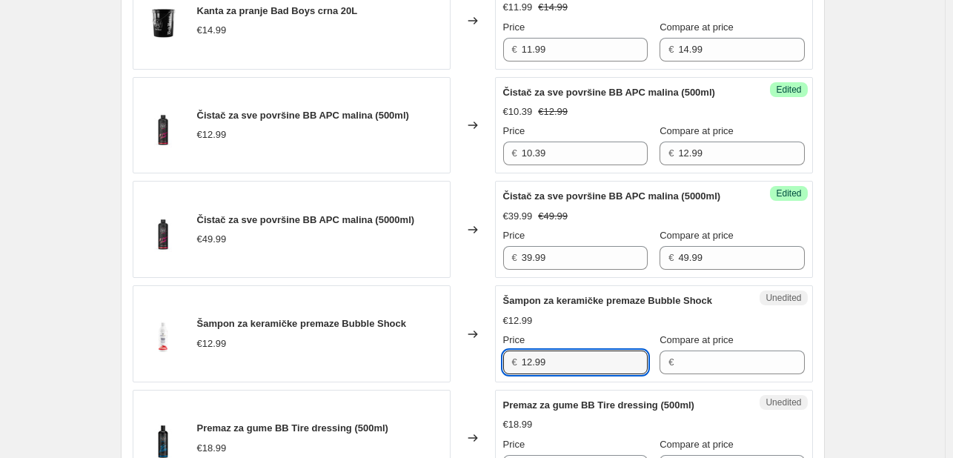
drag, startPoint x: 561, startPoint y: 374, endPoint x: 421, endPoint y: 362, distance: 140.5
click at [421, 362] on div "Šampon za keramičke premaze Bubble Shock €12.99 Changed to Unedited Šampon za k…" at bounding box center [473, 333] width 680 height 97
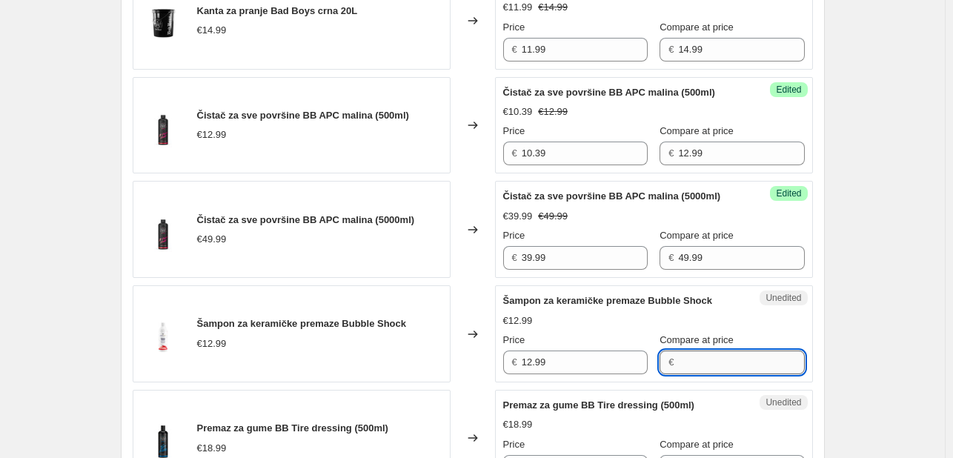
click at [712, 374] on input "Compare at price" at bounding box center [741, 363] width 126 height 24
paste input "12.99"
type input "12.99"
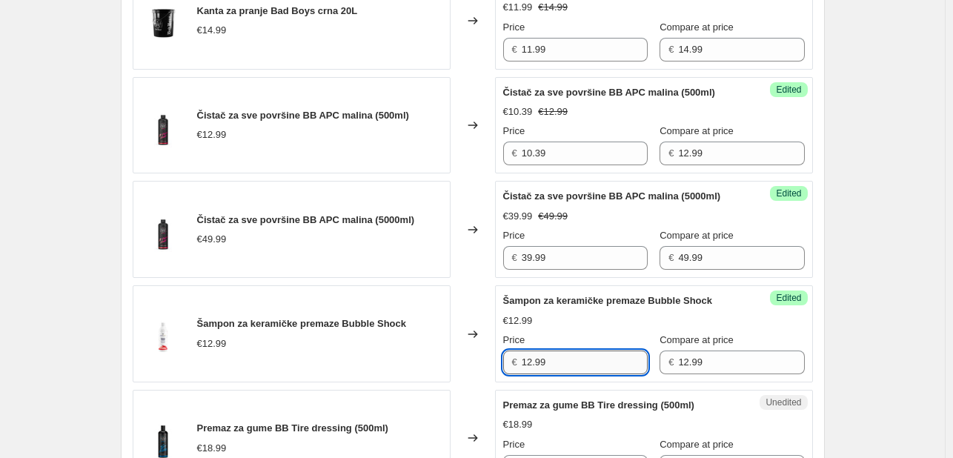
click at [609, 370] on input "12.99" at bounding box center [585, 363] width 126 height 24
type input "1"
type input "9.74"
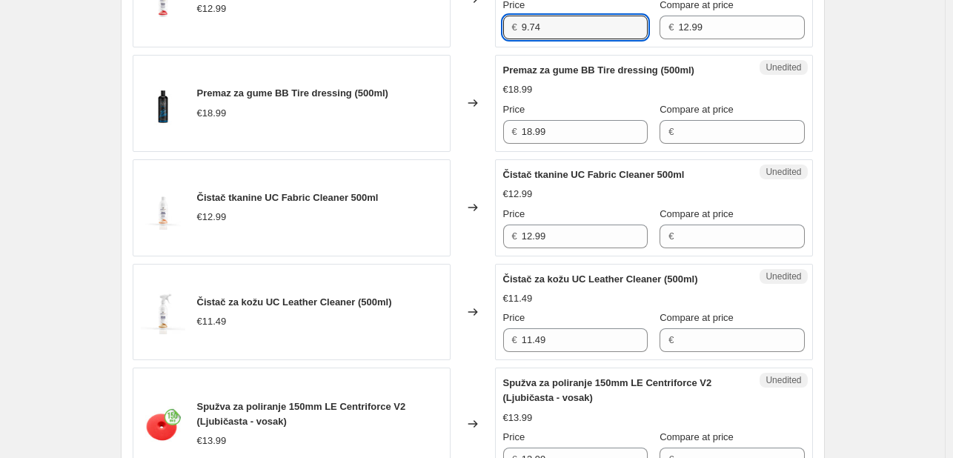
scroll to position [1797, 0]
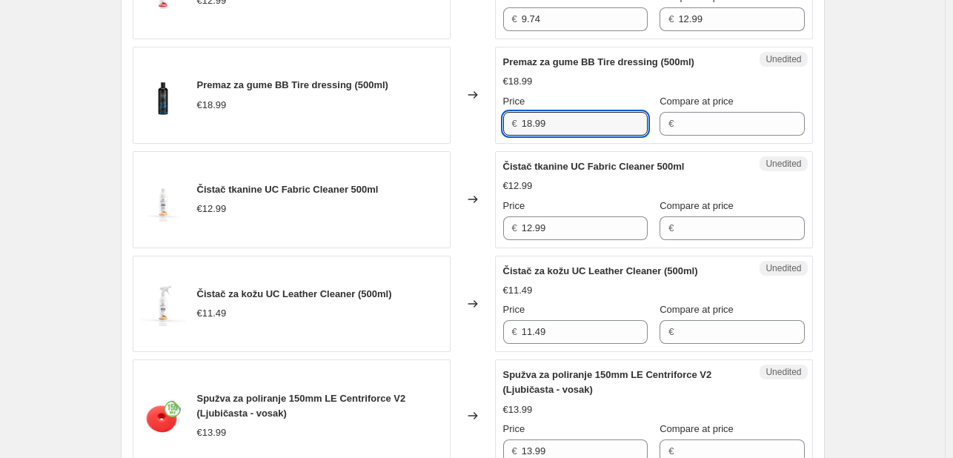
drag, startPoint x: 526, startPoint y: 134, endPoint x: 496, endPoint y: 134, distance: 29.7
click at [496, 134] on div "Premaz za gume BB Tire dressing (500ml) €18.99 Changed to Unedited Premaz za gu…" at bounding box center [473, 95] width 680 height 97
click at [682, 136] on input "Compare at price" at bounding box center [741, 124] width 126 height 24
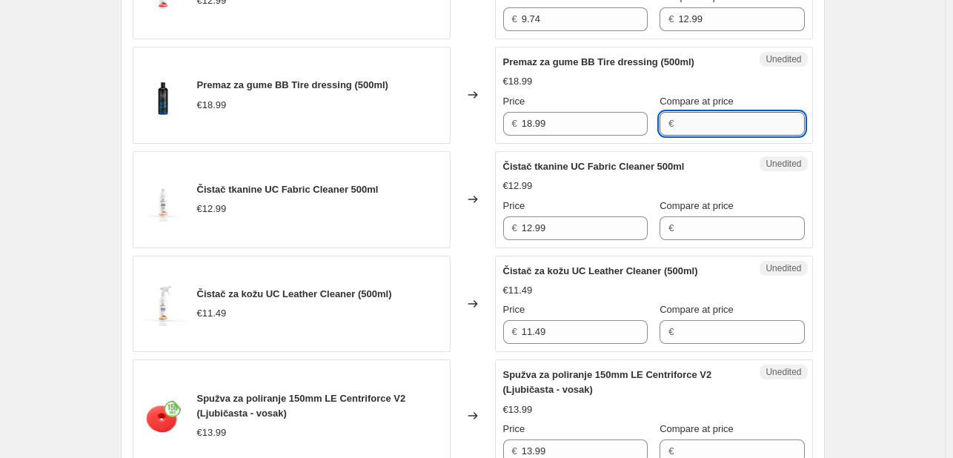
paste input "18.99"
type input "18.99"
click at [584, 134] on input "18.99" at bounding box center [585, 124] width 126 height 24
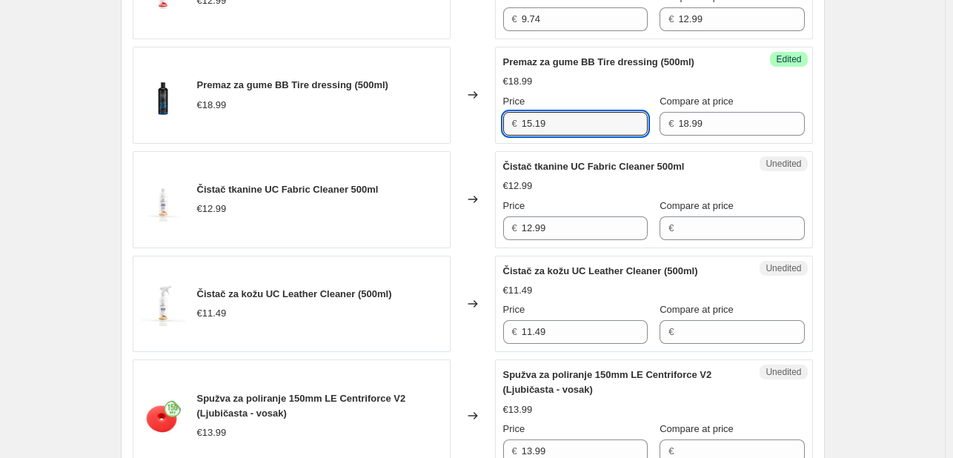
type input "15.19"
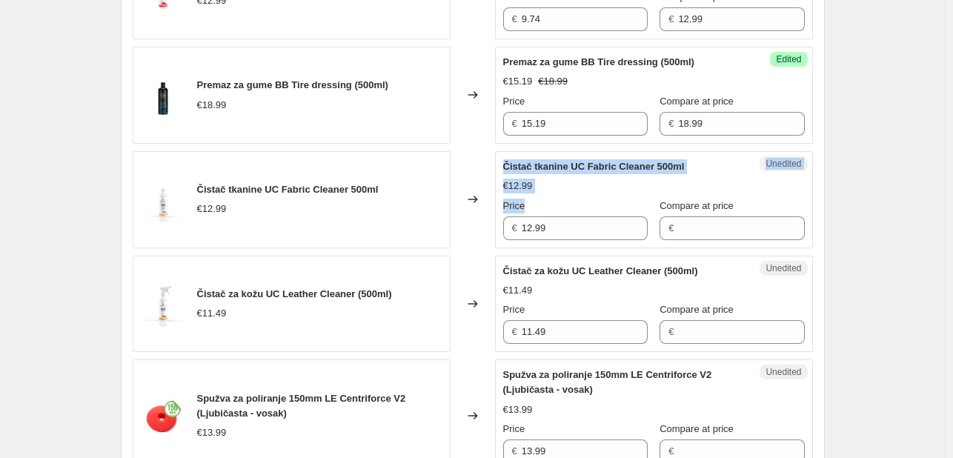
click at [449, 236] on div "Čistač tkanine UC Fabric Cleaner 500ml €12.99 Changed to Unedited Čistač tkanin…" at bounding box center [473, 199] width 680 height 97
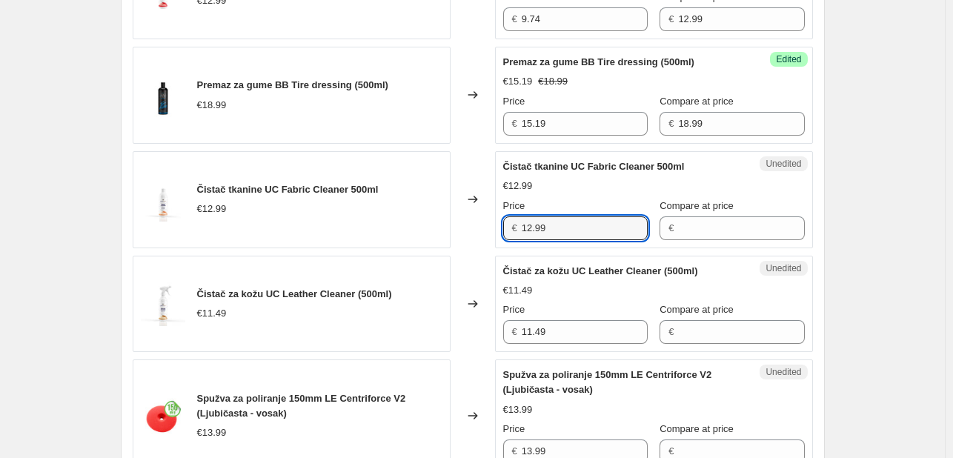
drag, startPoint x: 595, startPoint y: 238, endPoint x: 415, endPoint y: 229, distance: 180.4
click at [415, 229] on div "Čistač tkanine UC Fabric Cleaner 500ml €12.99 Changed to Unedited Čistač tkanin…" at bounding box center [473, 199] width 680 height 97
click at [698, 238] on input "Compare at price" at bounding box center [741, 228] width 126 height 24
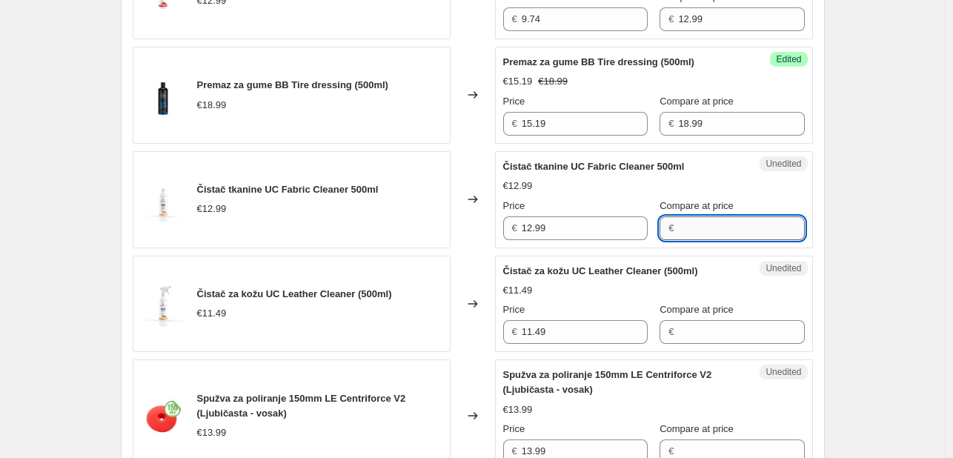
paste input "12.99"
type input "12.99"
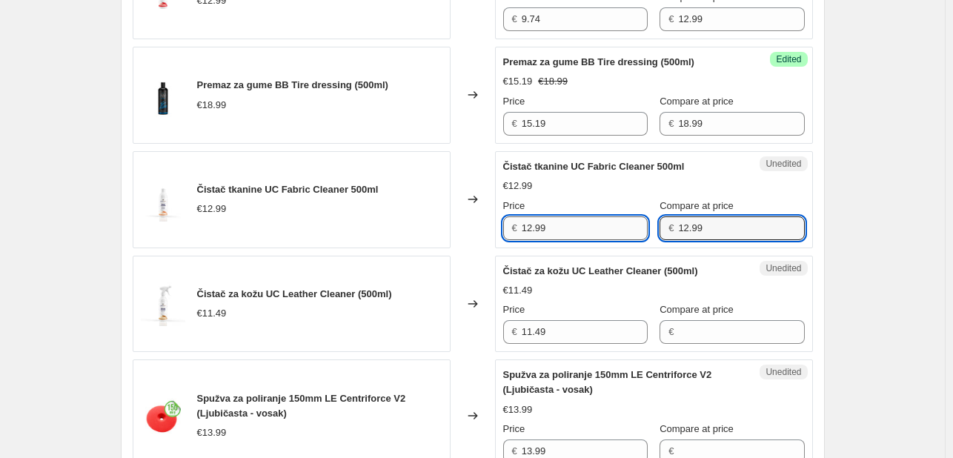
click at [556, 240] on input "12.99" at bounding box center [585, 228] width 126 height 24
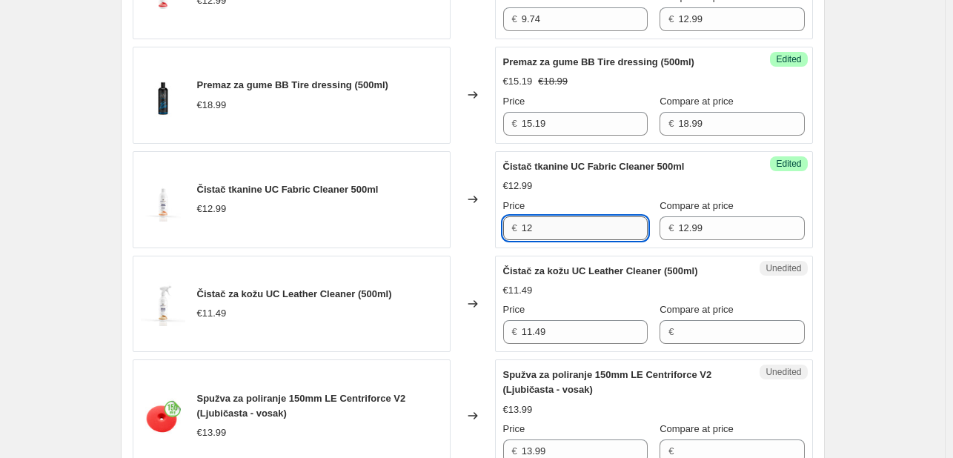
type input "1"
type input "11.04"
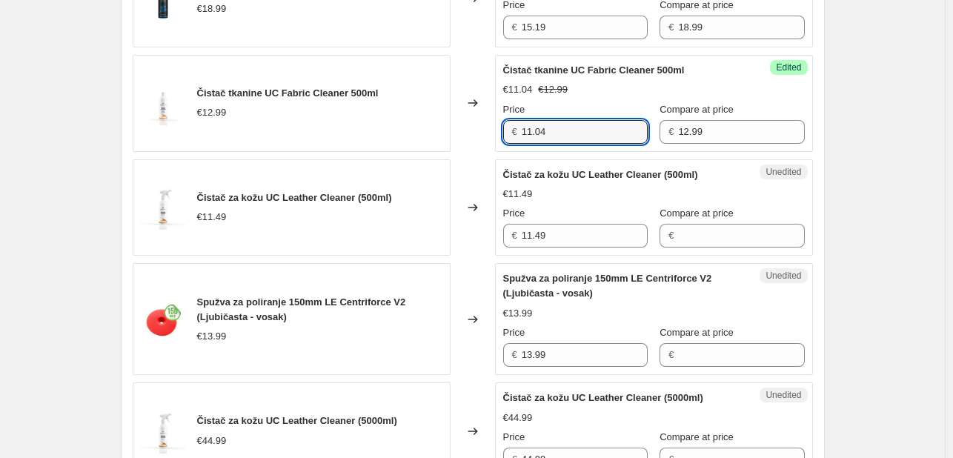
scroll to position [1898, 0]
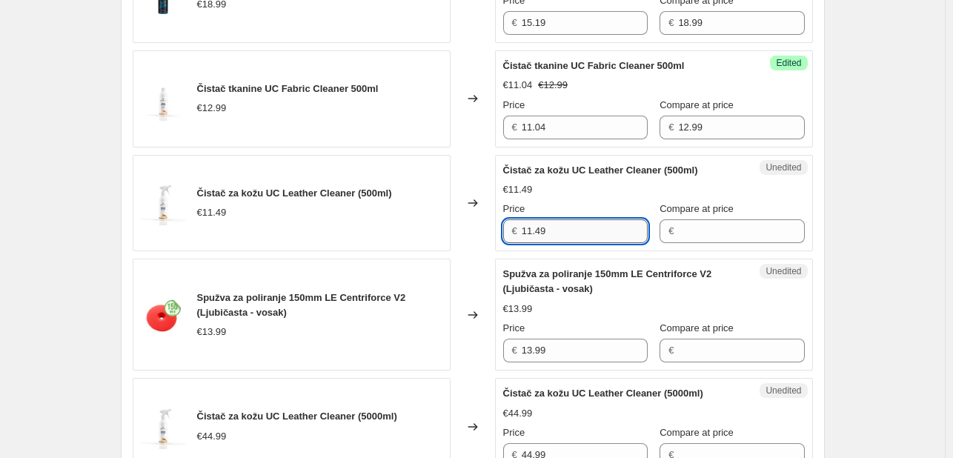
drag, startPoint x: 553, startPoint y: 237, endPoint x: 531, endPoint y: 235, distance: 22.3
click at [531, 235] on input "11.49" at bounding box center [585, 231] width 126 height 24
click at [554, 243] on input "11.49" at bounding box center [585, 231] width 126 height 24
drag, startPoint x: 557, startPoint y: 243, endPoint x: 480, endPoint y: 224, distance: 80.2
click at [480, 224] on div "Čistač za kožu UC Leather Cleaner (500ml) €11.49 Changed to Unedited Čistač za …" at bounding box center [473, 203] width 680 height 97
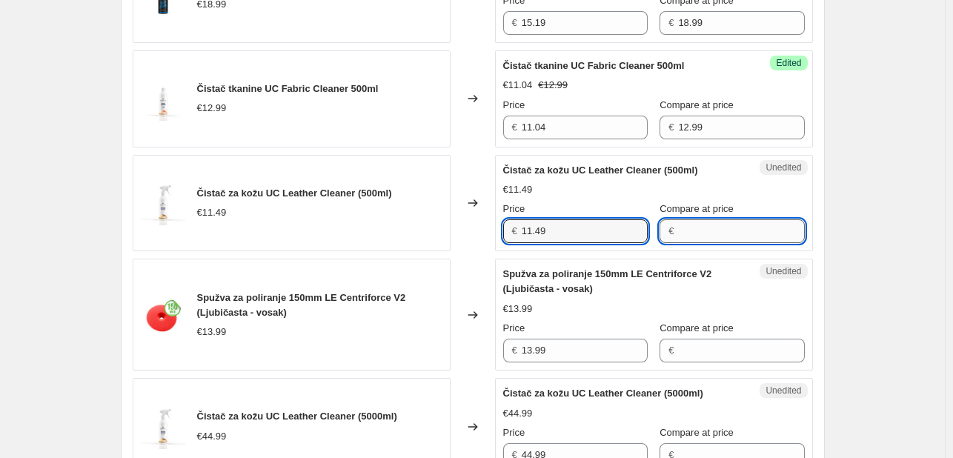
click at [709, 242] on input "Compare at price" at bounding box center [741, 231] width 126 height 24
paste input "11.49"
type input "11.49"
click at [600, 241] on input "11.49" at bounding box center [585, 231] width 126 height 24
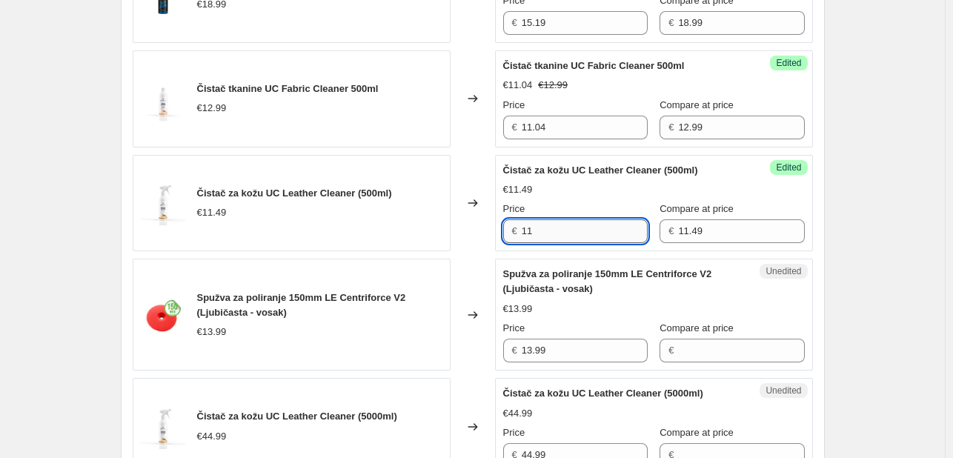
type input "1"
type input "9.19"
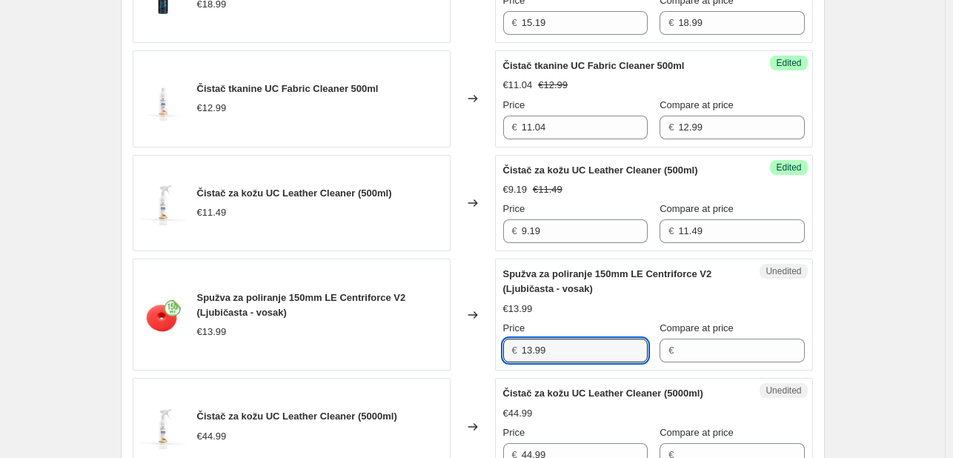
drag, startPoint x: 557, startPoint y: 362, endPoint x: 374, endPoint y: 354, distance: 184.0
click at [374, 354] on div "Spužva za poliranje 150mm LE Centriforce V2 (Ljubičasta - vosak) €13.99 Changed…" at bounding box center [473, 315] width 680 height 112
click at [697, 360] on input "Compare at price" at bounding box center [741, 351] width 126 height 24
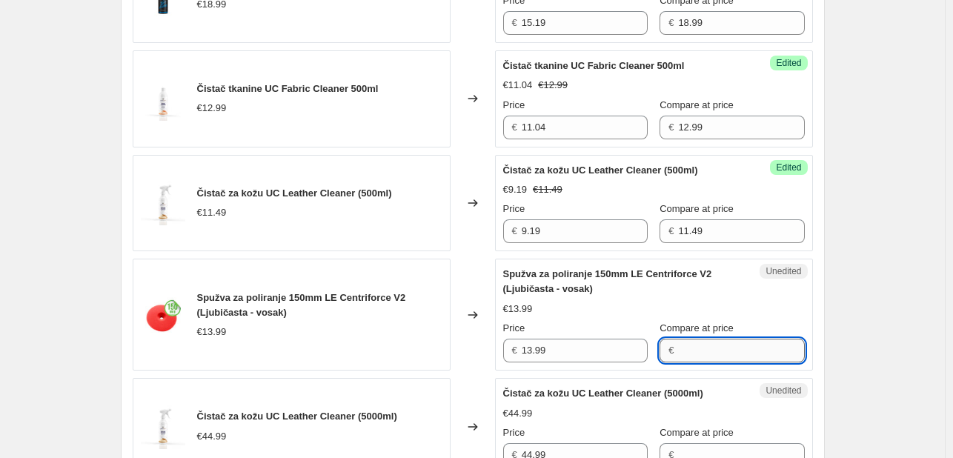
paste input "13.99"
type input "13.99"
click at [566, 358] on input "13.99" at bounding box center [585, 351] width 126 height 24
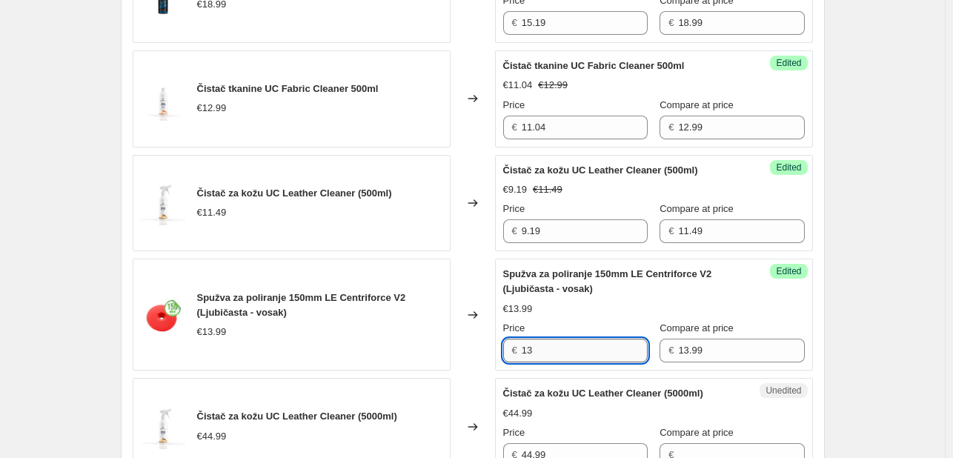
type input "1"
type input "9.79"
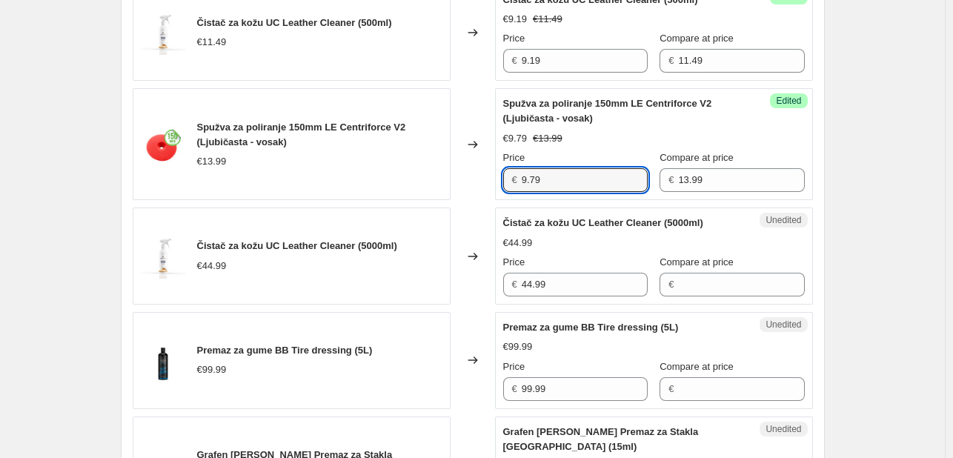
scroll to position [2077, 0]
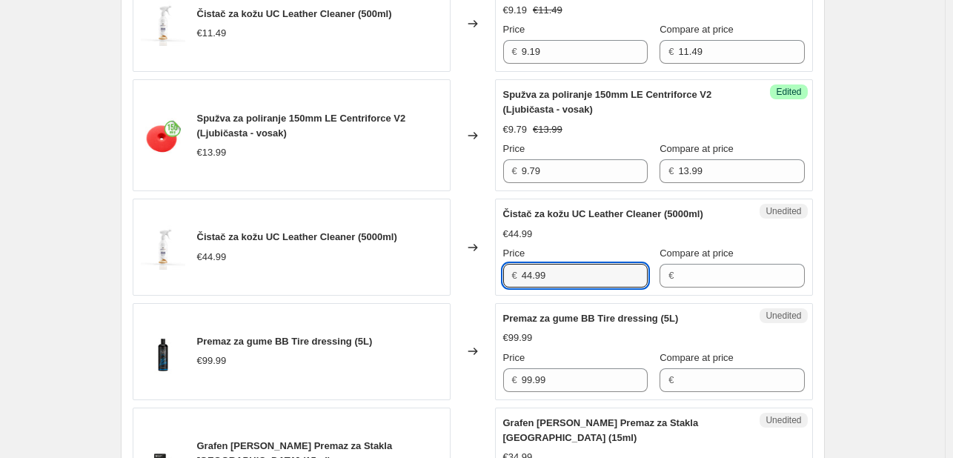
drag, startPoint x: 581, startPoint y: 283, endPoint x: 397, endPoint y: 255, distance: 186.0
click at [400, 268] on div "Čistač za kožu UC Leather Cleaner (5000ml) €44.99 Changed to Unedited Čistač za…" at bounding box center [473, 247] width 680 height 97
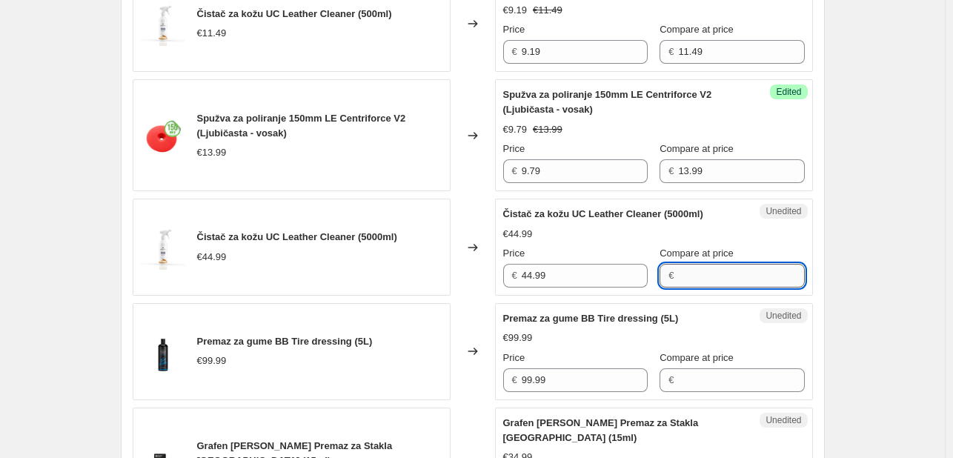
click at [697, 288] on input "Compare at price" at bounding box center [741, 276] width 126 height 24
paste input "44.99"
type input "44.99"
click at [609, 288] on input "44.99" at bounding box center [585, 276] width 126 height 24
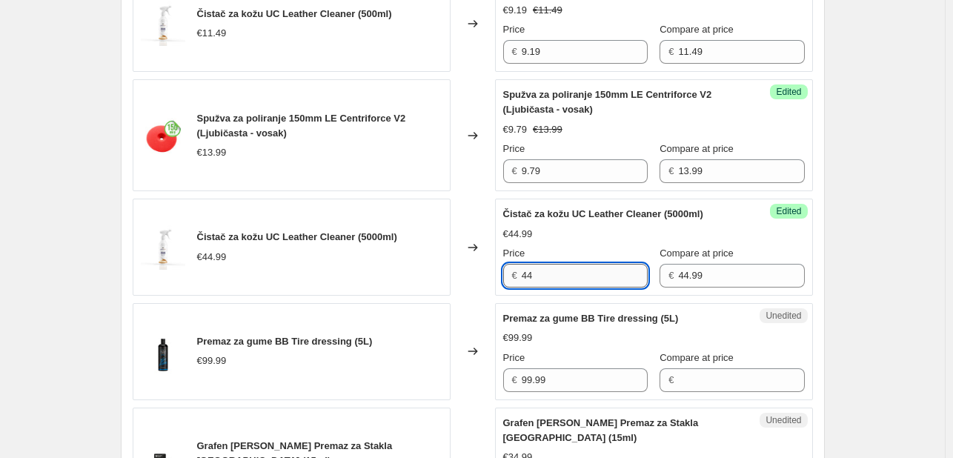
type input "4"
type input "35.99"
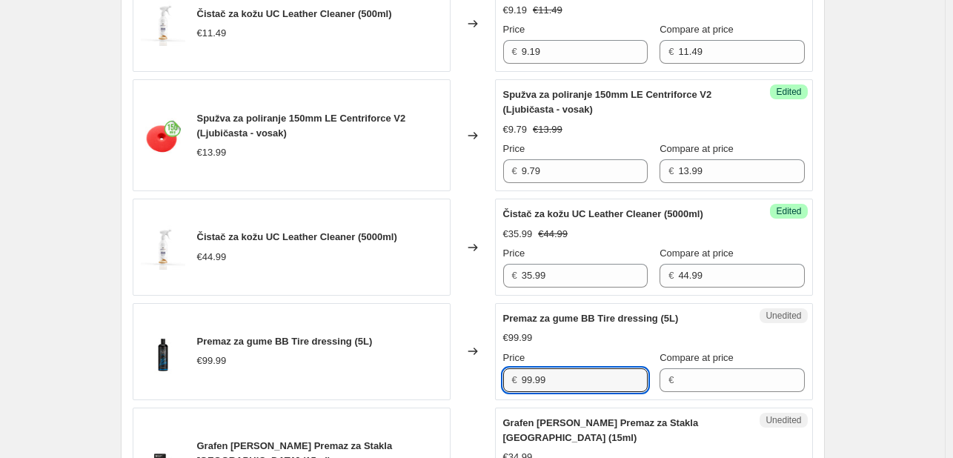
drag, startPoint x: 474, startPoint y: 394, endPoint x: 415, endPoint y: 380, distance: 61.1
click at [415, 380] on div "Premaz za gume BB Tire dressing (5L) €99.99 Changed to Unedited Premaz za gume …" at bounding box center [473, 351] width 680 height 97
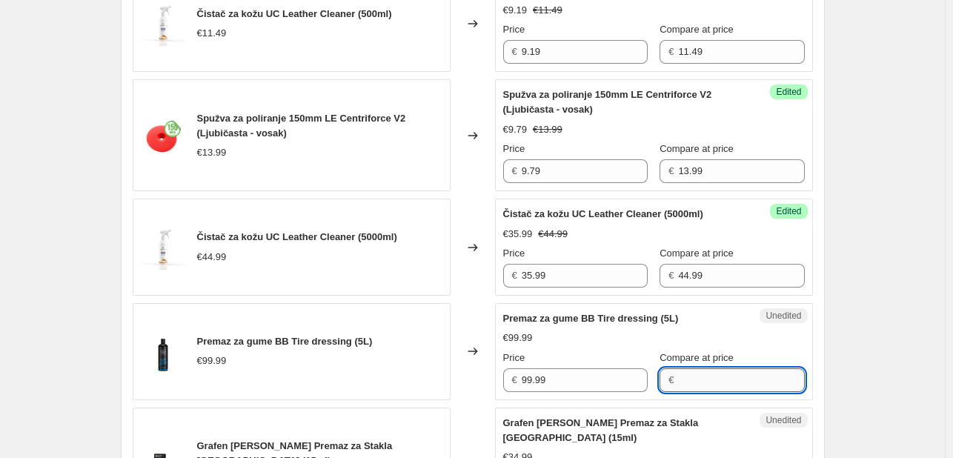
click at [755, 392] on input "Compare at price" at bounding box center [741, 380] width 126 height 24
paste input "99.99"
type input "99.99"
click at [566, 382] on input "99.99" at bounding box center [585, 380] width 126 height 24
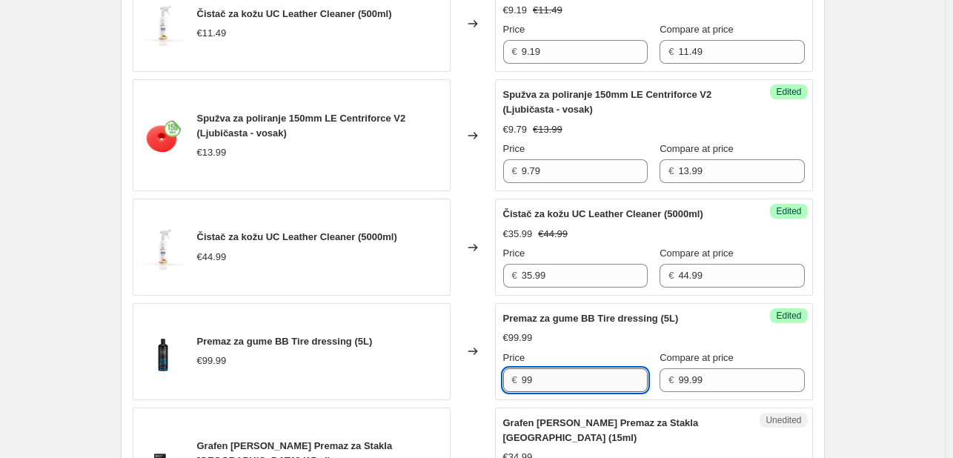
type input "9"
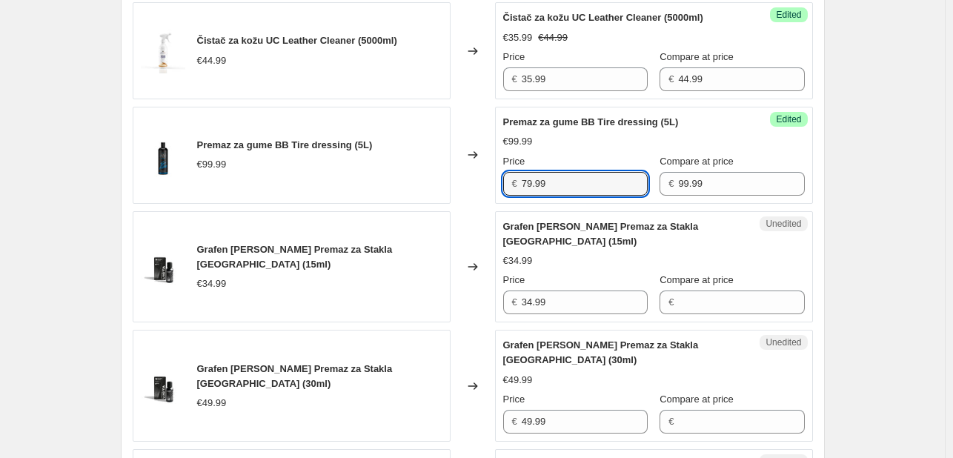
scroll to position [2298, 0]
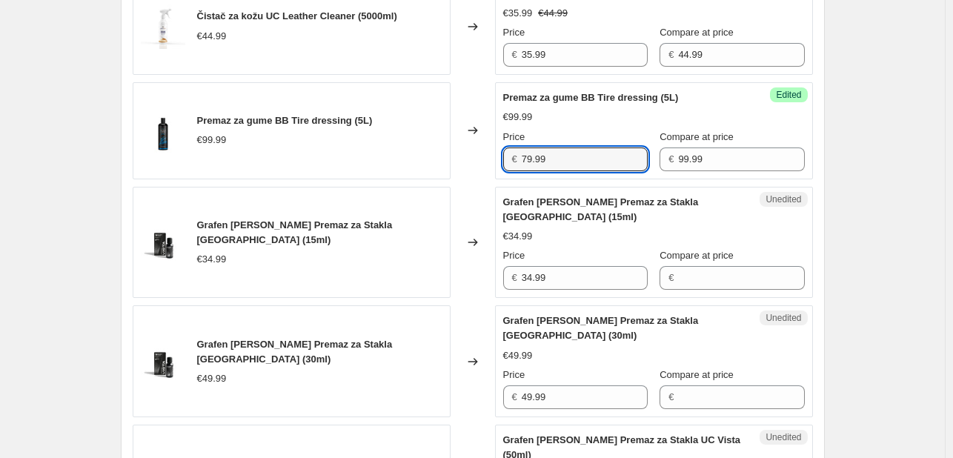
type input "79.99"
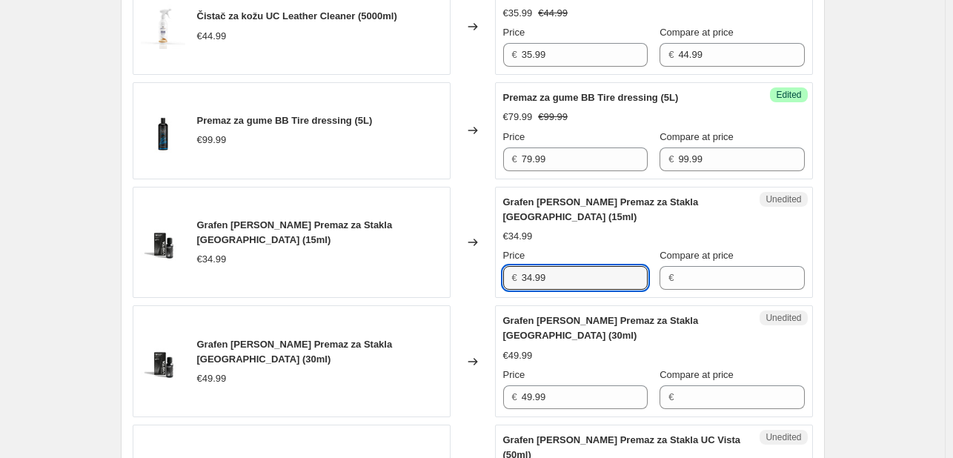
drag, startPoint x: 498, startPoint y: 268, endPoint x: 477, endPoint y: 262, distance: 21.8
click at [477, 262] on div "Grafen Keramički Premaz za Stakla UC Vista (15ml) €34.99 Changed to Unedited Gr…" at bounding box center [473, 243] width 680 height 112
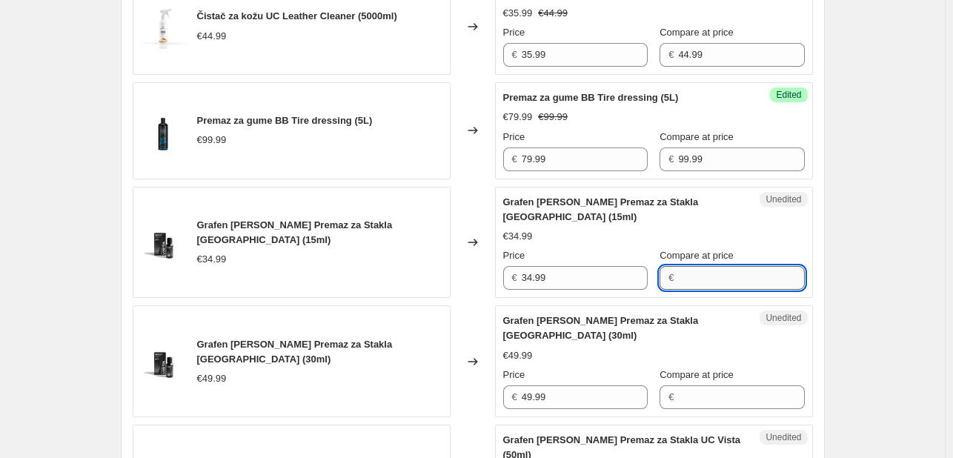
click at [735, 276] on input "Compare at price" at bounding box center [741, 278] width 126 height 24
paste input "34.99"
type input "34.99"
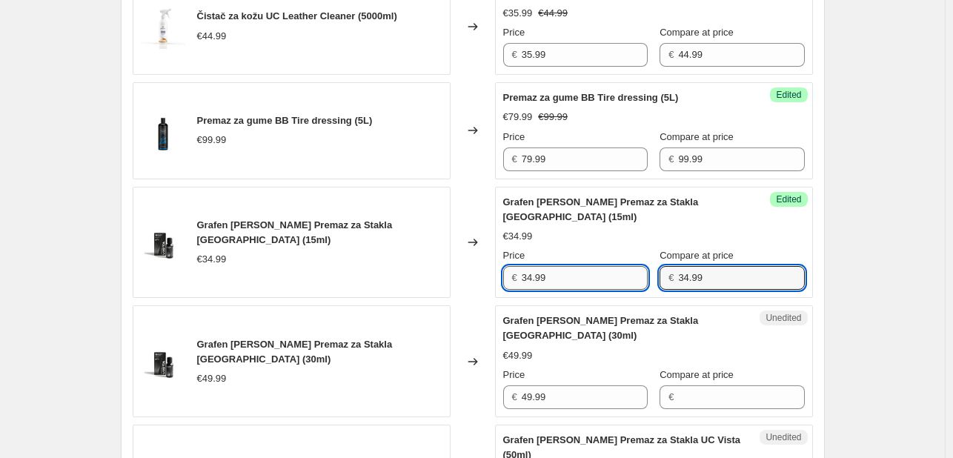
click at [559, 282] on input "34.99" at bounding box center [585, 278] width 126 height 24
type input "3"
type input "26.24"
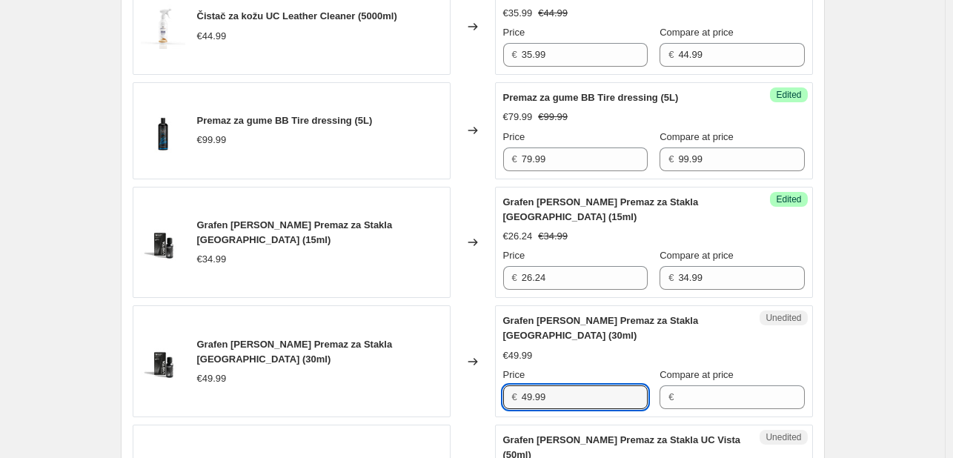
drag, startPoint x: 579, startPoint y: 414, endPoint x: 503, endPoint y: 409, distance: 76.5
click at [503, 409] on div "Unedited Grafen Keramički Premaz za Stakla UC Vista (30ml) €49.99 Price € 49.99…" at bounding box center [654, 361] width 318 height 112
click at [725, 400] on input "Compare at price" at bounding box center [741, 397] width 126 height 24
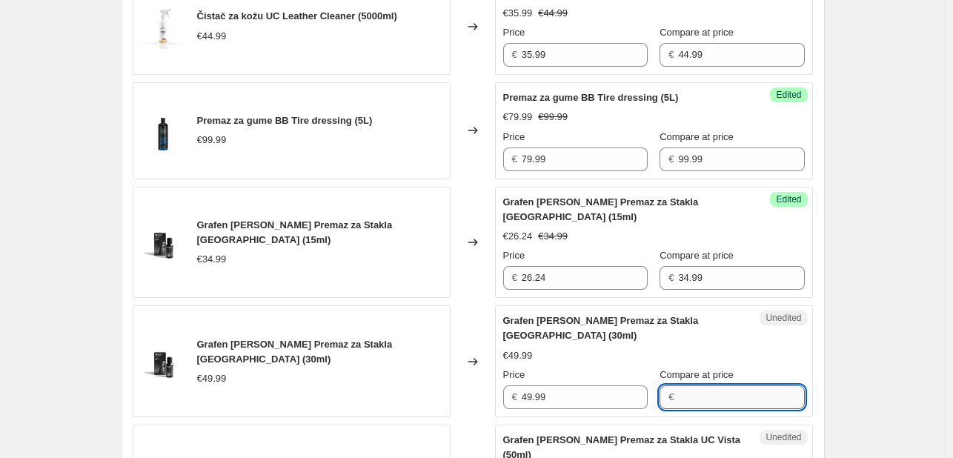
paste input "49.99"
type input "49.99"
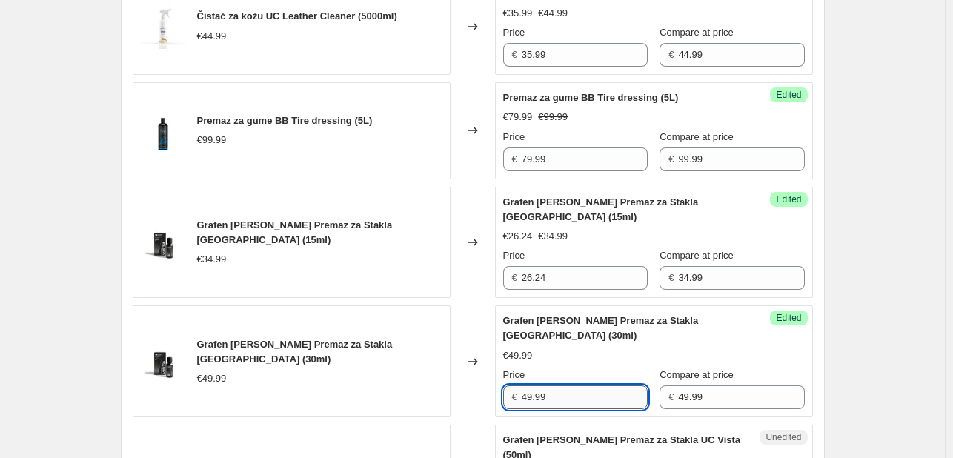
click at [580, 407] on input "49.99" at bounding box center [585, 397] width 126 height 24
type input "4"
type input "37.49"
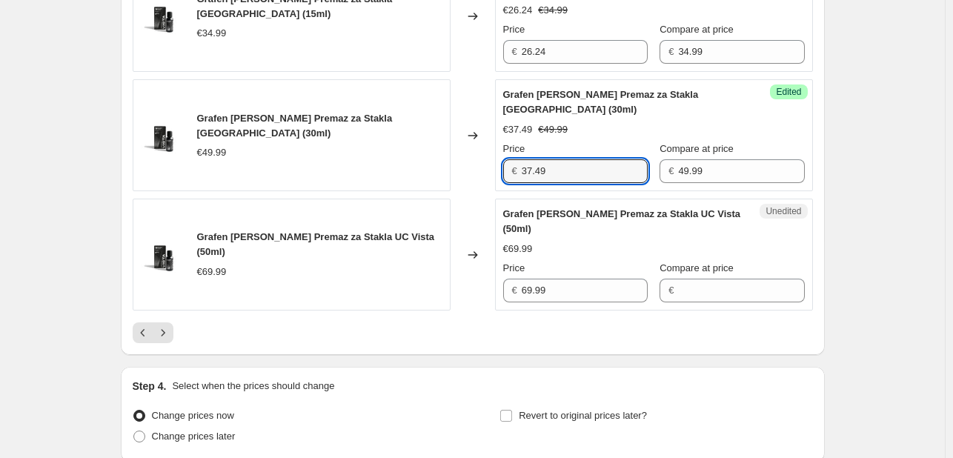
scroll to position [2537, 0]
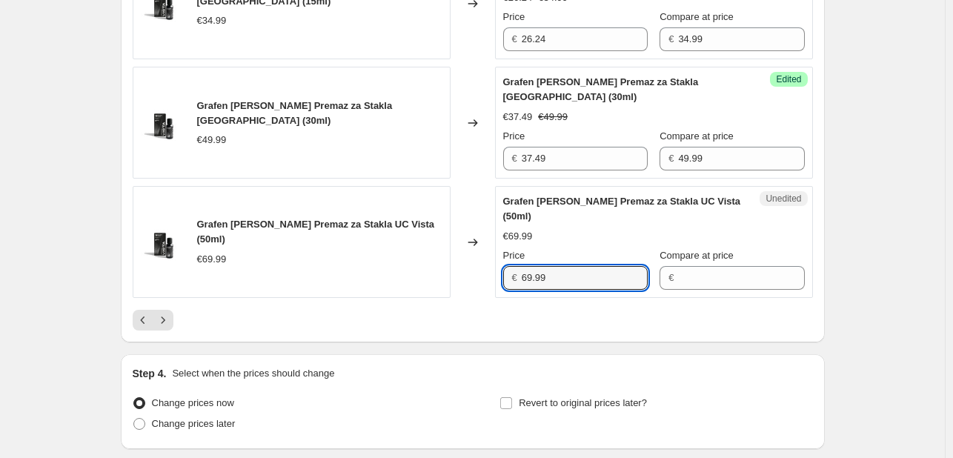
drag, startPoint x: 486, startPoint y: 276, endPoint x: 448, endPoint y: 272, distance: 38.8
click at [448, 272] on div "Grafen Keramički Premaz za Stakla UC Vista (50ml) €69.99 Changed to Unedited Gr…" at bounding box center [473, 242] width 680 height 112
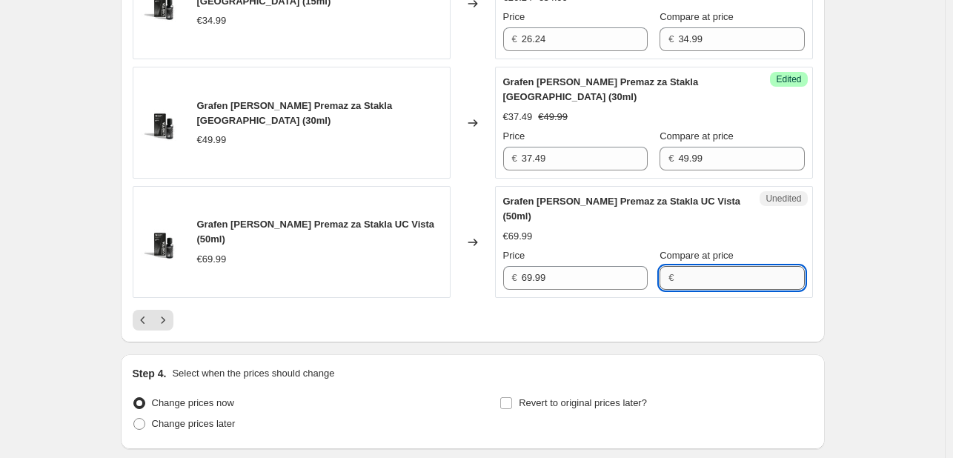
click at [731, 288] on input "Compare at price" at bounding box center [741, 278] width 126 height 24
paste input "69.99"
type input "69.99"
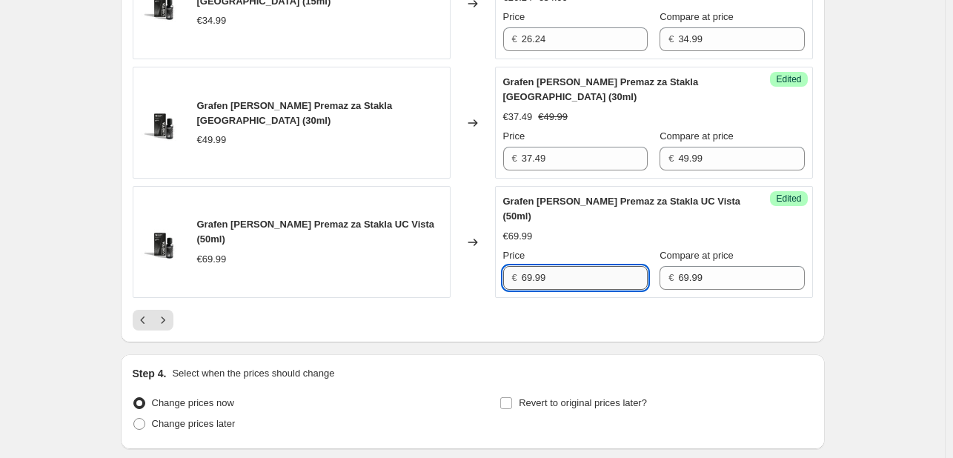
click at [583, 281] on input "69.99" at bounding box center [585, 278] width 126 height 24
type input "6"
type input "52.49"
click at [168, 327] on icon "Next" at bounding box center [163, 320] width 15 height 15
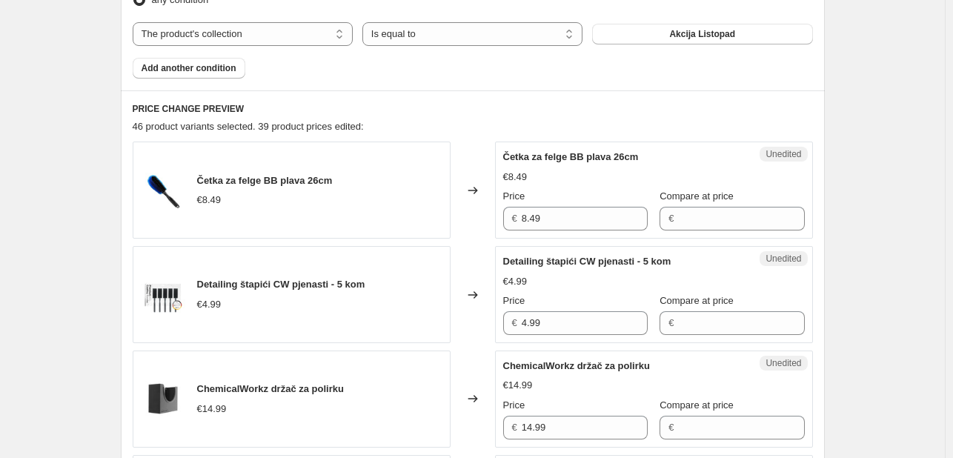
scroll to position [534, 0]
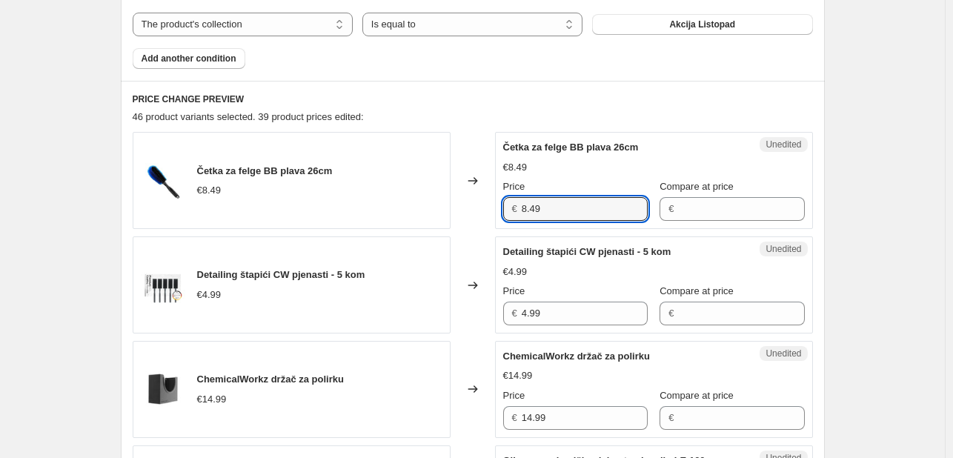
drag, startPoint x: 546, startPoint y: 219, endPoint x: 513, endPoint y: 211, distance: 34.2
click at [513, 211] on div "€ 8.49" at bounding box center [575, 209] width 145 height 24
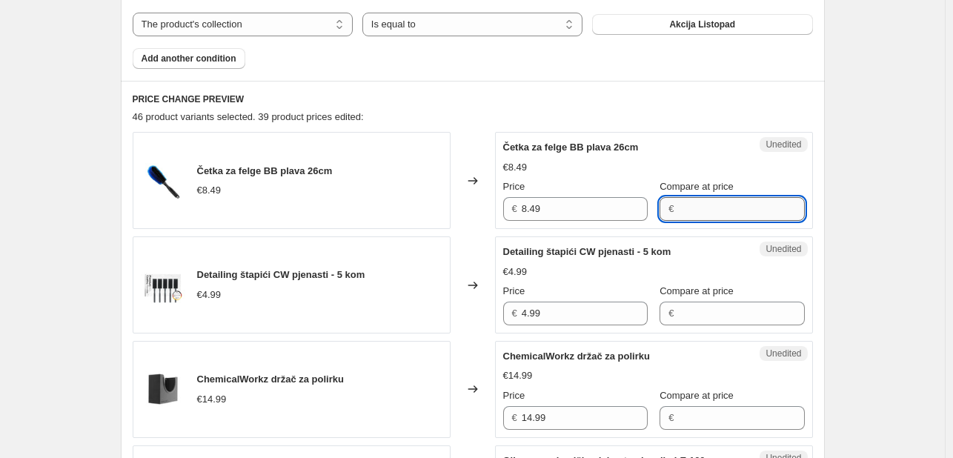
click at [688, 209] on input "Compare at price" at bounding box center [741, 209] width 126 height 24
paste input "8.49"
type input "8.49"
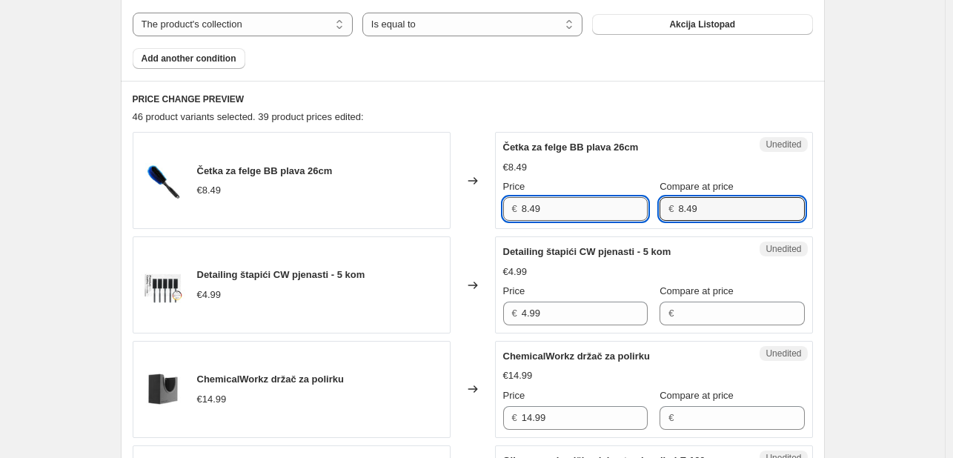
click at [602, 213] on input "8.49" at bounding box center [585, 209] width 126 height 24
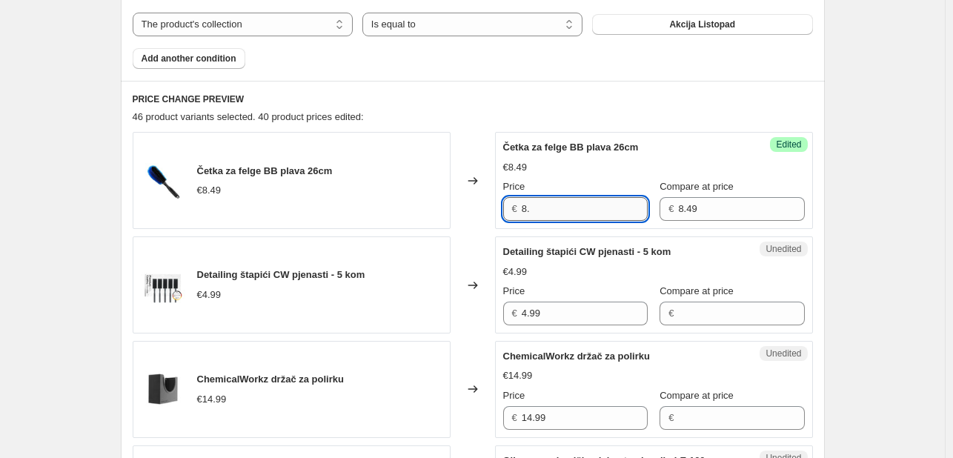
type input "8"
type input "7.22"
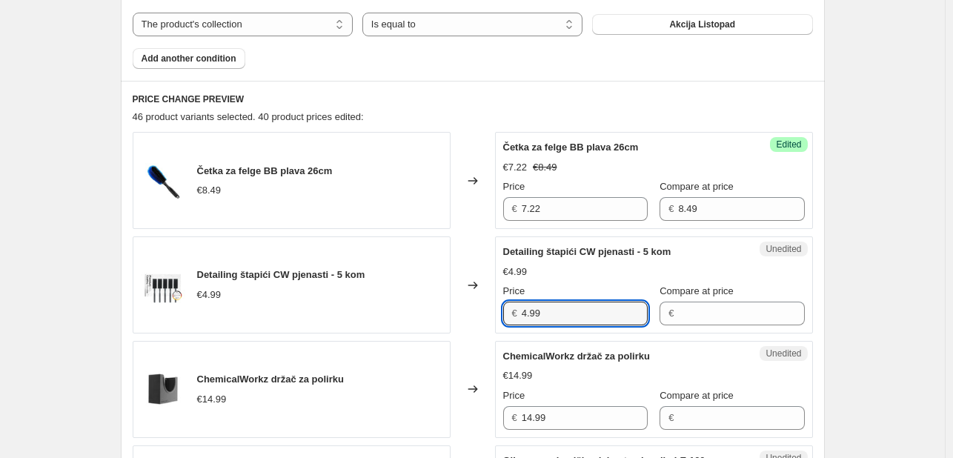
drag, startPoint x: 528, startPoint y: 312, endPoint x: 384, endPoint y: 296, distance: 144.7
click at [384, 296] on div "Detailing štapići CW pjenasti - 5 kom €4.99 Changed to Unedited Detailing štapi…" at bounding box center [473, 284] width 680 height 97
click at [711, 312] on input "Compare at price" at bounding box center [741, 314] width 126 height 24
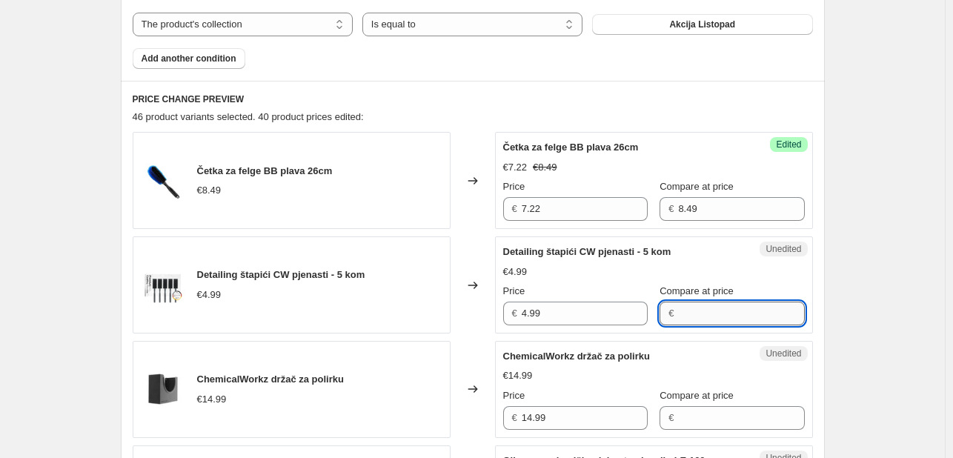
paste input "4.99"
type input "4.99"
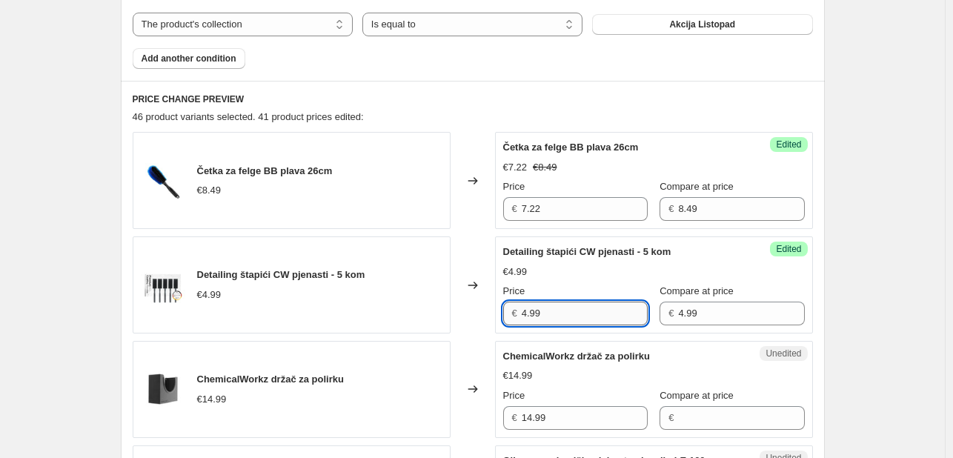
click at [593, 312] on input "4.99" at bounding box center [585, 314] width 126 height 24
type input "4"
type input "3.74"
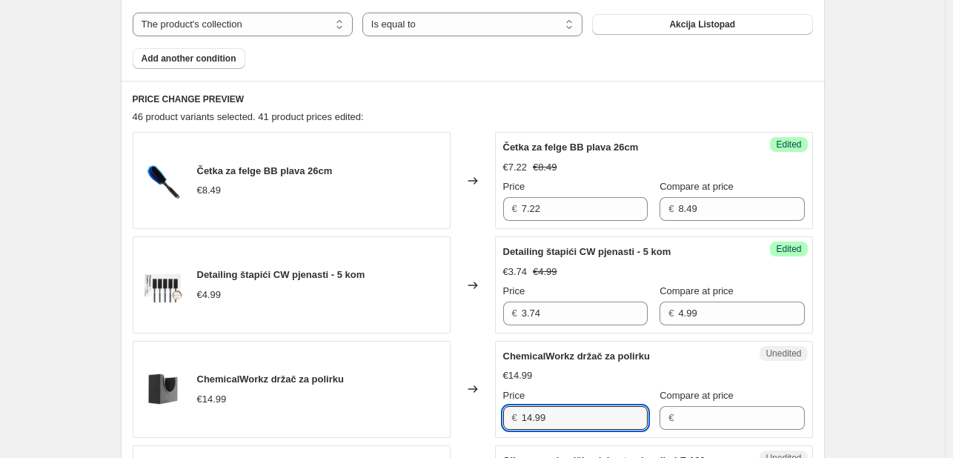
drag, startPoint x: 581, startPoint y: 419, endPoint x: 451, endPoint y: 408, distance: 130.9
click at [451, 408] on div "ChemicalWorkz držač za polirku €14.99 Changed to Unedited ChemicalWorkz držač z…" at bounding box center [473, 389] width 680 height 97
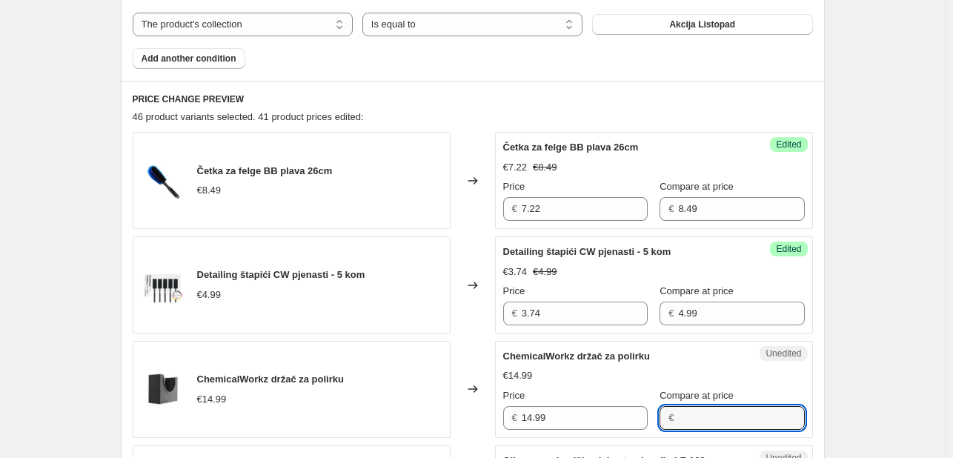
drag, startPoint x: 748, startPoint y: 419, endPoint x: 753, endPoint y: 334, distance: 84.7
click at [748, 419] on input "Compare at price" at bounding box center [741, 418] width 126 height 24
paste input "14.99"
type input "14.99"
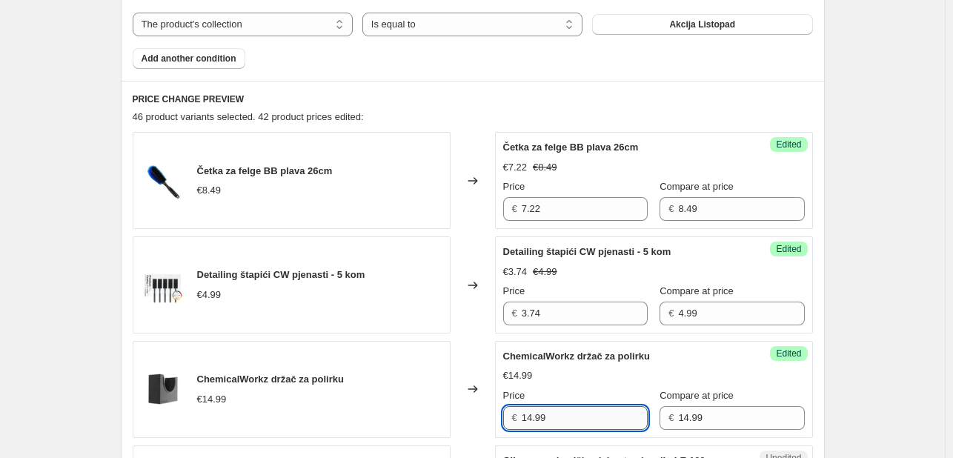
click at [593, 410] on input "14.99" at bounding box center [585, 418] width 126 height 24
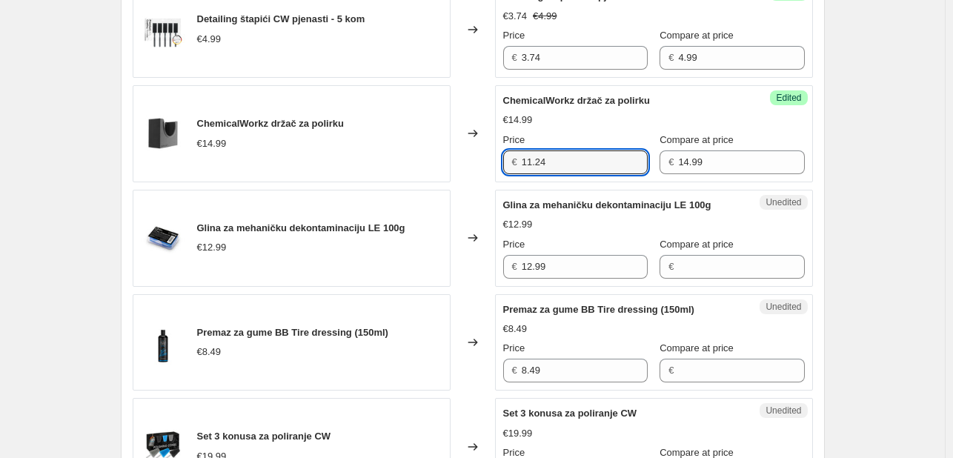
scroll to position [810, 0]
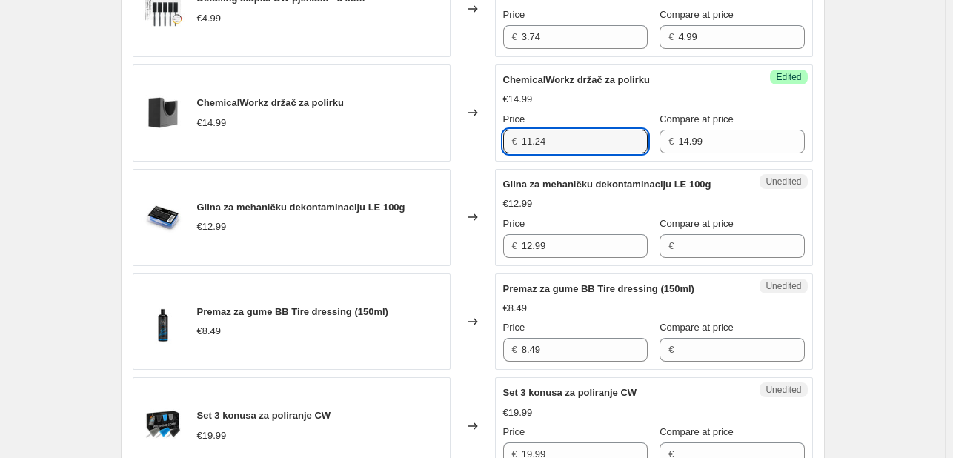
type input "11.24"
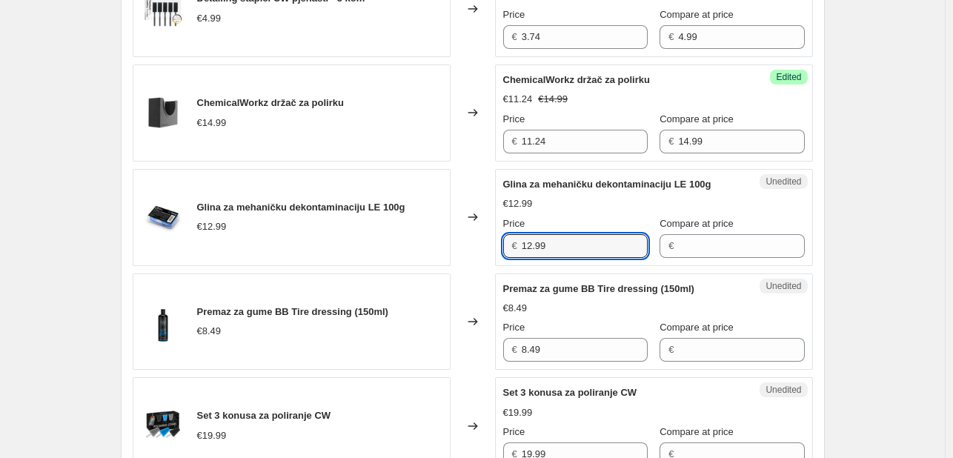
drag, startPoint x: 569, startPoint y: 249, endPoint x: 423, endPoint y: 222, distance: 148.6
click at [423, 222] on div "Glina za mehaničku dekontaminaciju LE 100g €12.99 Changed to Unedited Glina za …" at bounding box center [473, 217] width 680 height 97
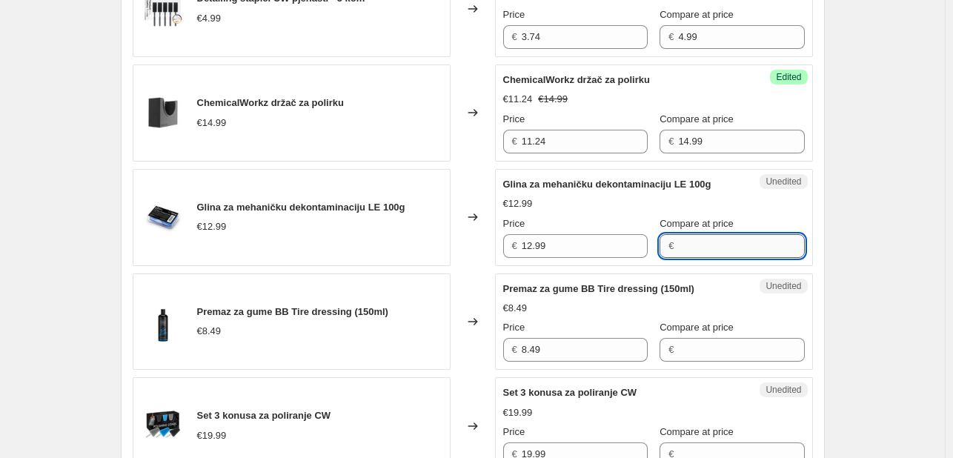
click at [700, 246] on input "Compare at price" at bounding box center [741, 246] width 126 height 24
paste input "12.99"
type input "12.99"
click at [594, 241] on input "12.99" at bounding box center [585, 246] width 126 height 24
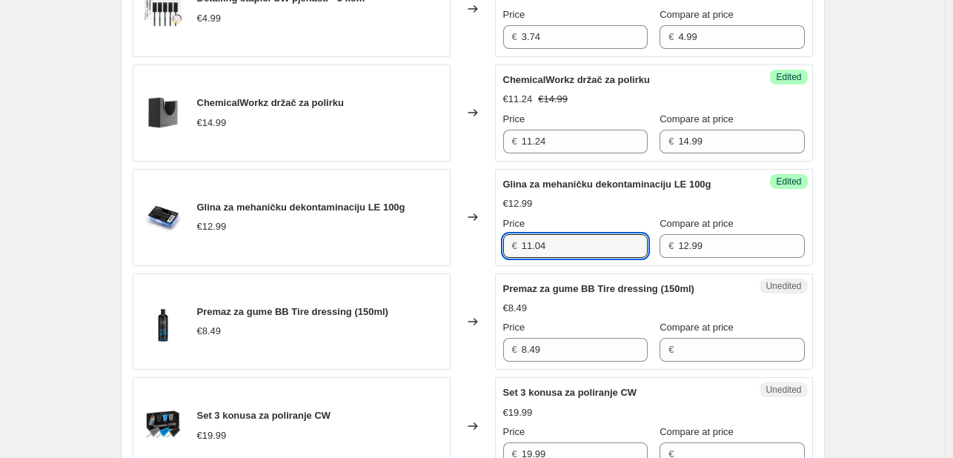
type input "11.04"
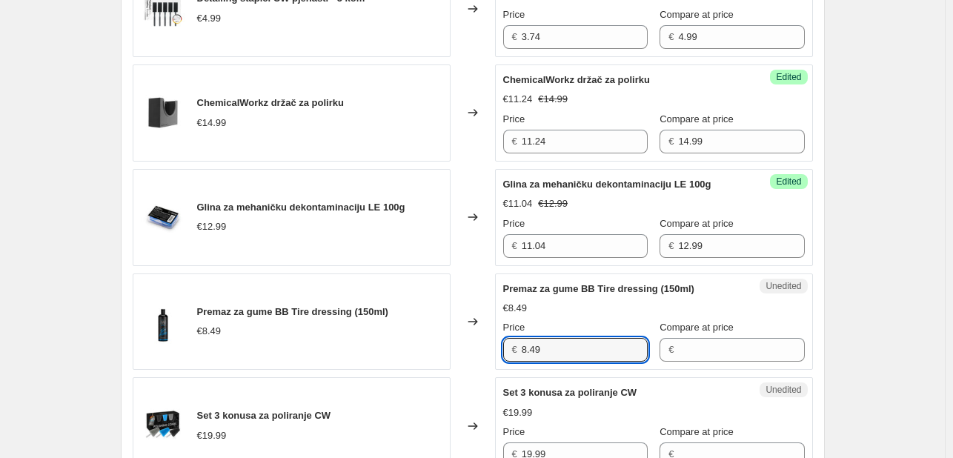
drag, startPoint x: 559, startPoint y: 355, endPoint x: 457, endPoint y: 285, distance: 123.8
click at [458, 337] on div "Premaz za gume BB Tire dressing (150ml) €8.49 Changed to Unedited Premaz za gum…" at bounding box center [473, 322] width 680 height 97
click at [758, 351] on input "Compare at price" at bounding box center [741, 350] width 126 height 24
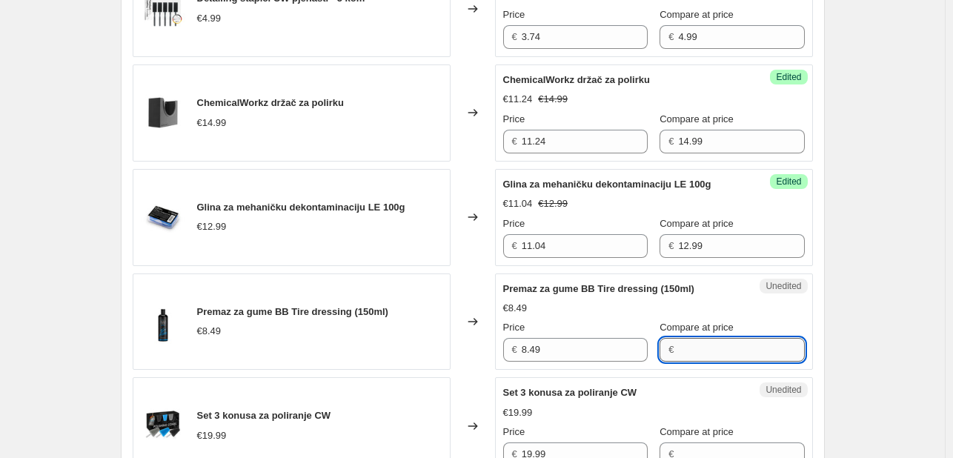
paste input "8.49"
type input "8.49"
click at [540, 349] on input "8.49" at bounding box center [585, 350] width 126 height 24
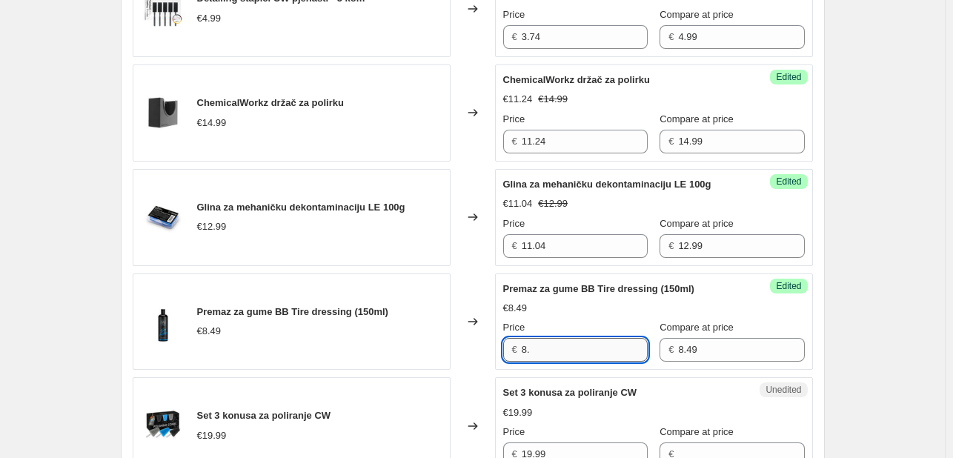
type input "8"
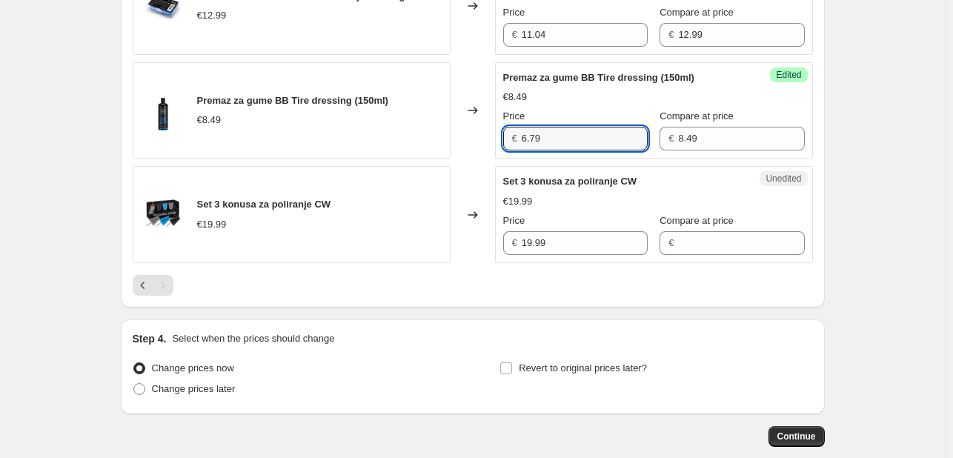
scroll to position [1024, 0]
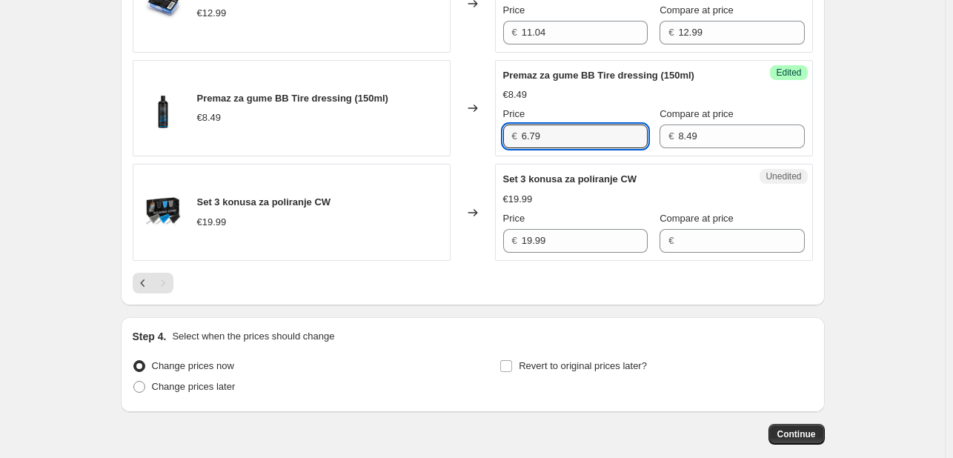
type input "6.79"
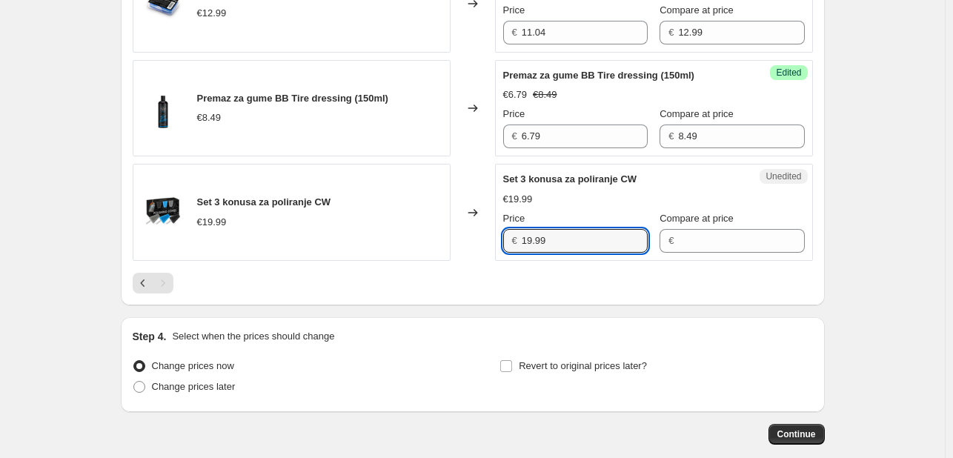
drag, startPoint x: 466, startPoint y: 218, endPoint x: 457, endPoint y: 217, distance: 8.9
click at [457, 217] on div "Set 3 konusa za poliranje CW €19.99 Changed to Unedited Set 3 konusa za poliran…" at bounding box center [473, 212] width 680 height 97
click at [678, 235] on input "Compare at price" at bounding box center [741, 241] width 126 height 24
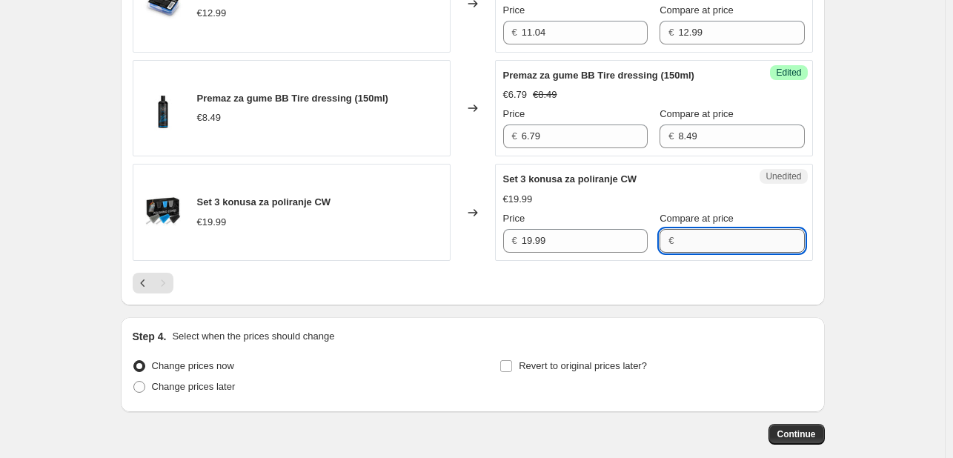
paste input "19.99"
type input "19.99"
click at [626, 238] on input "19.99" at bounding box center [585, 241] width 126 height 24
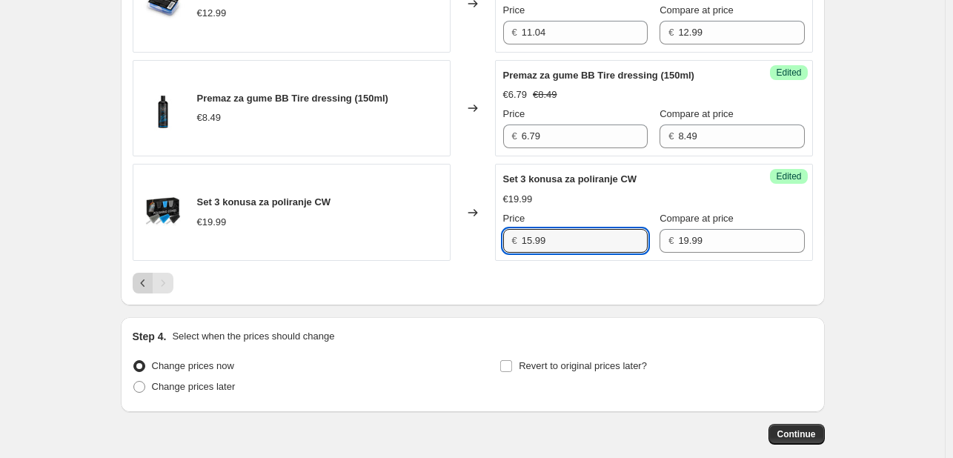
type input "15.99"
click at [142, 277] on icon "Previous" at bounding box center [143, 283] width 15 height 15
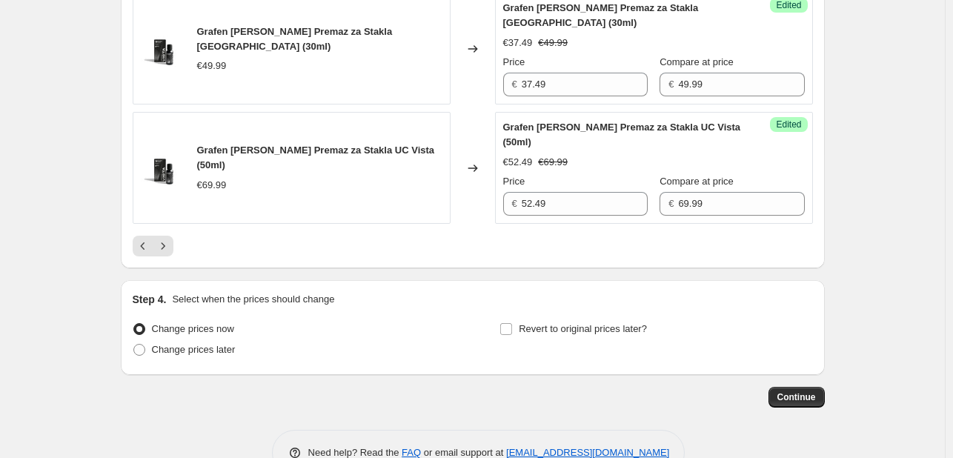
scroll to position [2624, 0]
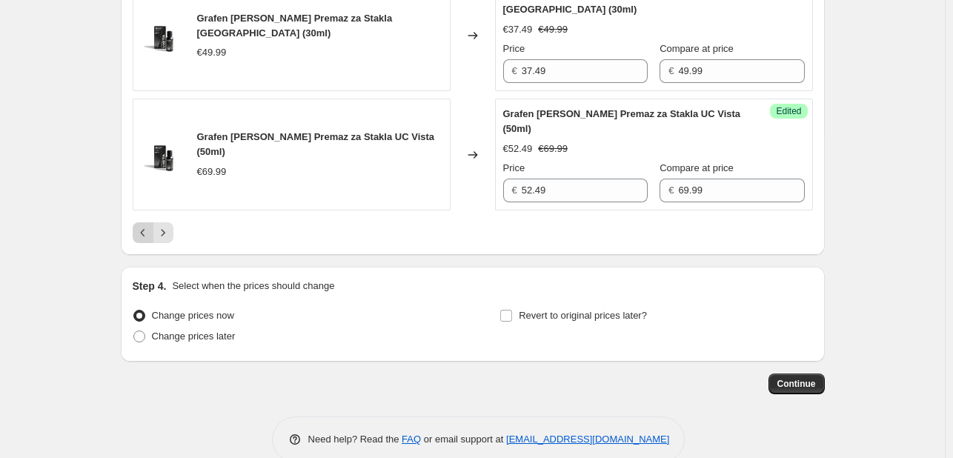
click at [143, 240] on icon "Previous" at bounding box center [143, 232] width 15 height 15
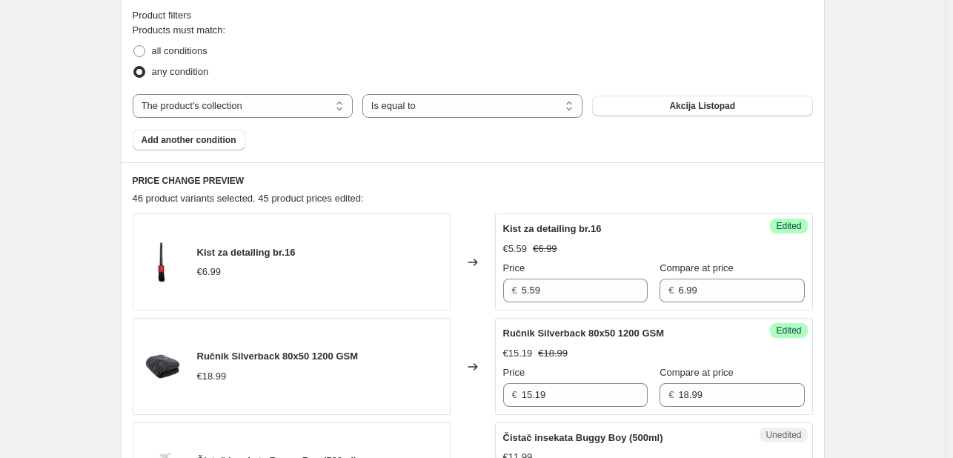
scroll to position [489, 0]
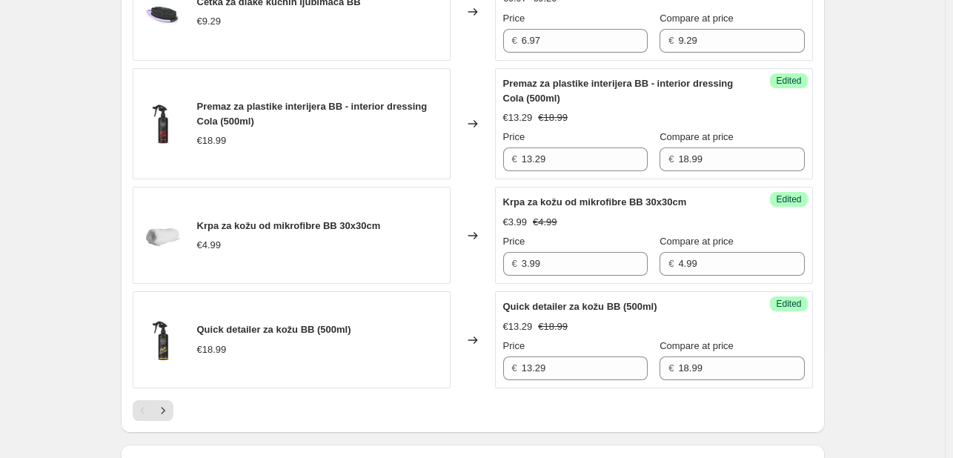
scroll to position [2446, 0]
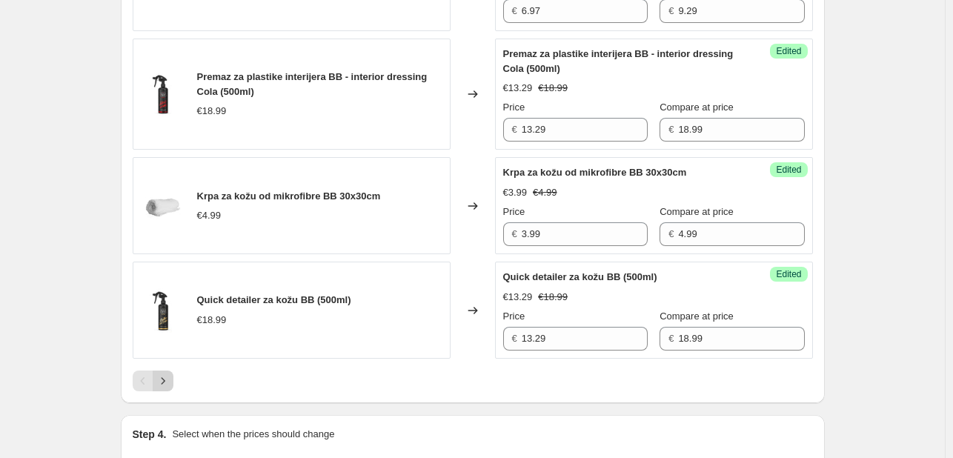
click at [161, 384] on icon "Next" at bounding box center [163, 381] width 15 height 15
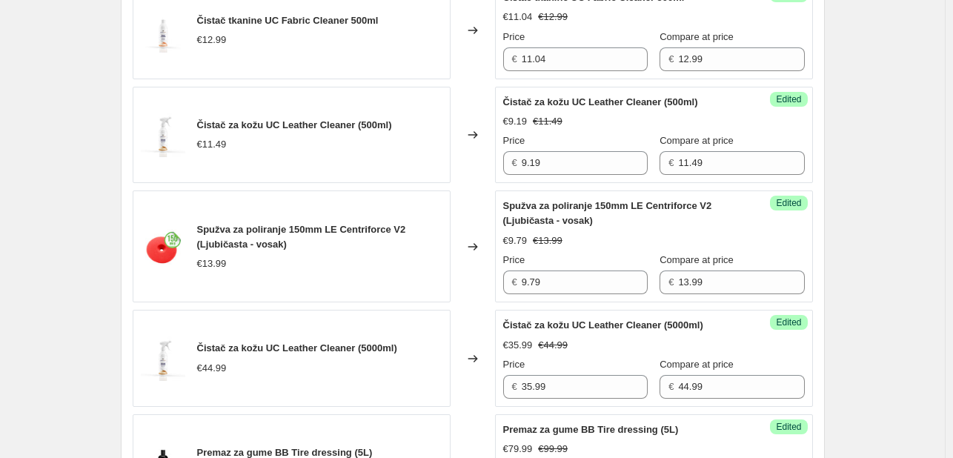
scroll to position [2660, 0]
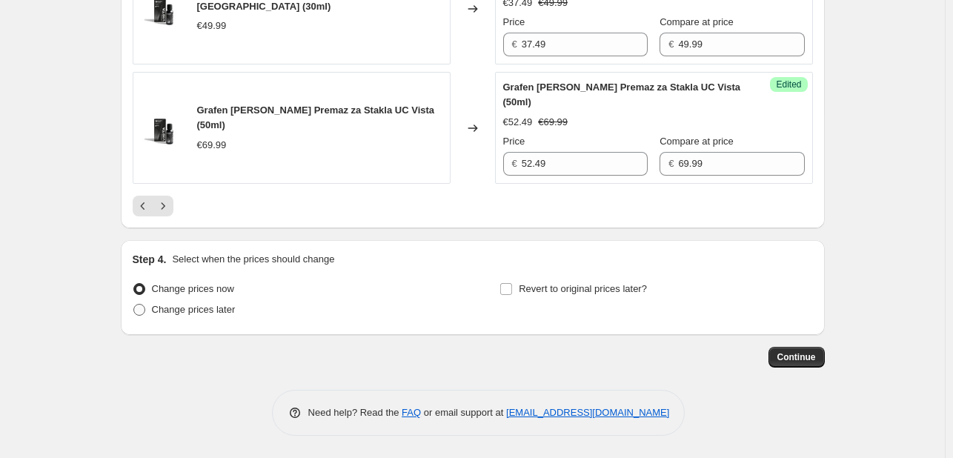
click at [145, 309] on span at bounding box center [139, 310] width 12 height 12
click at [134, 305] on input "Change prices later" at bounding box center [133, 304] width 1 height 1
radio input "true"
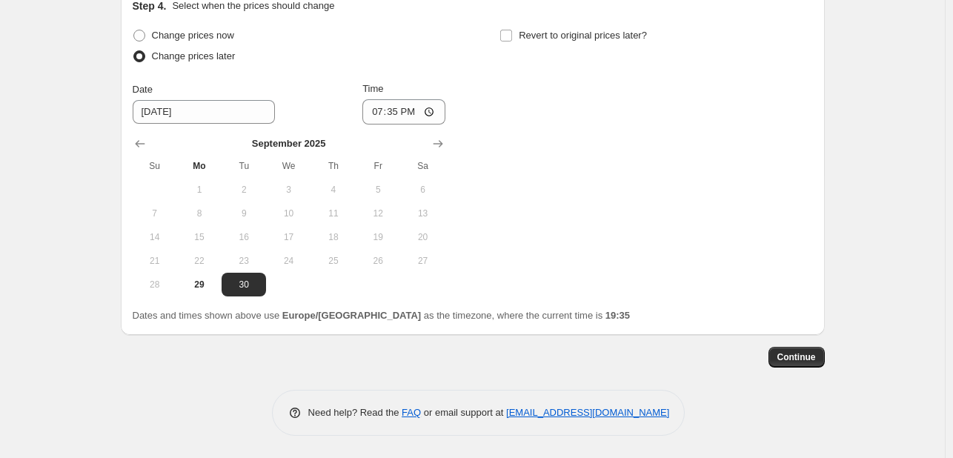
scroll to position [2913, 0]
click at [237, 282] on span "30" at bounding box center [244, 285] width 33 height 12
click at [413, 113] on input "19:35" at bounding box center [403, 111] width 83 height 25
click at [443, 143] on icon "Show next month, October 2025" at bounding box center [438, 143] width 10 height 7
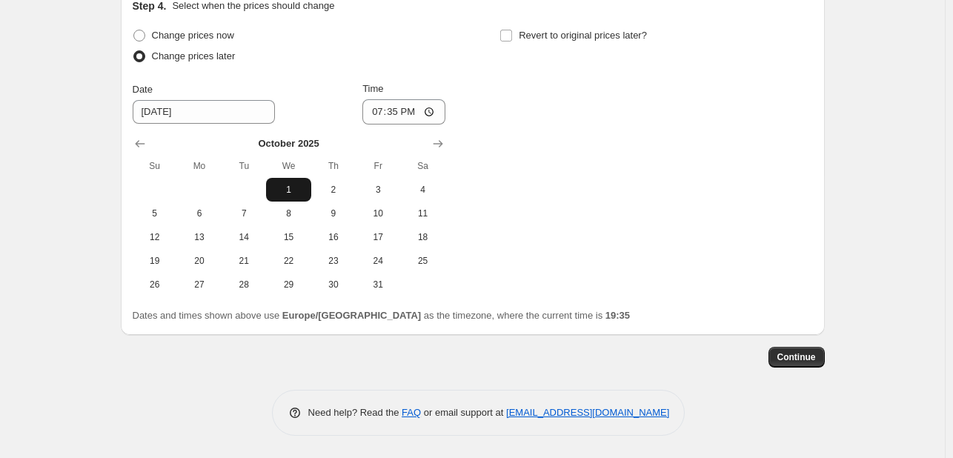
click at [294, 191] on span "1" at bounding box center [288, 190] width 33 height 12
type input "10/1/2025"
click at [417, 111] on input "19:35" at bounding box center [403, 111] width 83 height 25
click at [434, 111] on input "19:35" at bounding box center [403, 111] width 83 height 25
type input "00:01"
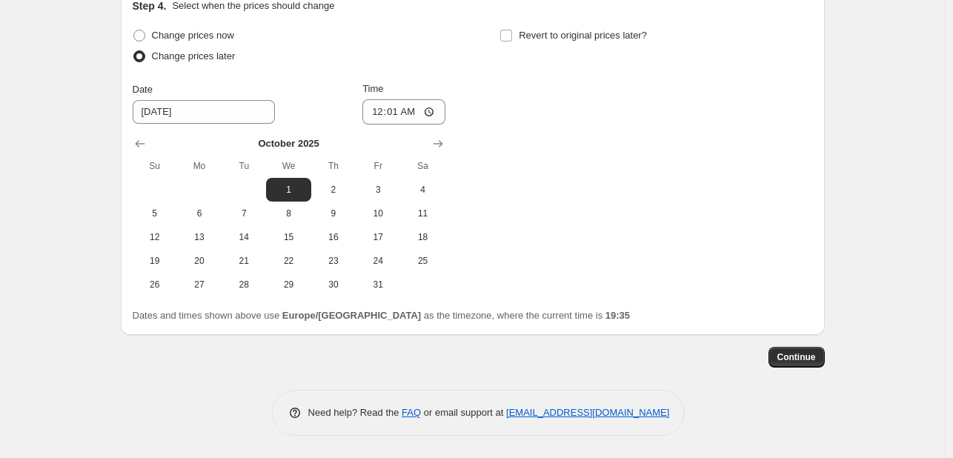
click at [660, 181] on div "Change prices now Change prices later Date 10/1/2025 Time 00:01 October 2025 Su…" at bounding box center [473, 160] width 680 height 271
click at [512, 37] on input "Revert to original prices later?" at bounding box center [506, 36] width 12 height 12
checkbox input "true"
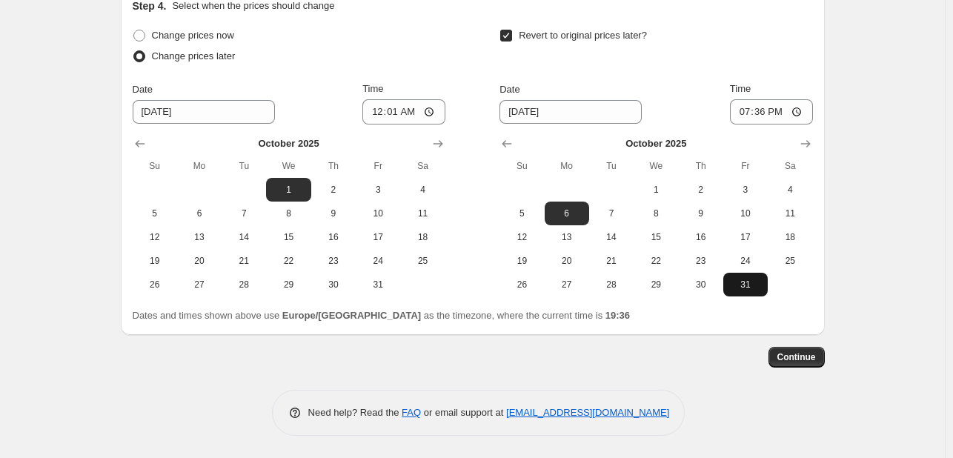
click at [741, 283] on span "31" at bounding box center [745, 285] width 33 height 12
type input "10/31/2025"
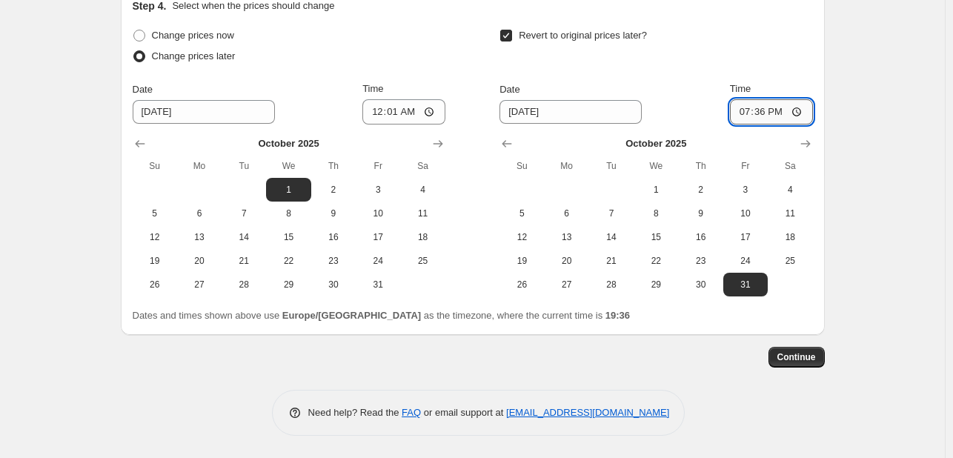
click at [769, 118] on input "19:36" at bounding box center [771, 111] width 83 height 25
type input "23:59"
click at [798, 363] on button "Continue" at bounding box center [797, 357] width 56 height 21
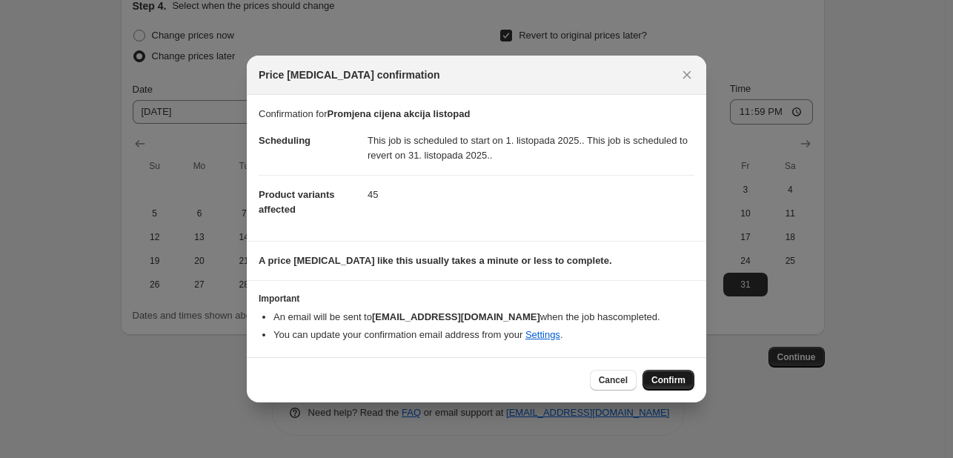
click at [667, 381] on span "Confirm" at bounding box center [669, 380] width 34 height 12
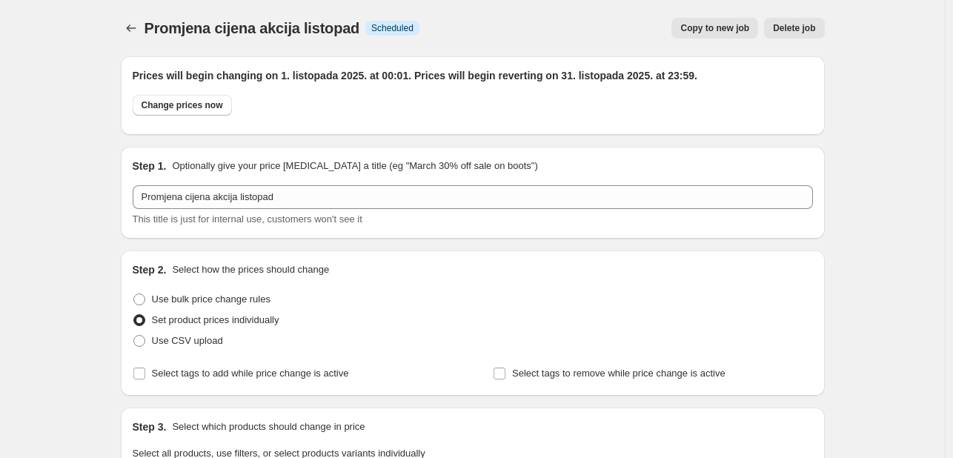
click at [267, 90] on div "Prices will begin changing on 1. listopada 2025. at 00:01. Prices will begin re…" at bounding box center [473, 95] width 680 height 55
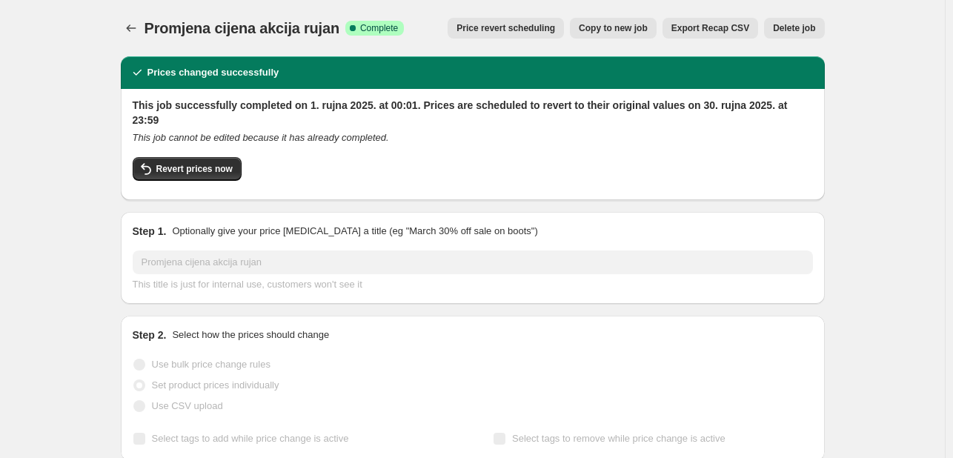
select select "collection"
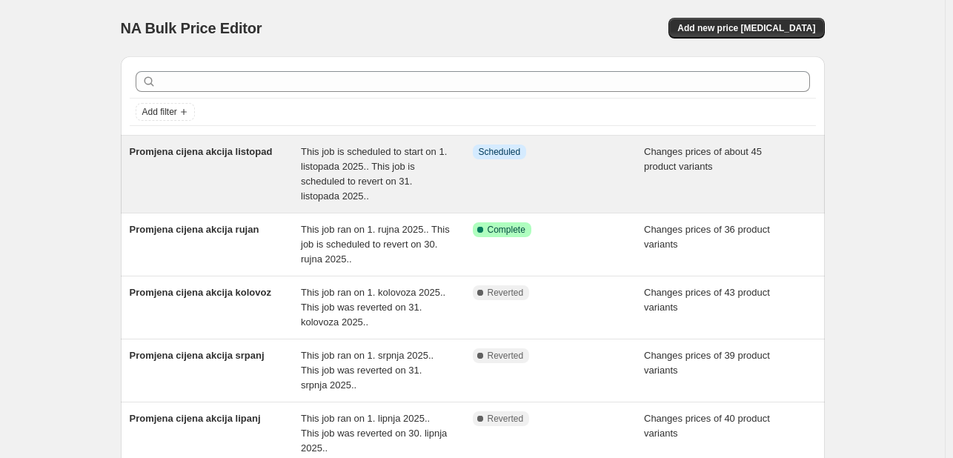
click at [390, 170] on span "This job is scheduled to start on 1. listopada 2025.. This job is scheduled to …" at bounding box center [374, 174] width 146 height 56
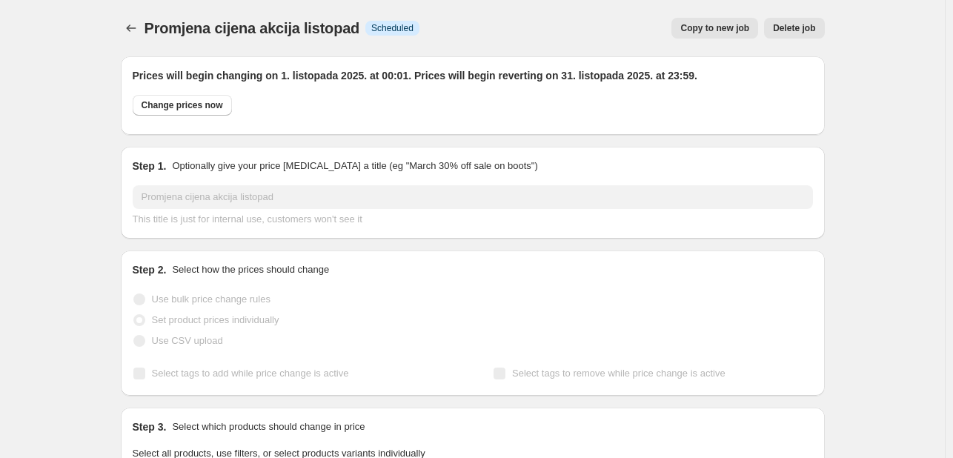
select select "collection"
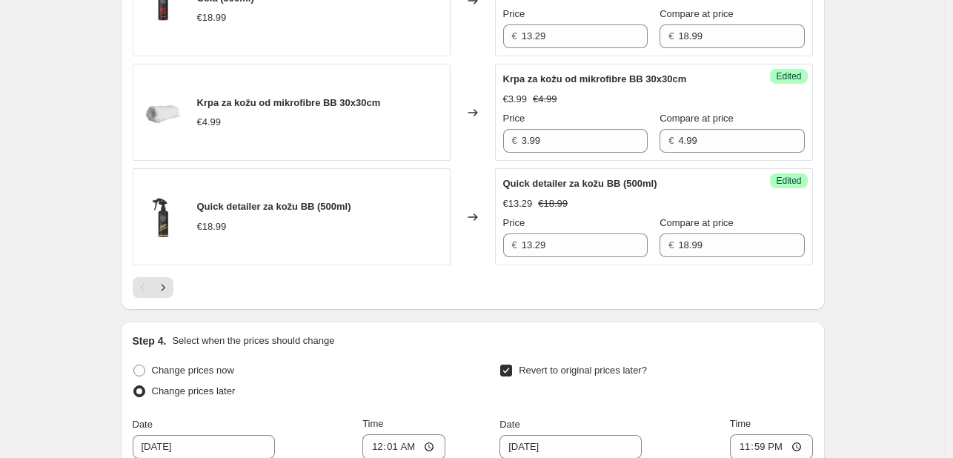
scroll to position [2663, 0]
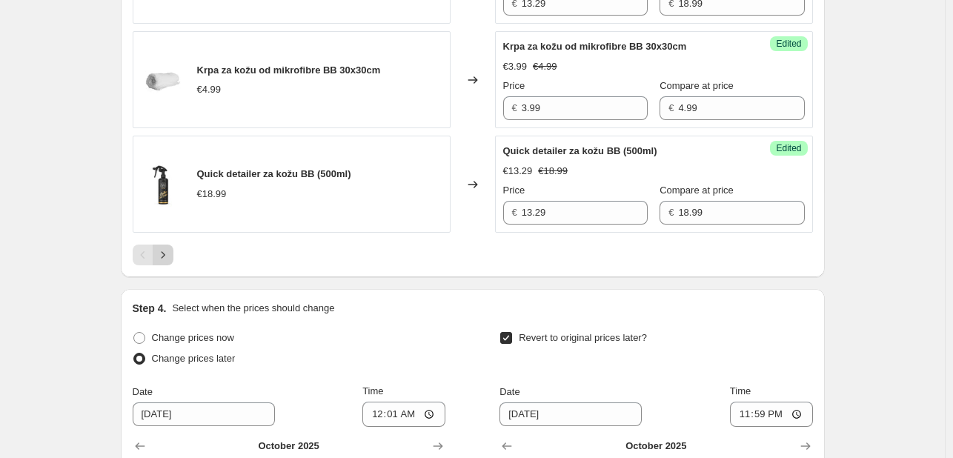
click at [165, 258] on icon "Next" at bounding box center [163, 254] width 4 height 7
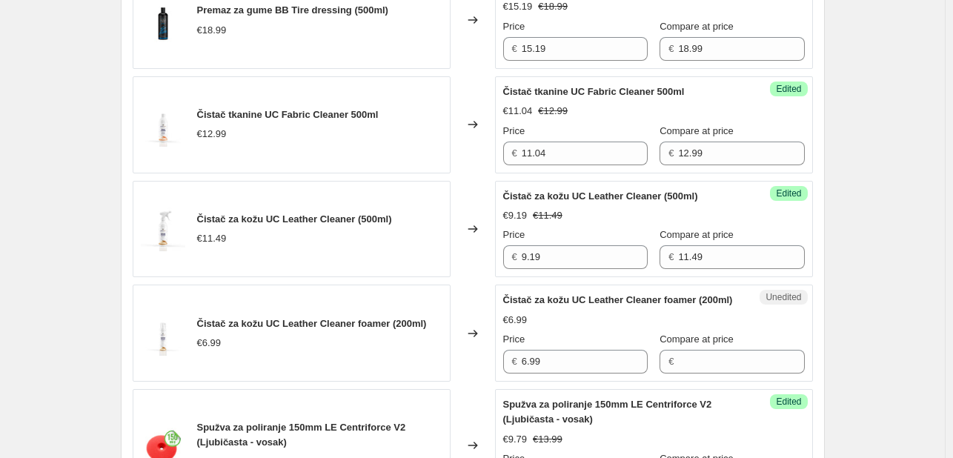
scroll to position [1995, 0]
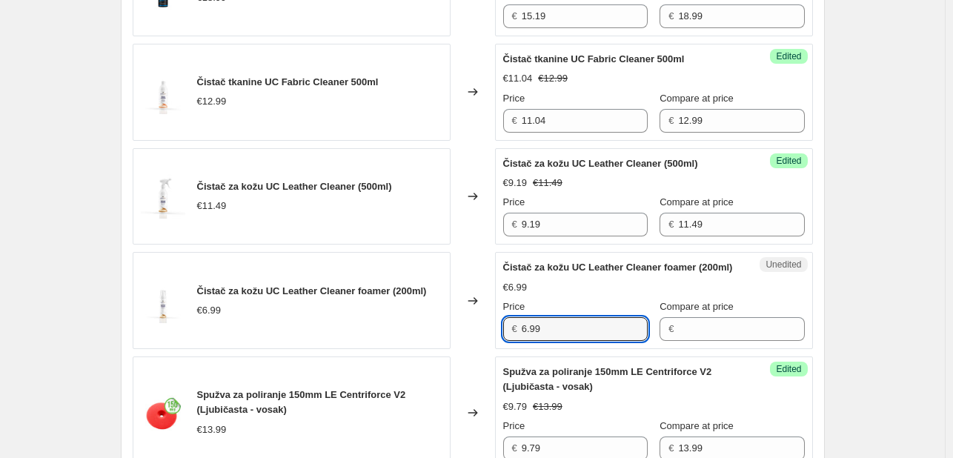
drag, startPoint x: 551, startPoint y: 351, endPoint x: 343, endPoint y: 344, distance: 207.7
click at [343, 344] on div "Čistač za kožu UC Leather Cleaner foamer (200ml) €6.99 Changed to Unedited Čist…" at bounding box center [473, 300] width 680 height 97
click at [764, 341] on input "Compare at price" at bounding box center [741, 329] width 126 height 24
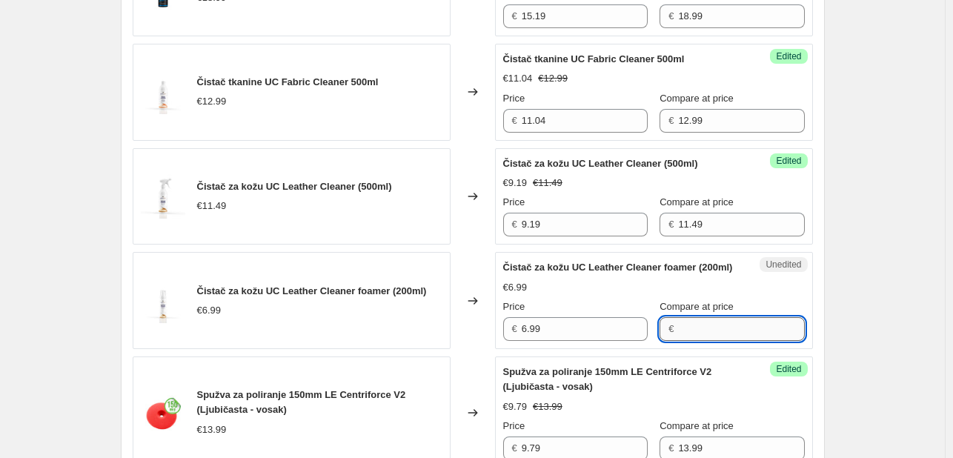
paste input "6.99"
type input "6.99"
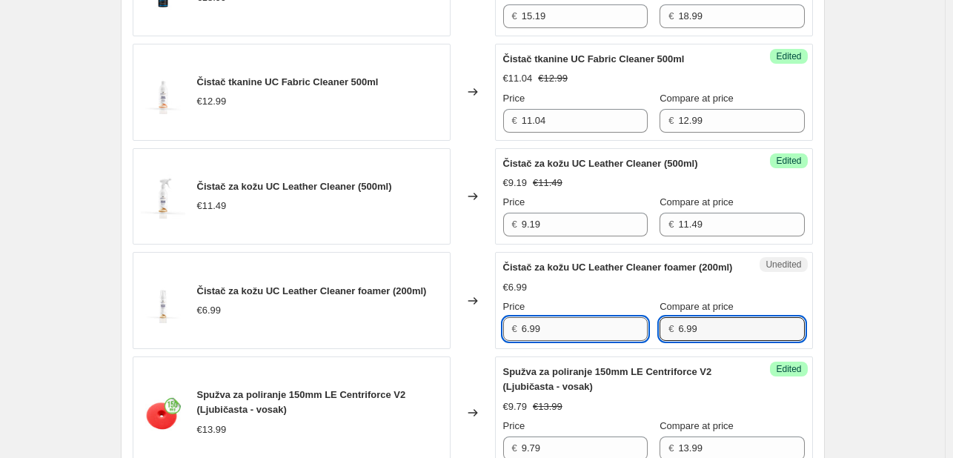
click at [567, 341] on input "6.99" at bounding box center [585, 329] width 126 height 24
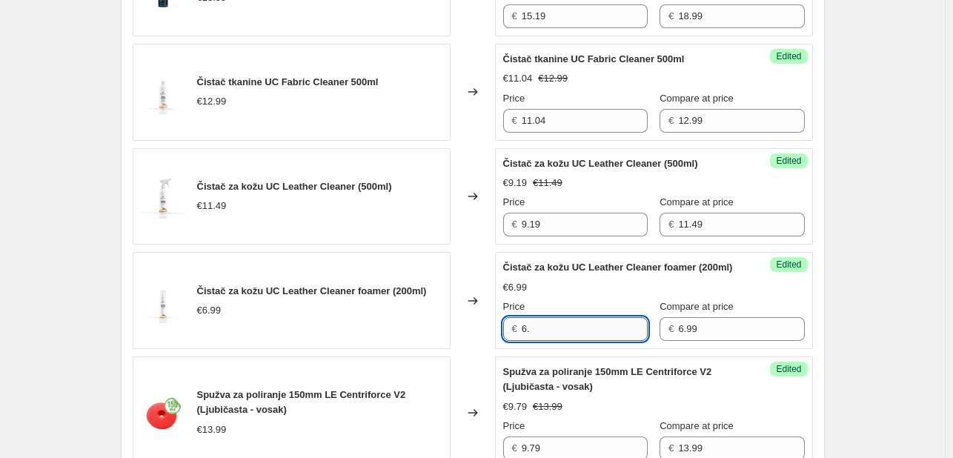
type input "6"
type input "5.59"
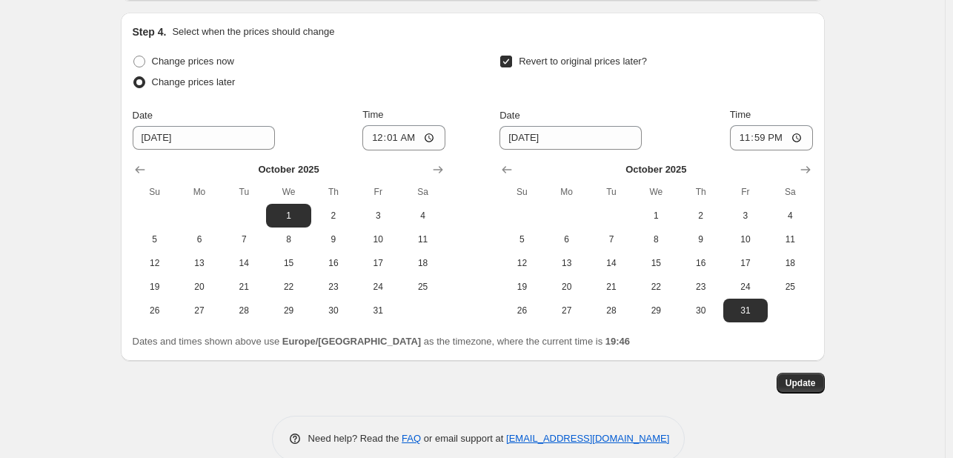
scroll to position [3004, 0]
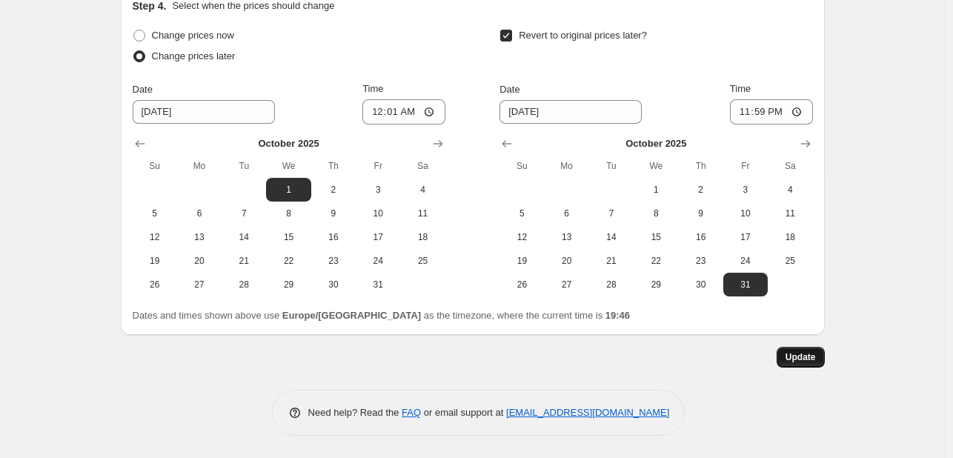
click at [788, 349] on button "Update" at bounding box center [801, 357] width 48 height 21
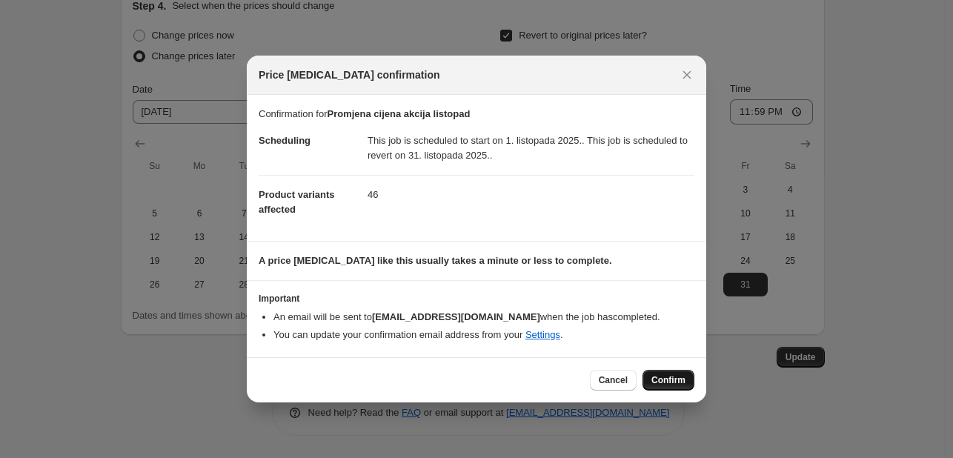
click at [678, 371] on button "Confirm" at bounding box center [669, 380] width 52 height 21
